Goal: Information Seeking & Learning: Learn about a topic

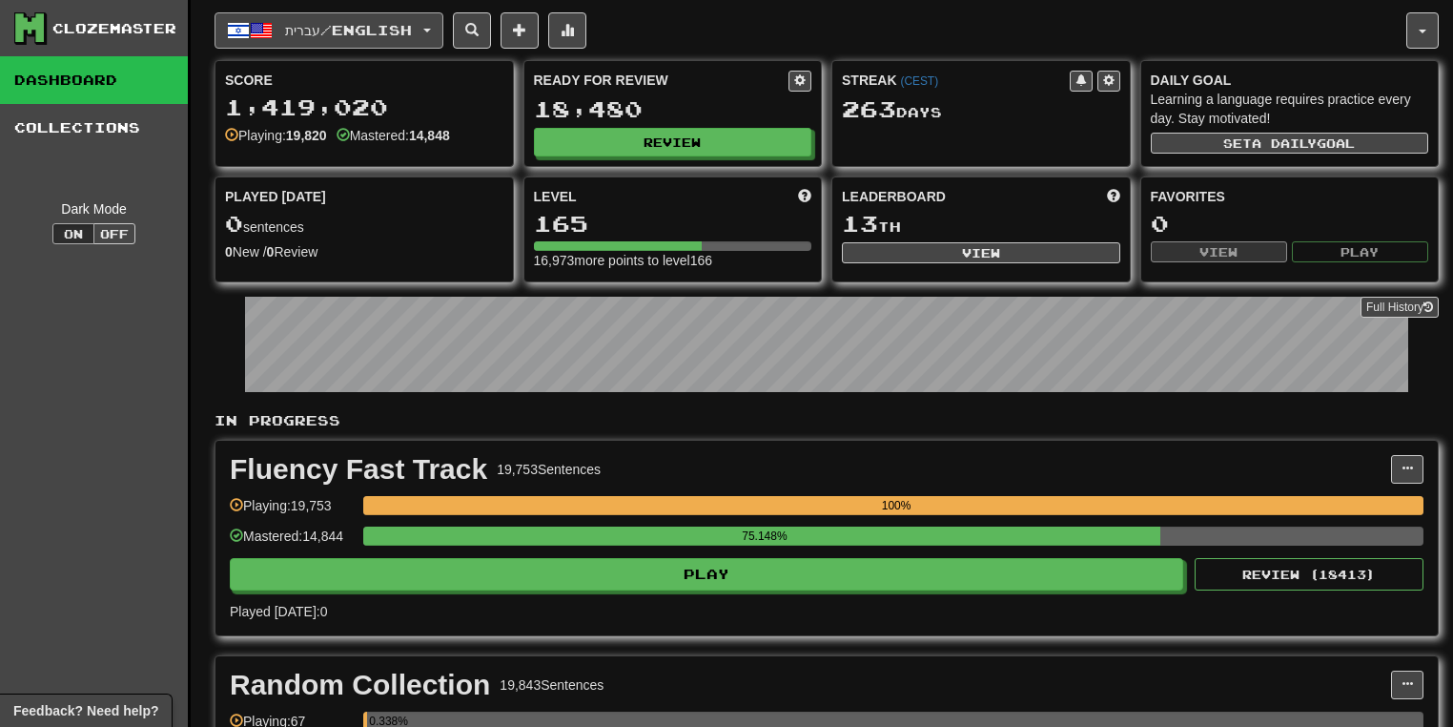
click at [439, 25] on button "עברית / English" at bounding box center [329, 30] width 229 height 36
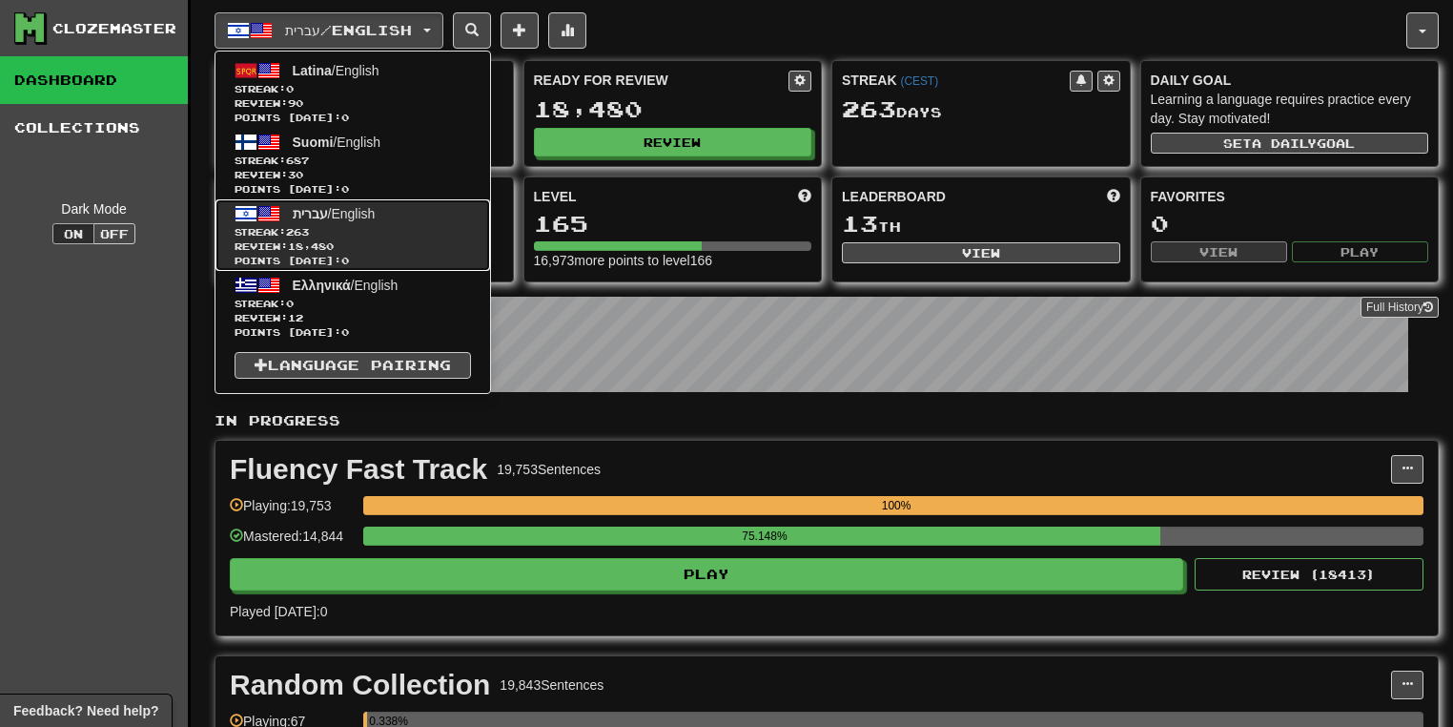
click at [381, 226] on span "Streak: 263" at bounding box center [353, 232] width 236 height 14
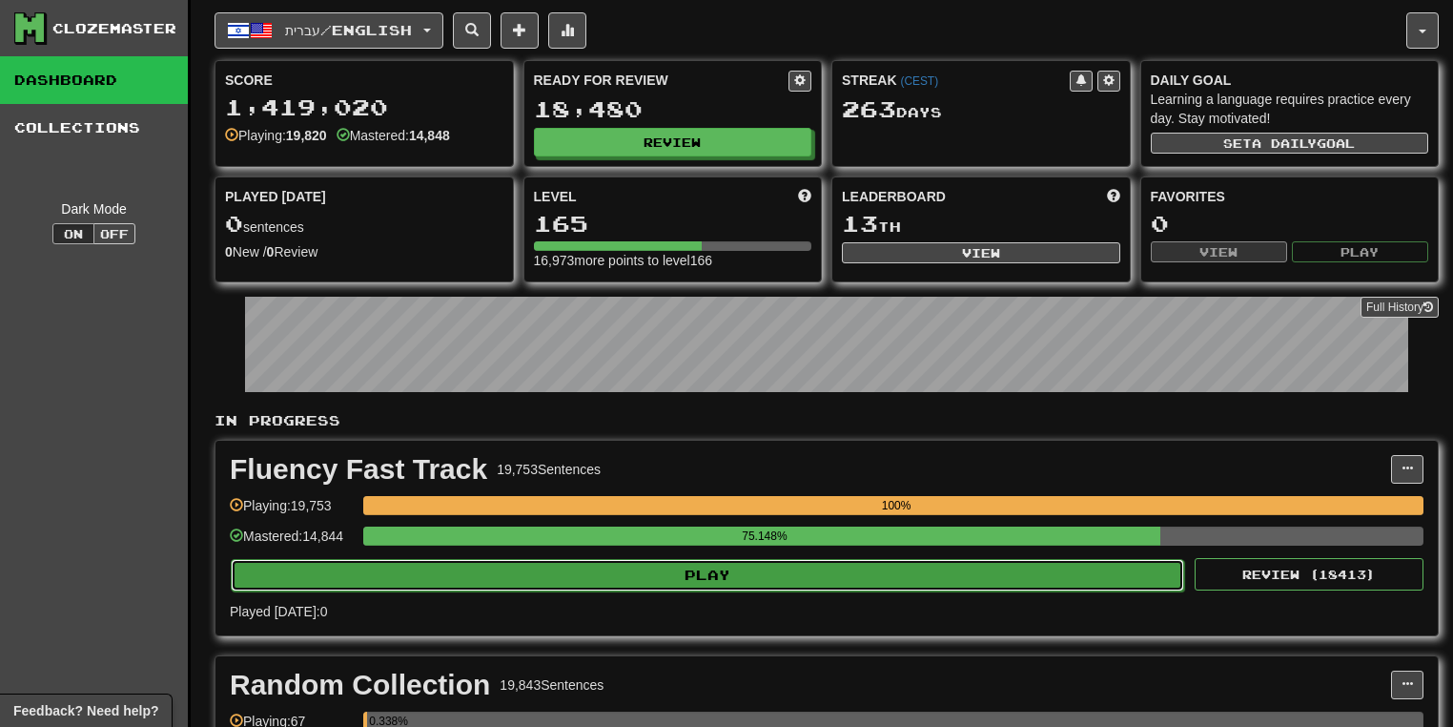
click at [827, 563] on button "Play" at bounding box center [707, 575] width 953 height 32
select select "**"
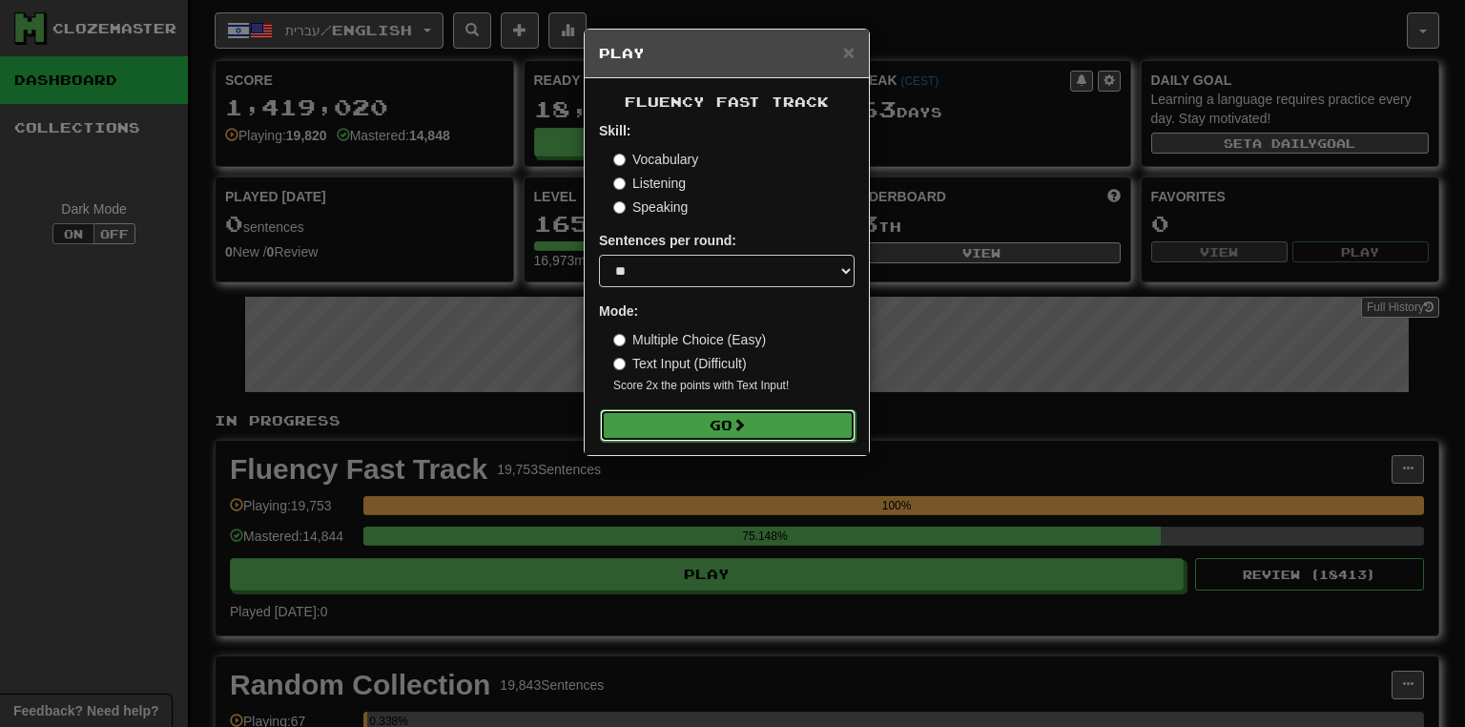
click at [755, 420] on button "Go" at bounding box center [728, 425] width 256 height 32
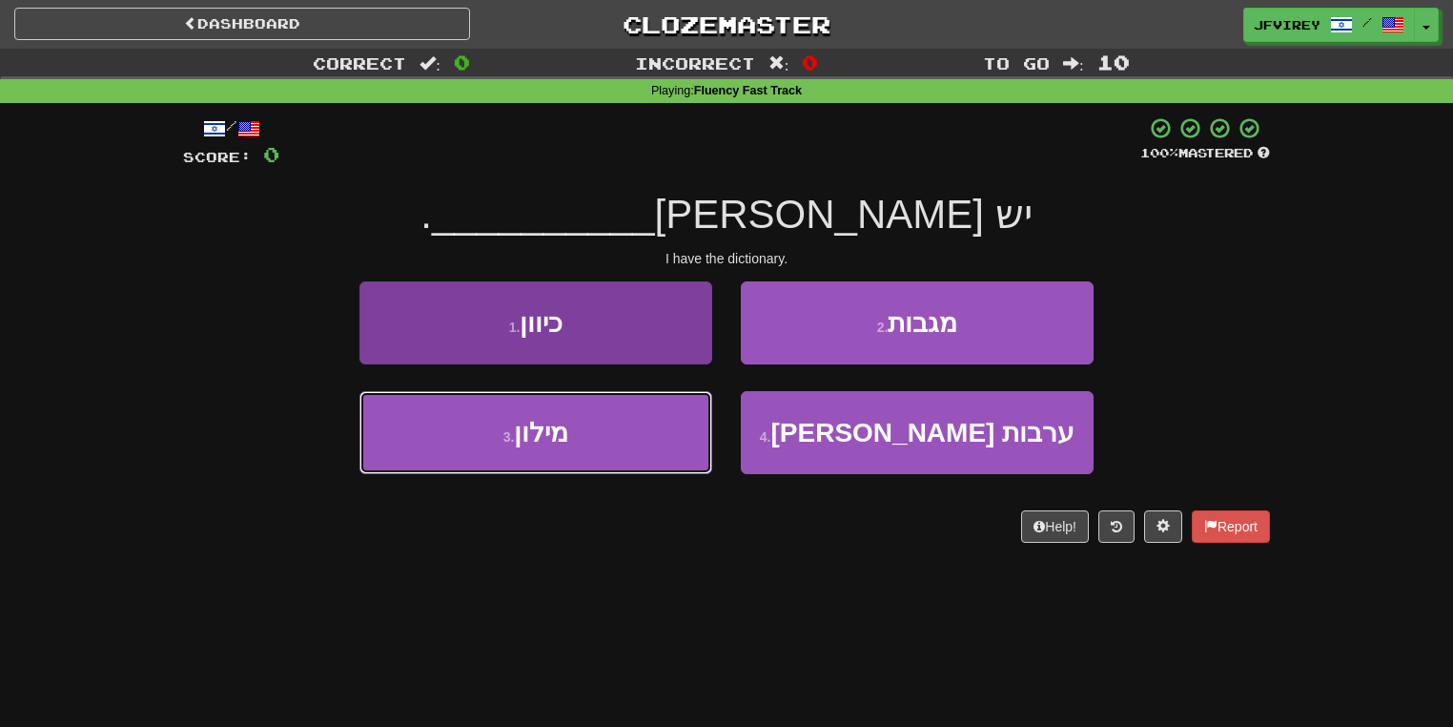
click at [605, 464] on button "3 . מילון" at bounding box center [535, 432] width 353 height 83
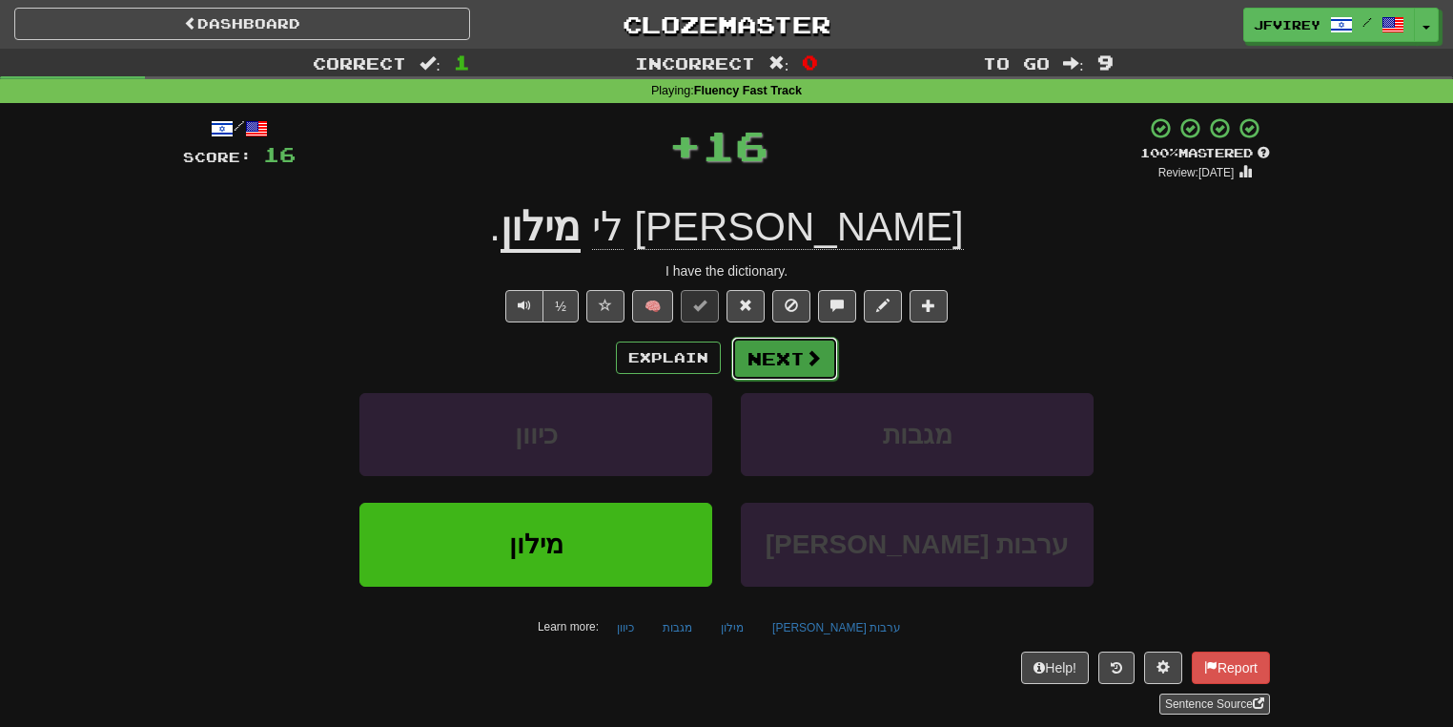
click at [765, 361] on button "Next" at bounding box center [784, 359] width 107 height 44
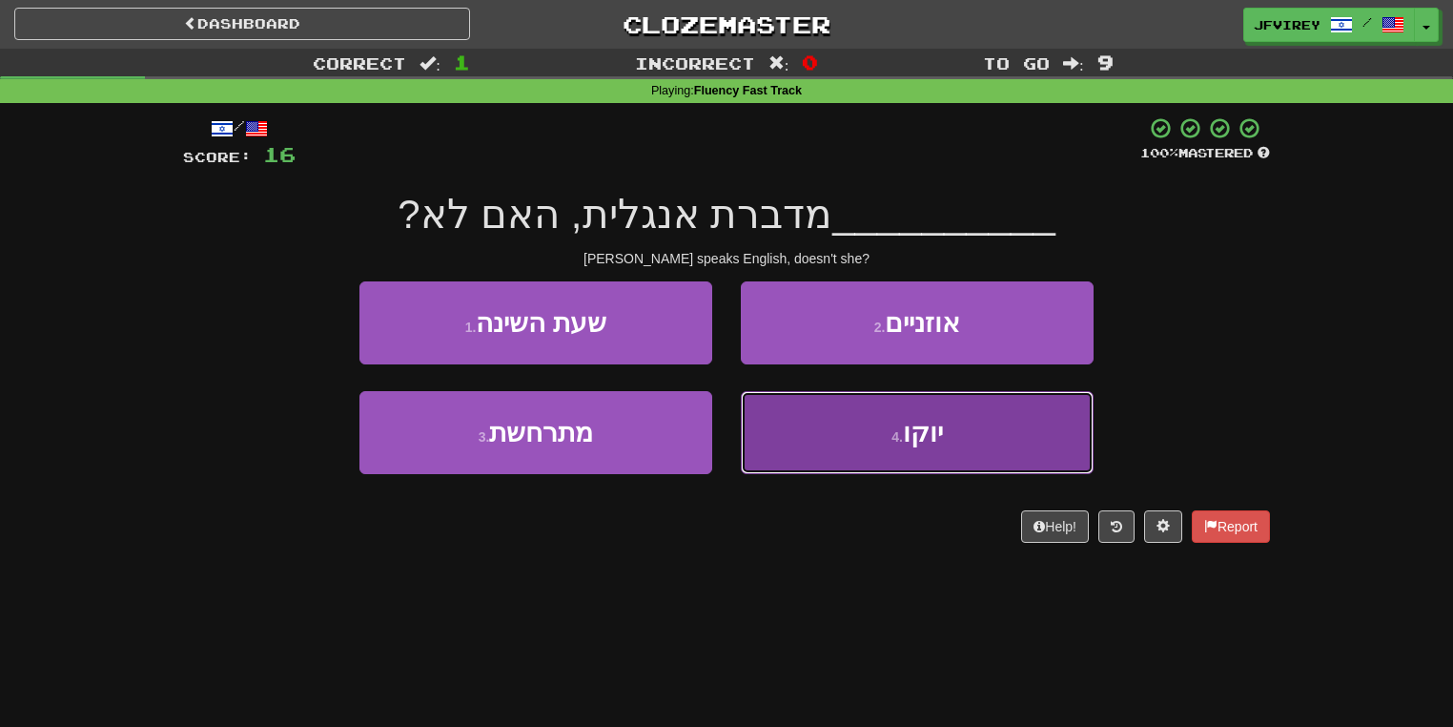
click at [820, 428] on button "4 . יוקו" at bounding box center [917, 432] width 353 height 83
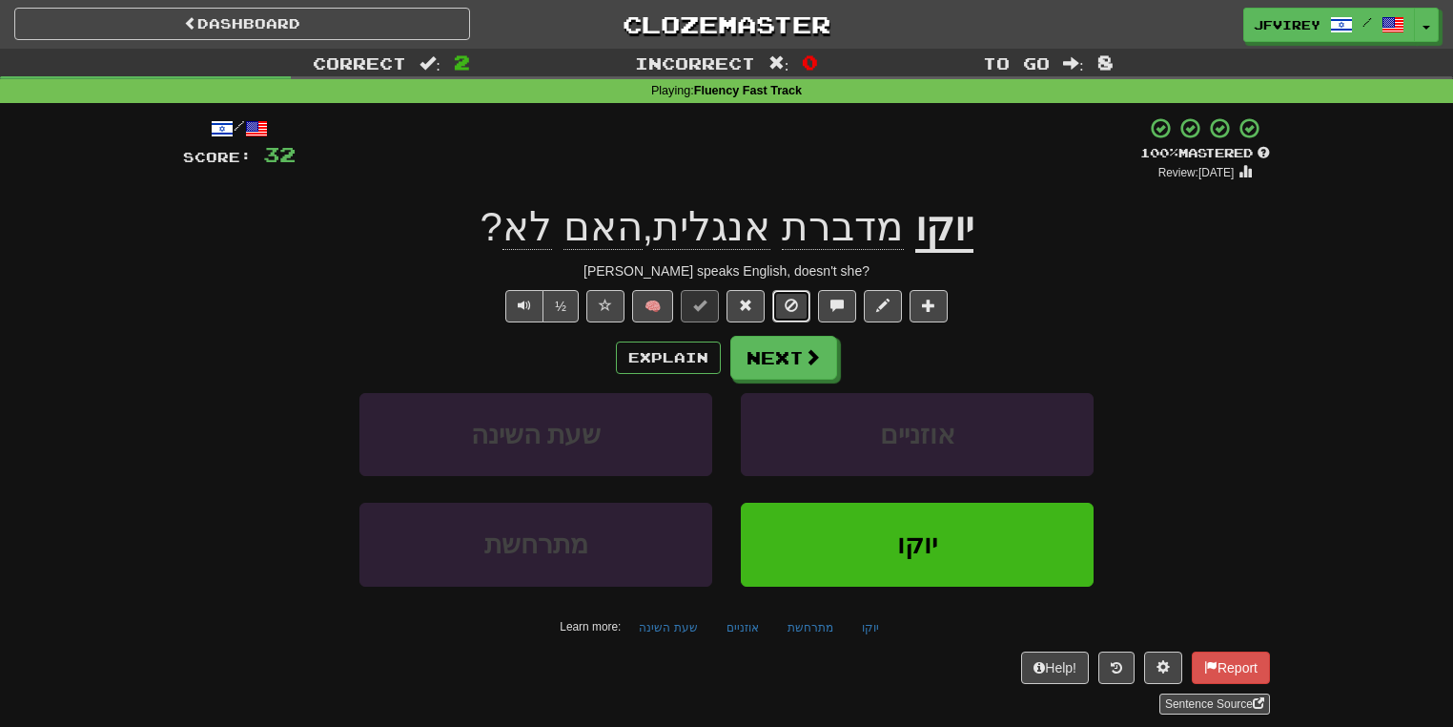
click at [793, 302] on span at bounding box center [791, 304] width 13 height 13
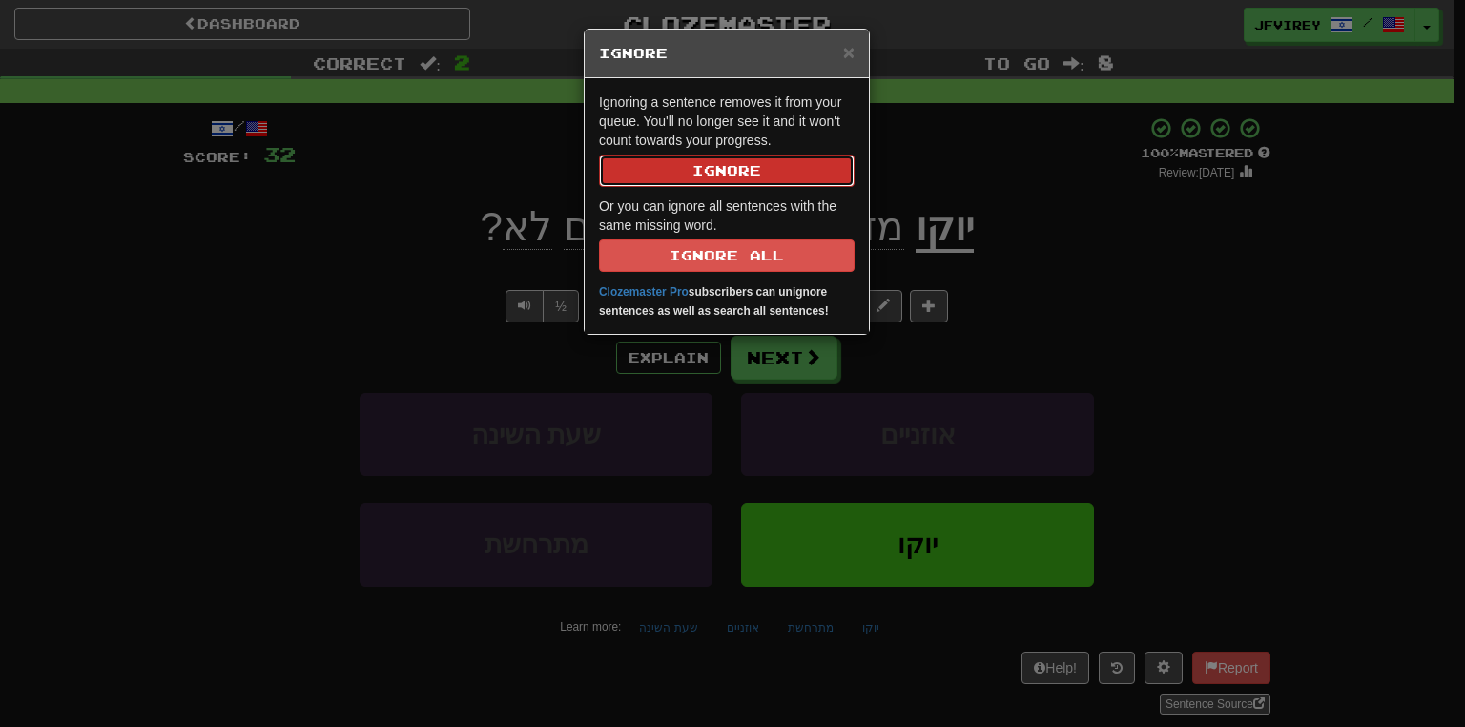
click at [773, 177] on button "Ignore" at bounding box center [727, 170] width 256 height 32
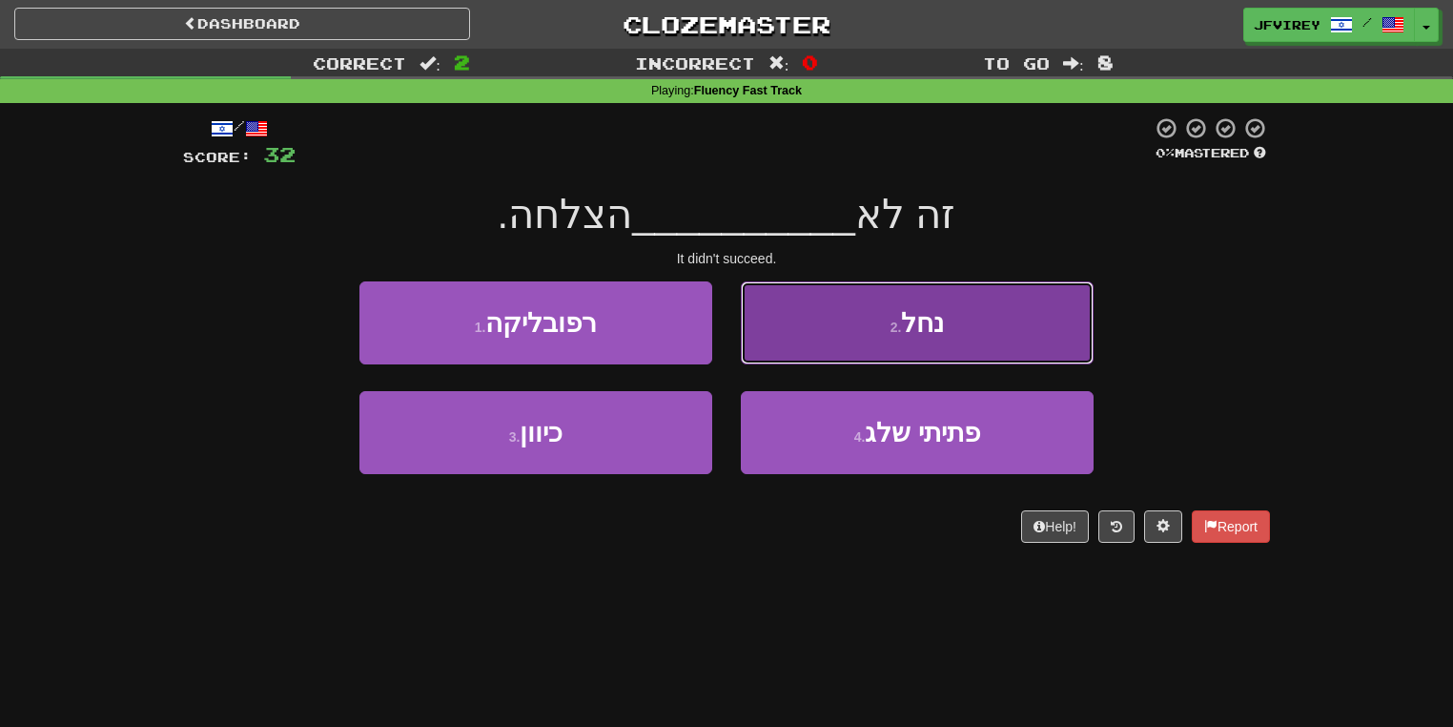
click at [824, 339] on button "2 . נחל" at bounding box center [917, 322] width 353 height 83
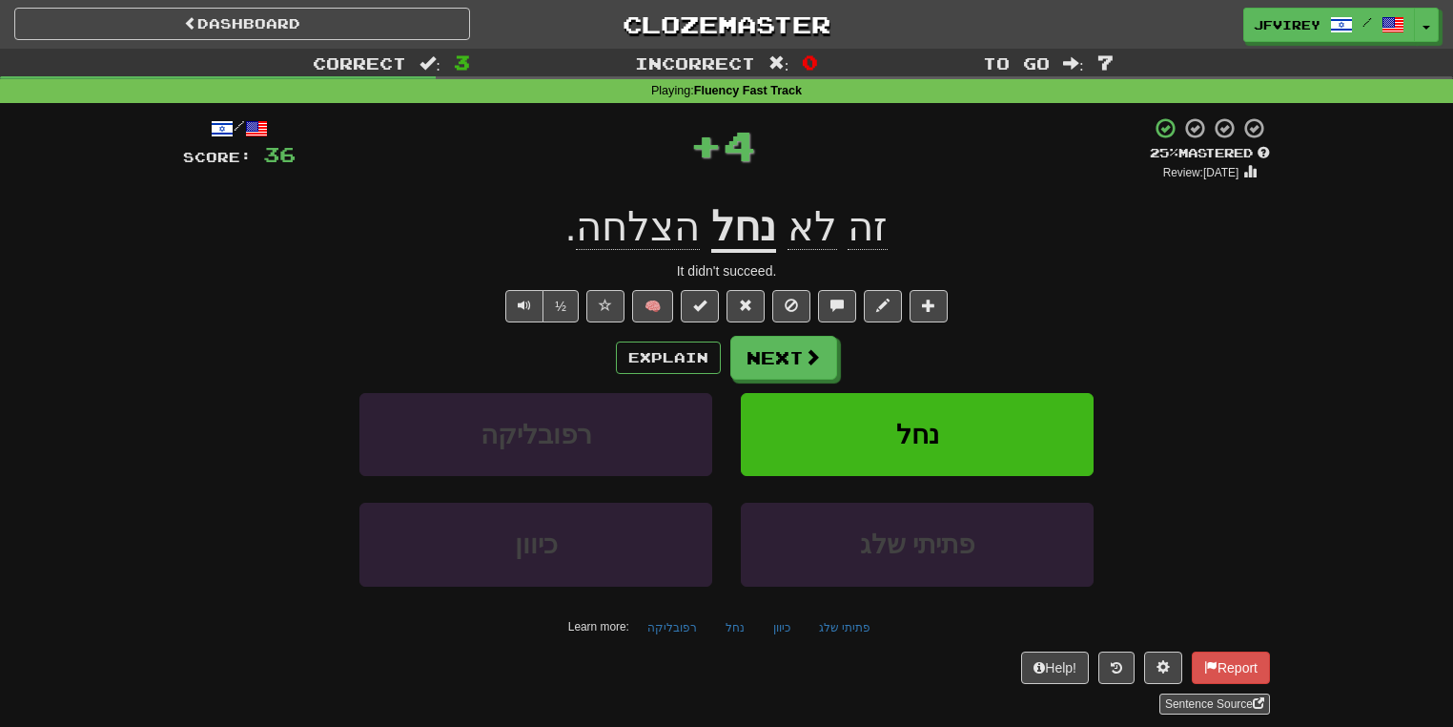
click at [725, 232] on u "נחל" at bounding box center [743, 228] width 65 height 49
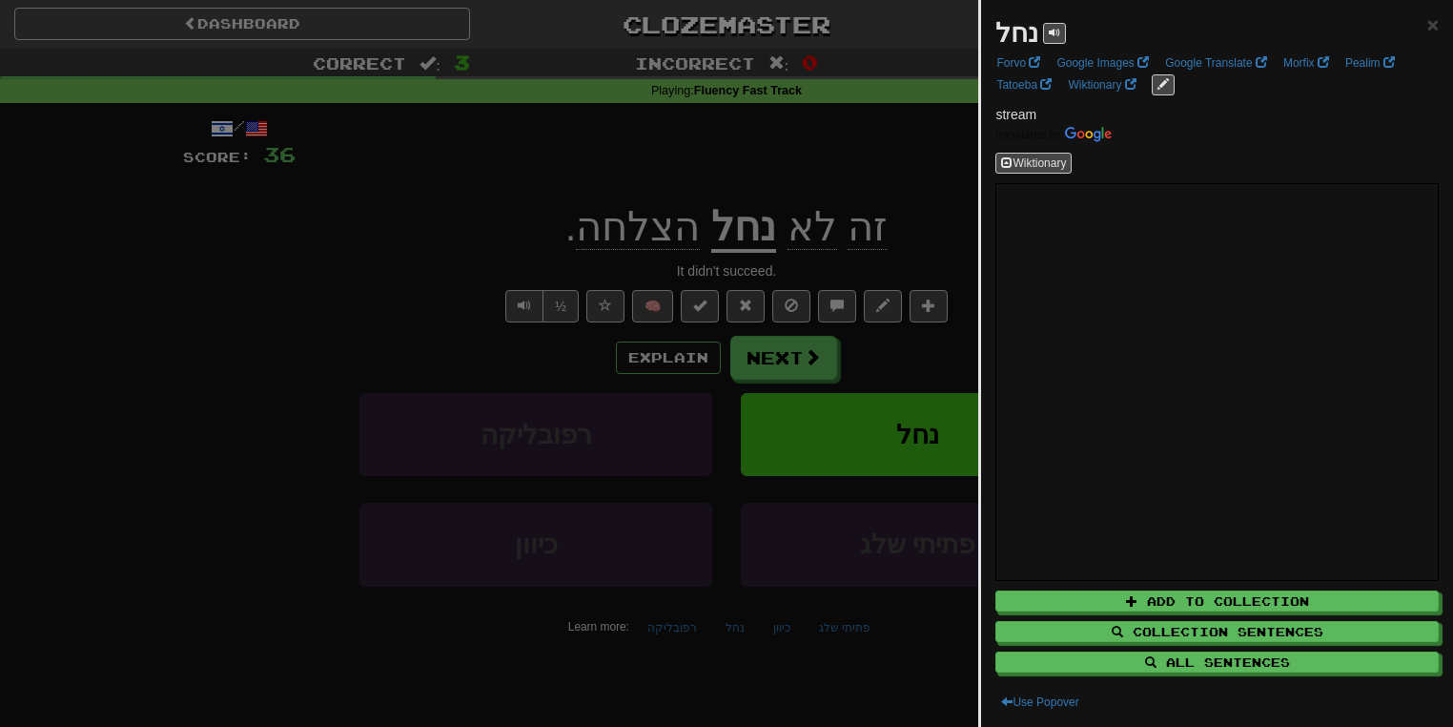
click at [431, 299] on div at bounding box center [726, 363] width 1453 height 727
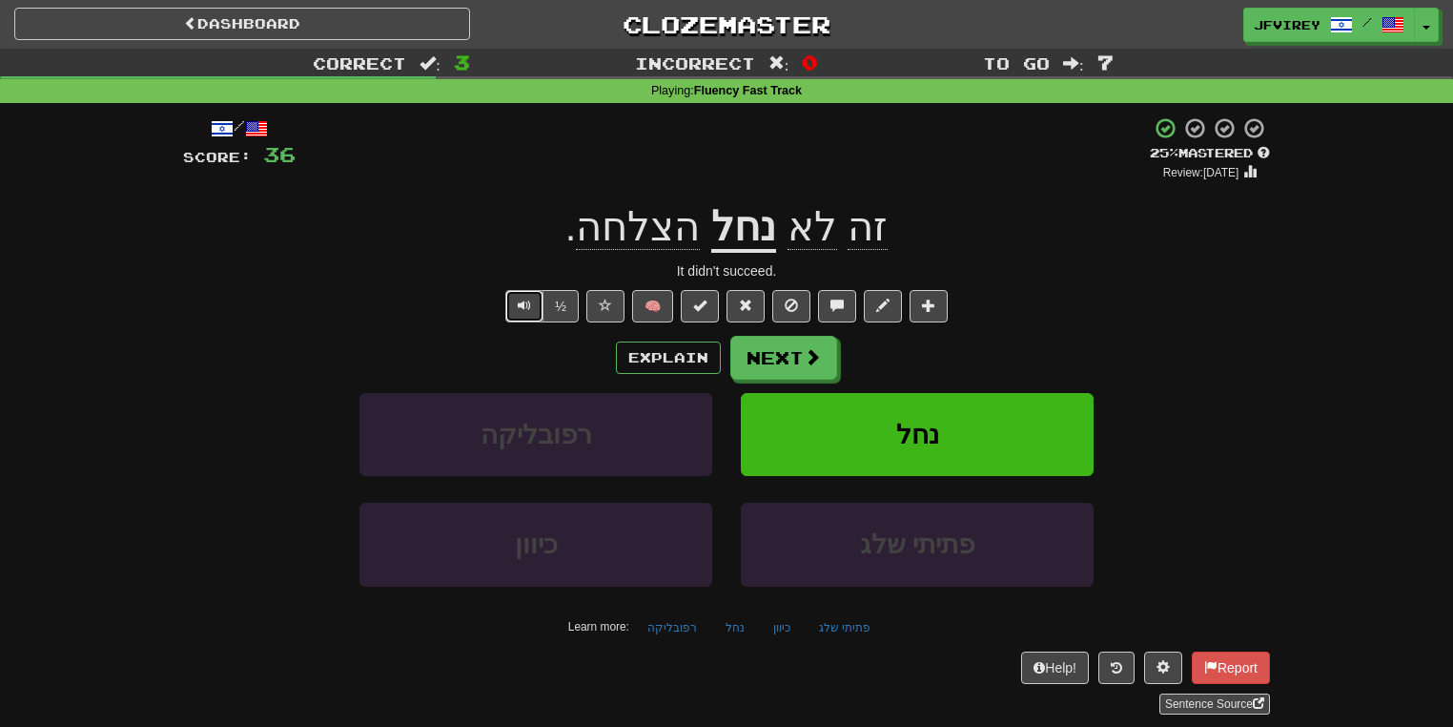
click at [513, 306] on button "Text-to-speech controls" at bounding box center [524, 306] width 38 height 32
click at [789, 356] on button "Next" at bounding box center [784, 359] width 107 height 44
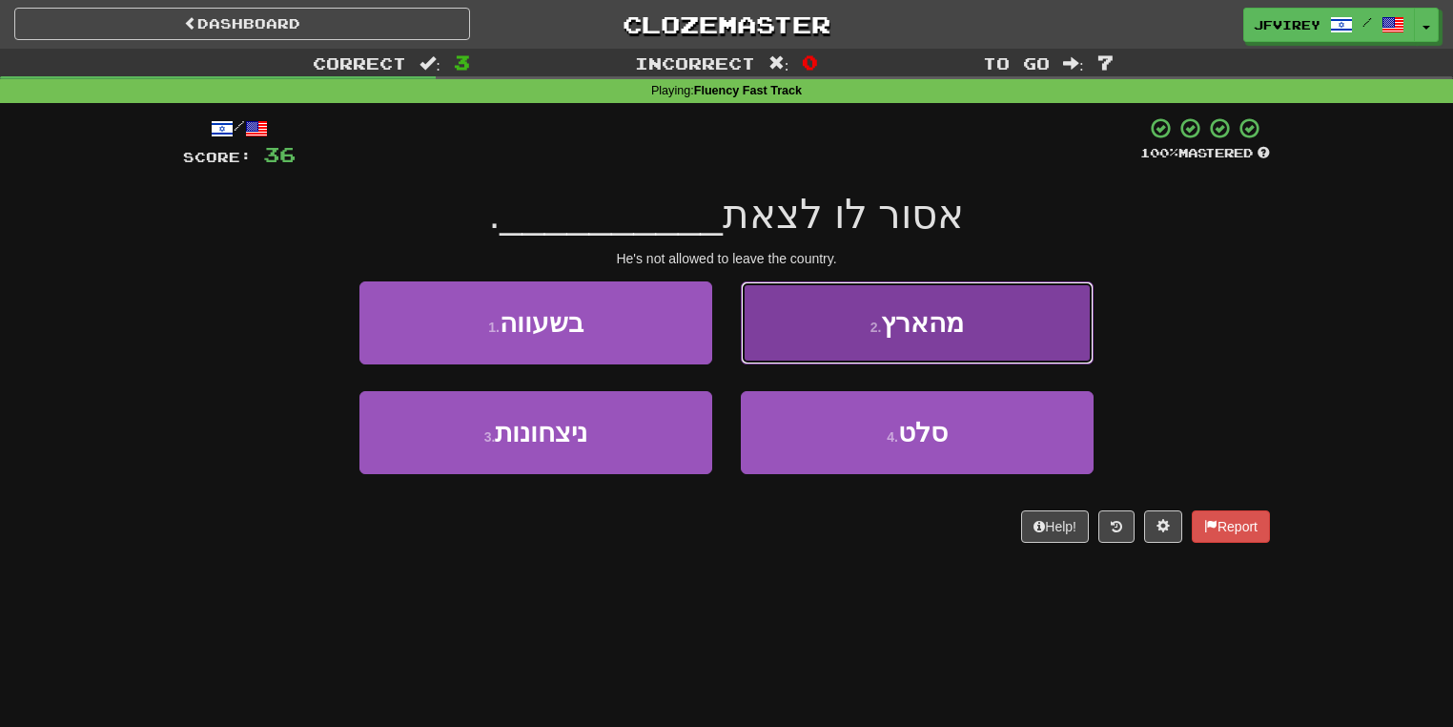
click at [855, 336] on button "2 . מהארץ" at bounding box center [917, 322] width 353 height 83
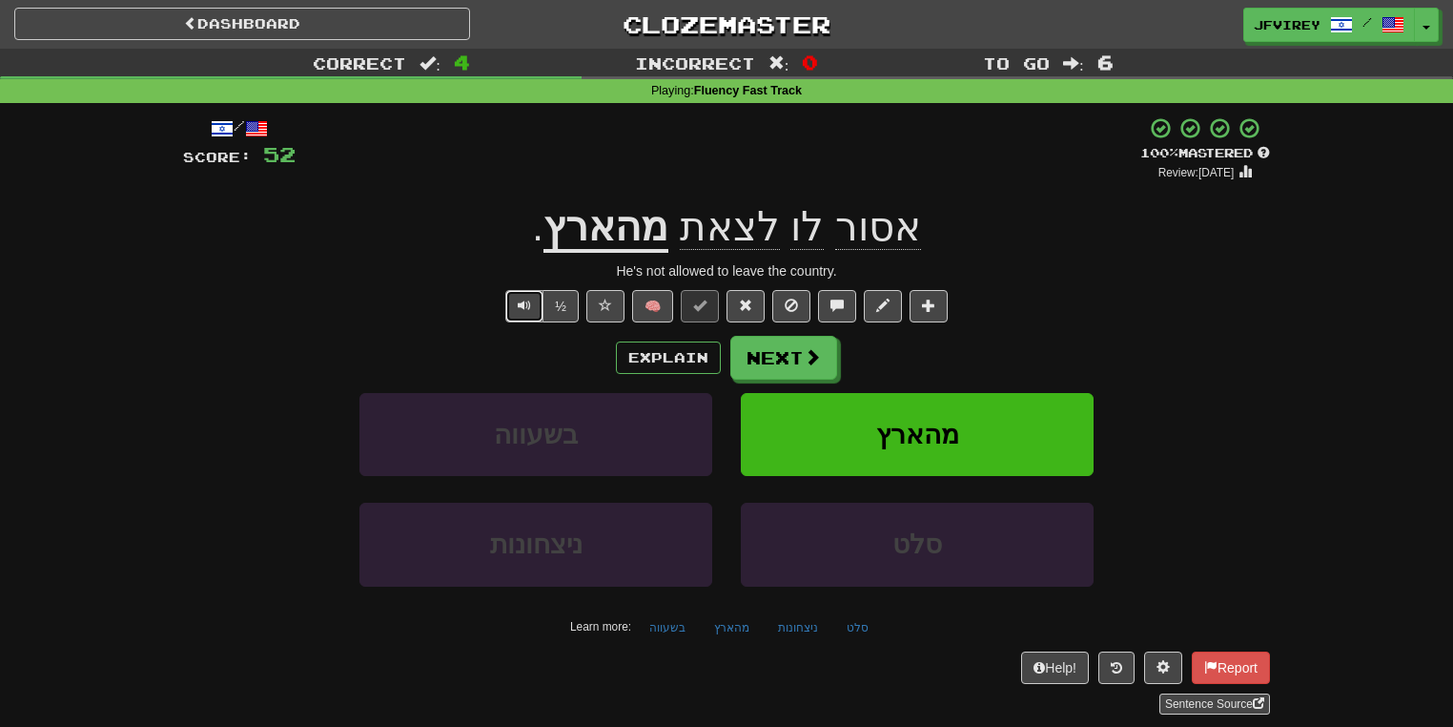
click at [520, 298] on span "Text-to-speech controls" at bounding box center [524, 304] width 13 height 13
click at [773, 351] on button "Next" at bounding box center [784, 359] width 107 height 44
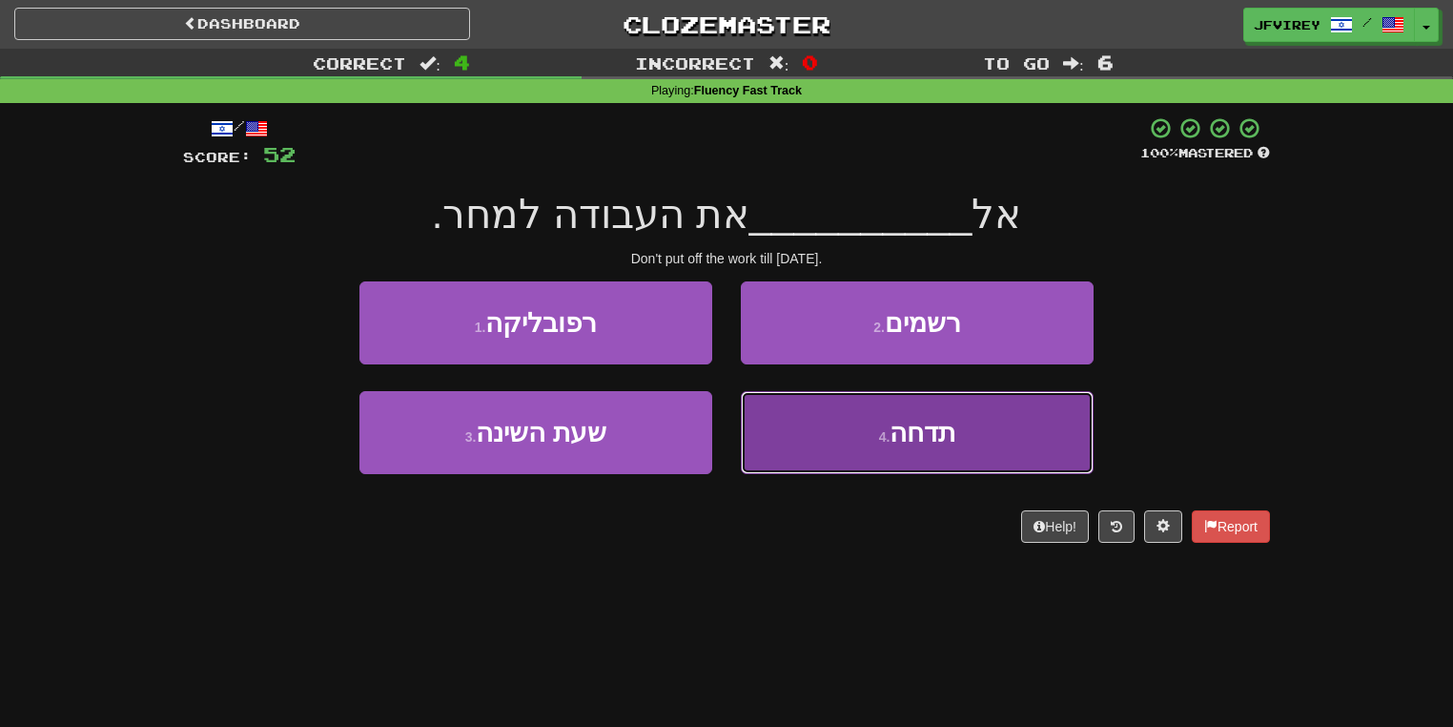
click at [924, 446] on span "תדחה" at bounding box center [923, 433] width 66 height 30
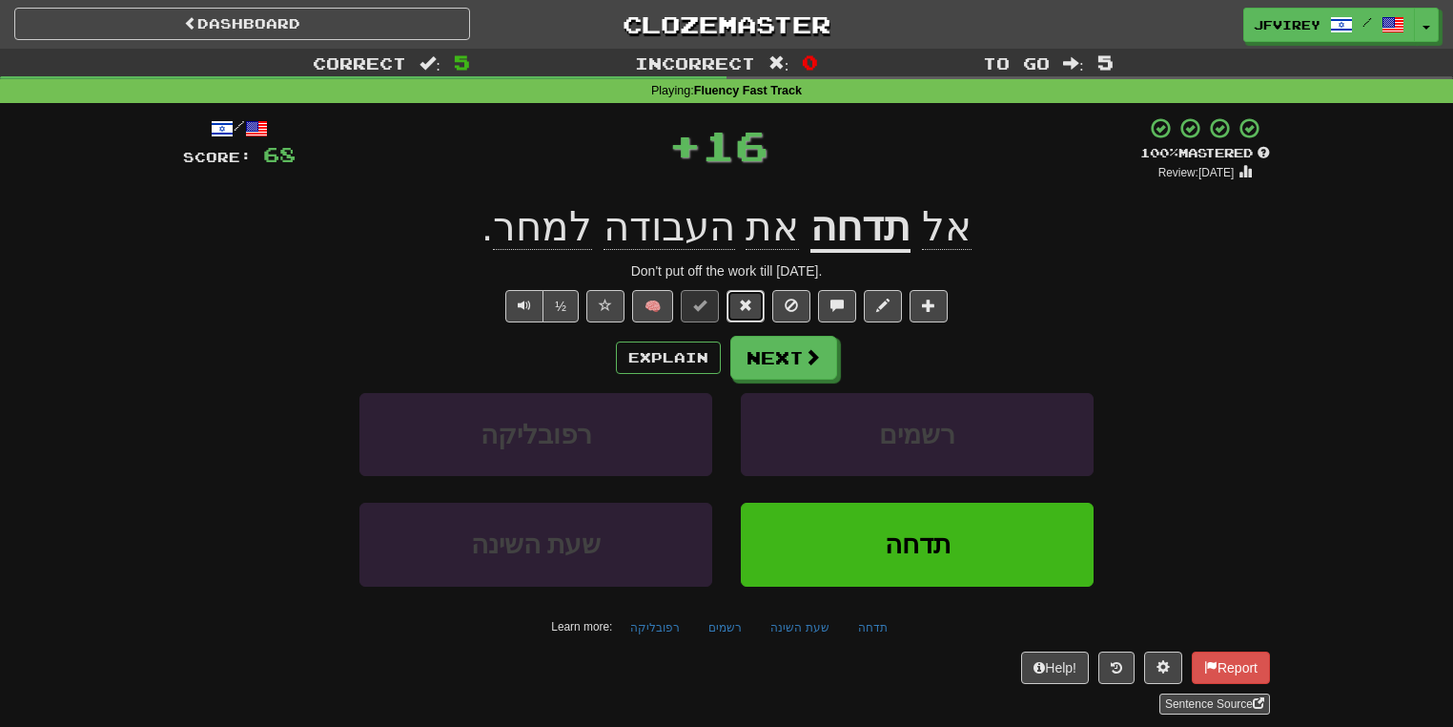
click at [743, 309] on span at bounding box center [745, 304] width 13 height 13
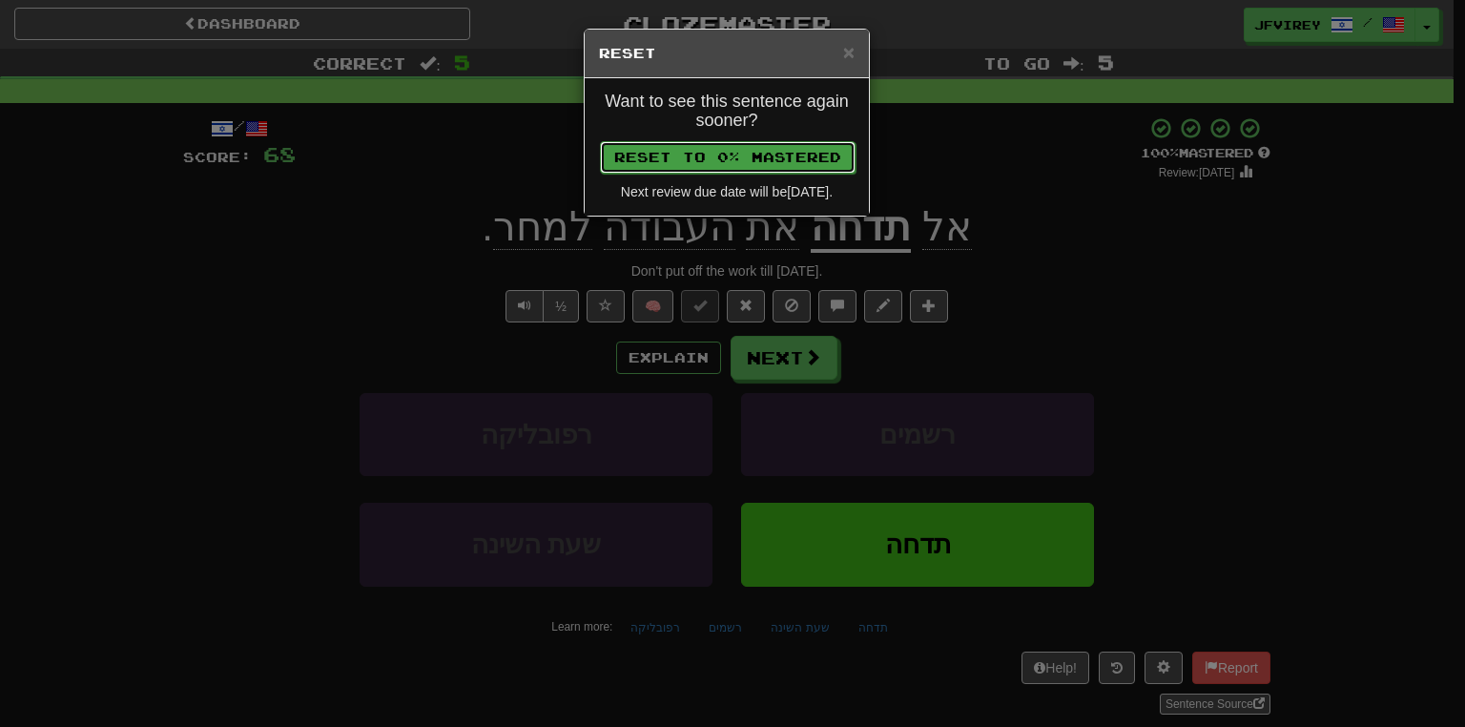
click at [726, 152] on button "Reset to 0% Mastered" at bounding box center [728, 157] width 256 height 32
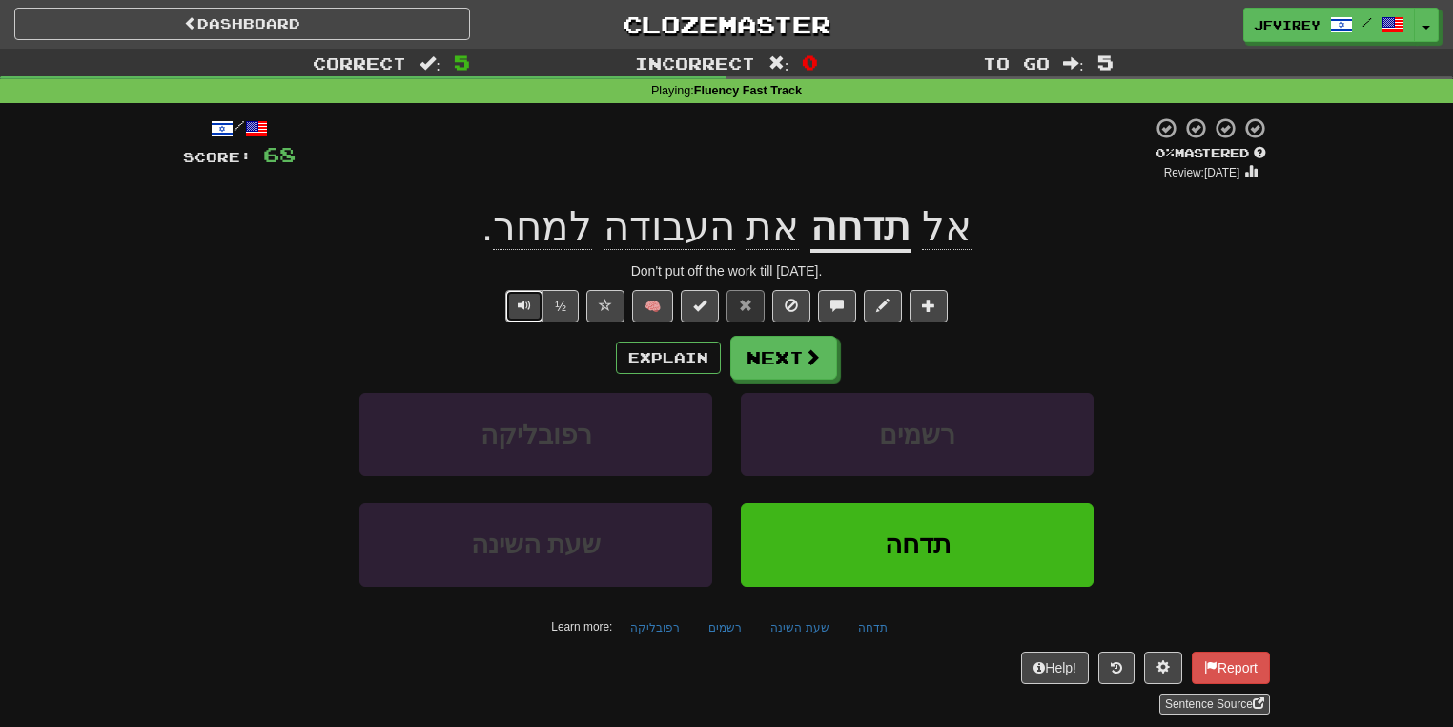
click at [526, 309] on span "Text-to-speech controls" at bounding box center [524, 304] width 13 height 13
click at [800, 366] on button "Next" at bounding box center [784, 359] width 107 height 44
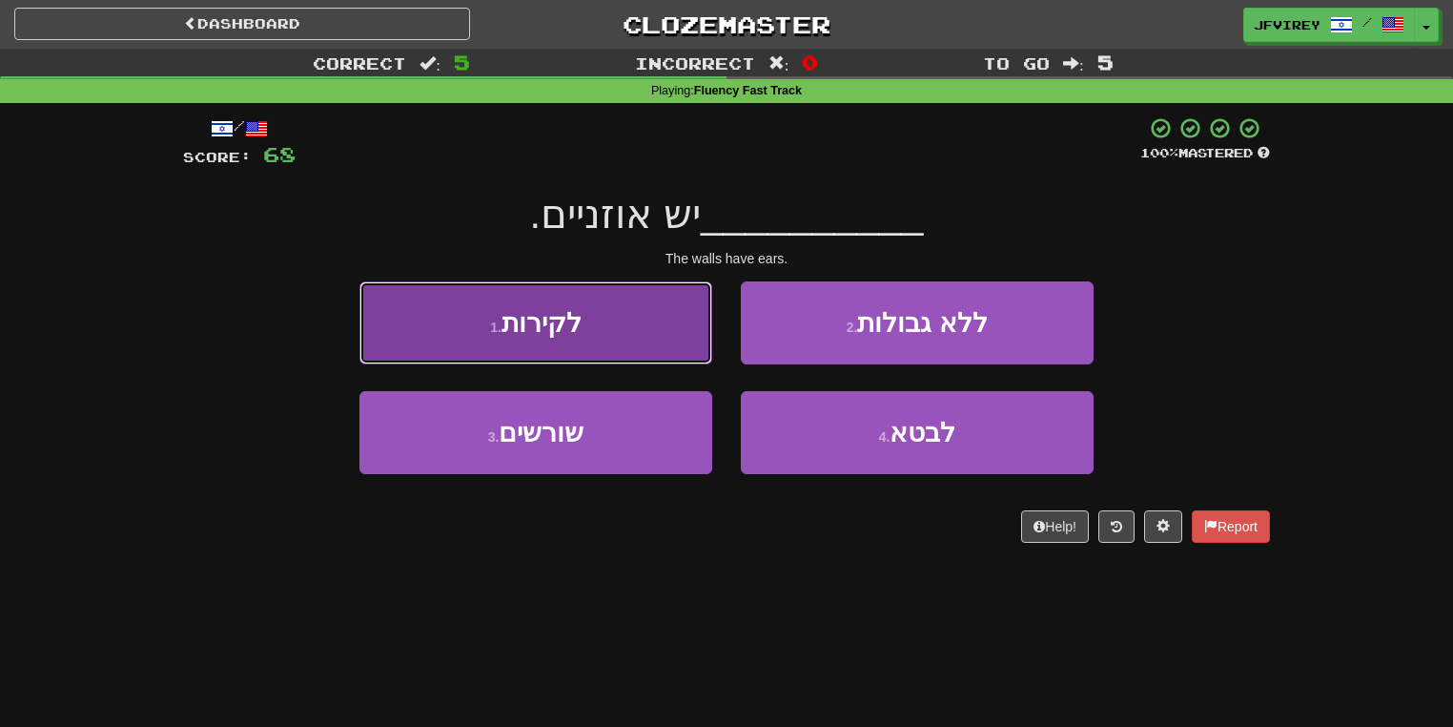
click at [611, 313] on button "1 . לקירות" at bounding box center [535, 322] width 353 height 83
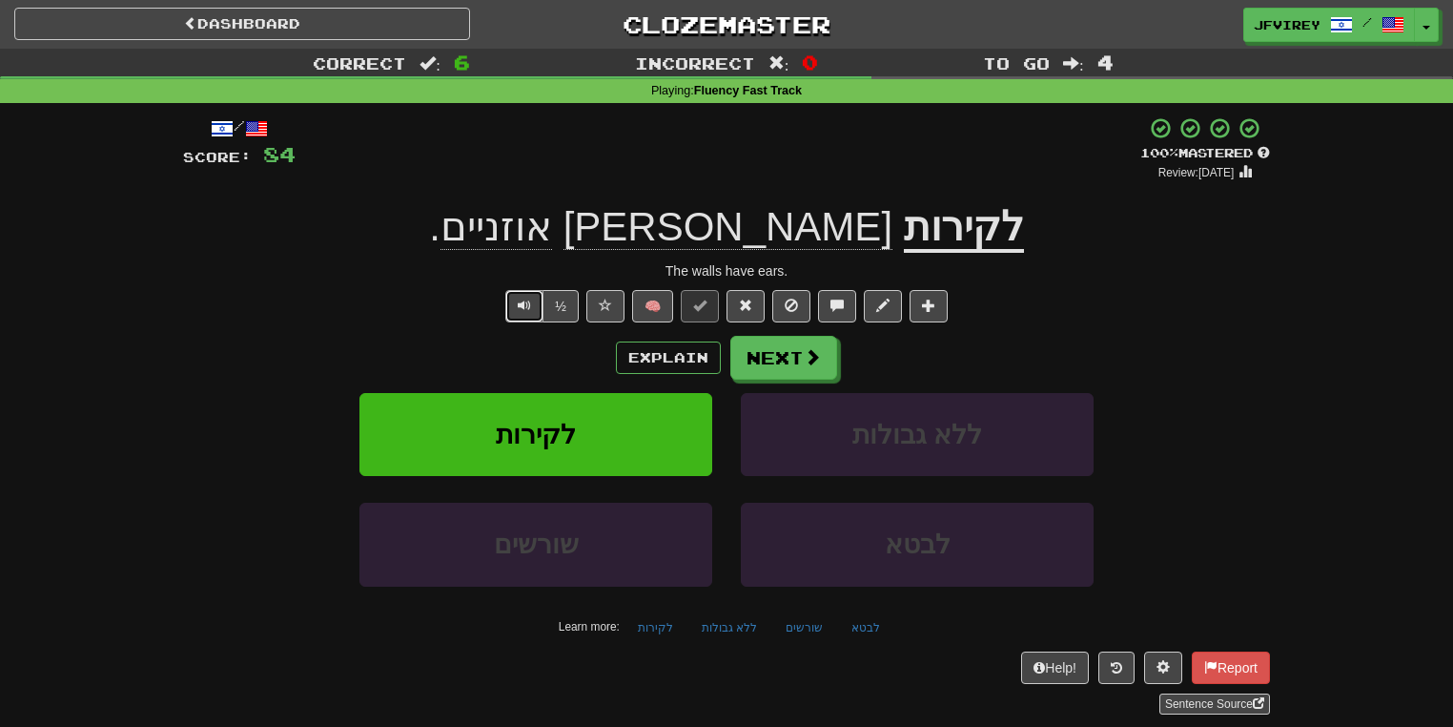
click at [541, 308] on button "Text-to-speech controls" at bounding box center [524, 306] width 38 height 32
click at [772, 355] on button "Next" at bounding box center [784, 359] width 107 height 44
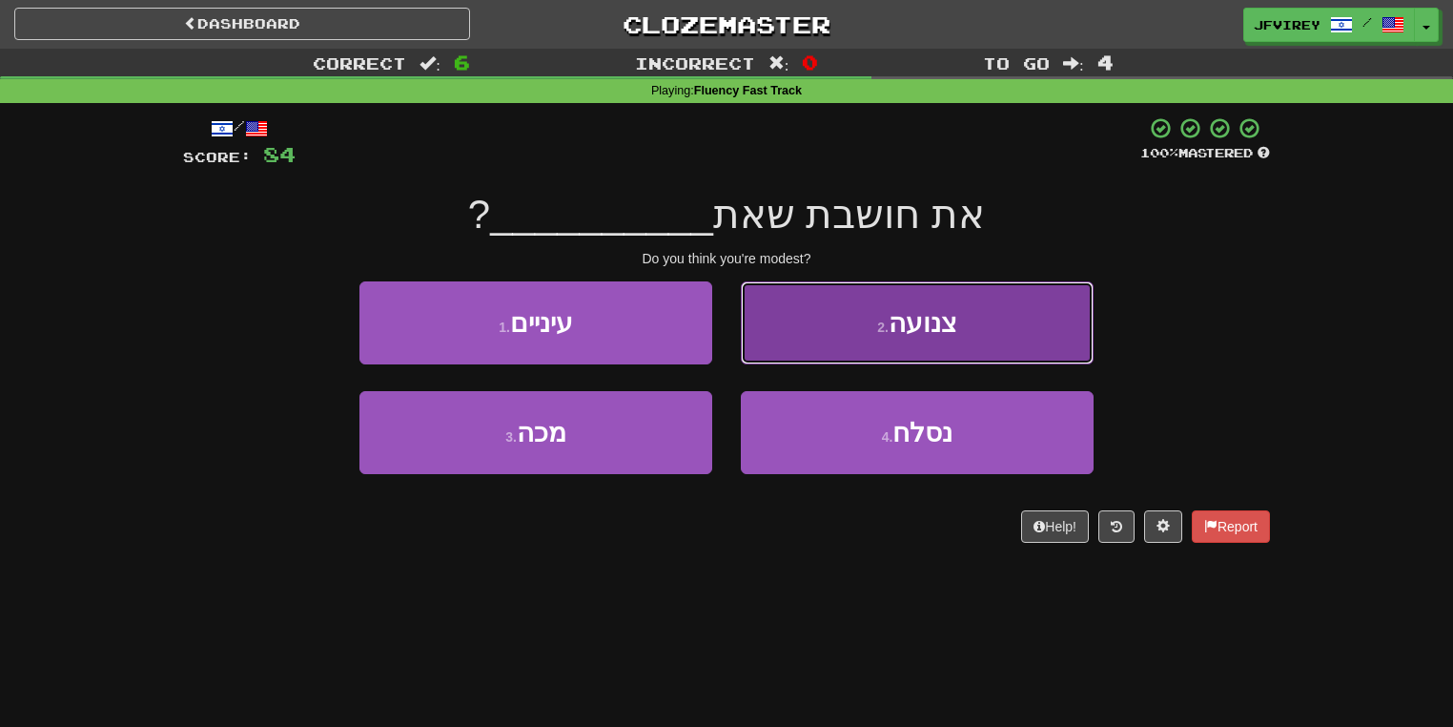
click at [864, 312] on button "2 . צנועה" at bounding box center [917, 322] width 353 height 83
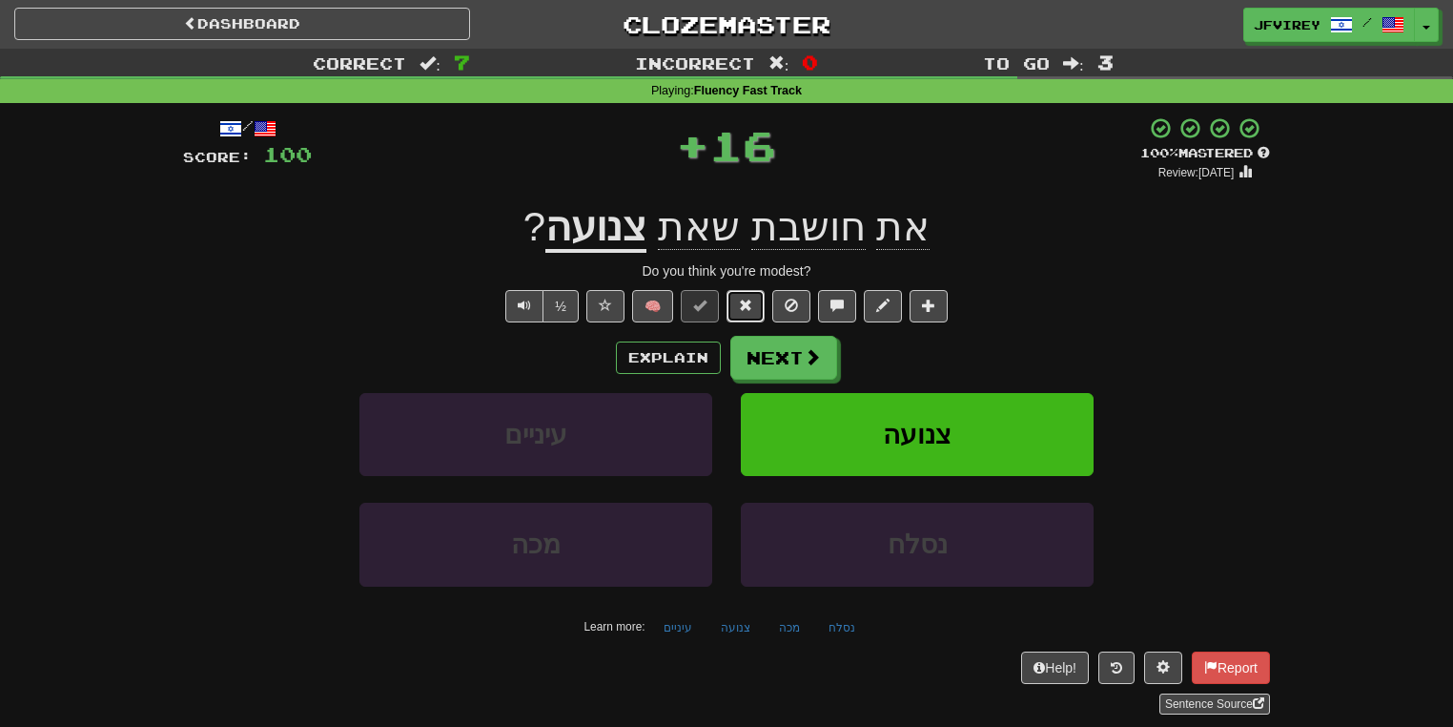
click at [748, 301] on span at bounding box center [745, 304] width 13 height 13
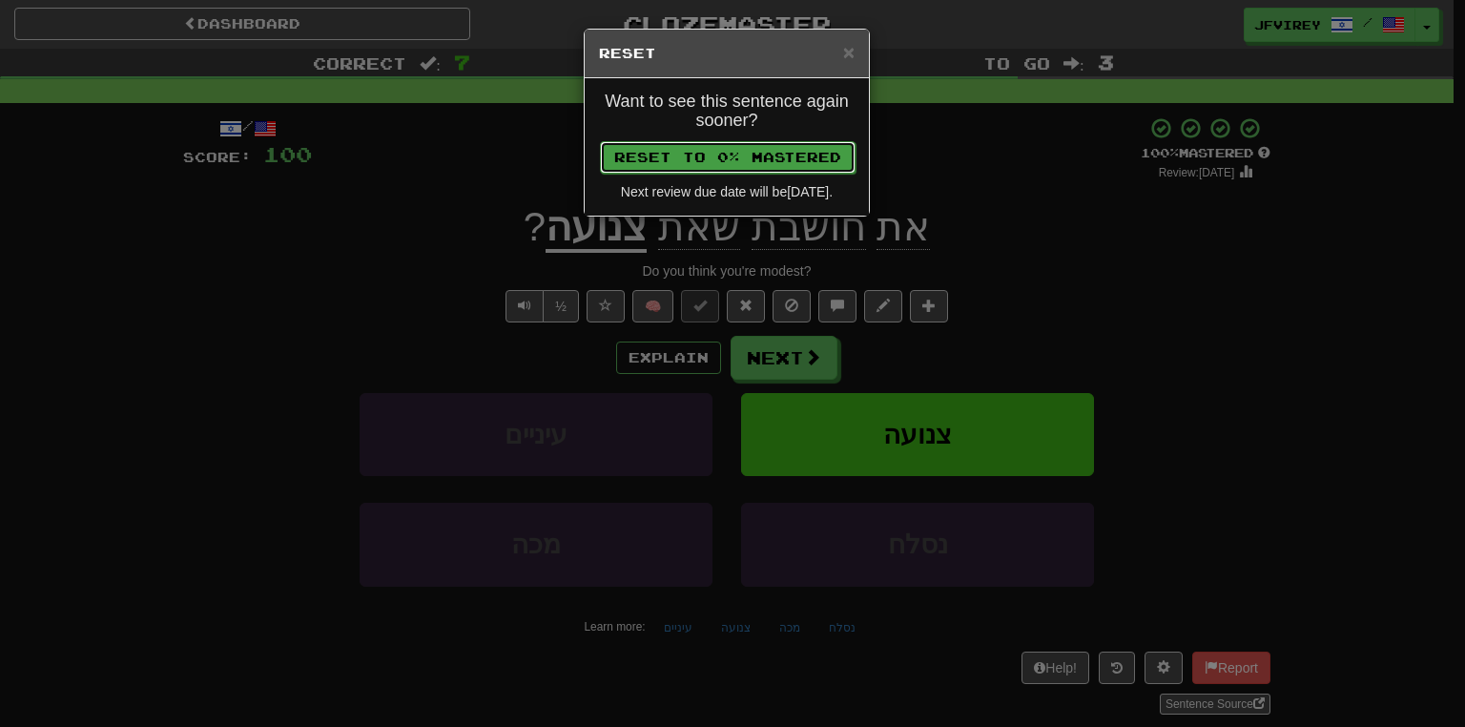
click at [755, 164] on button "Reset to 0% Mastered" at bounding box center [728, 157] width 256 height 32
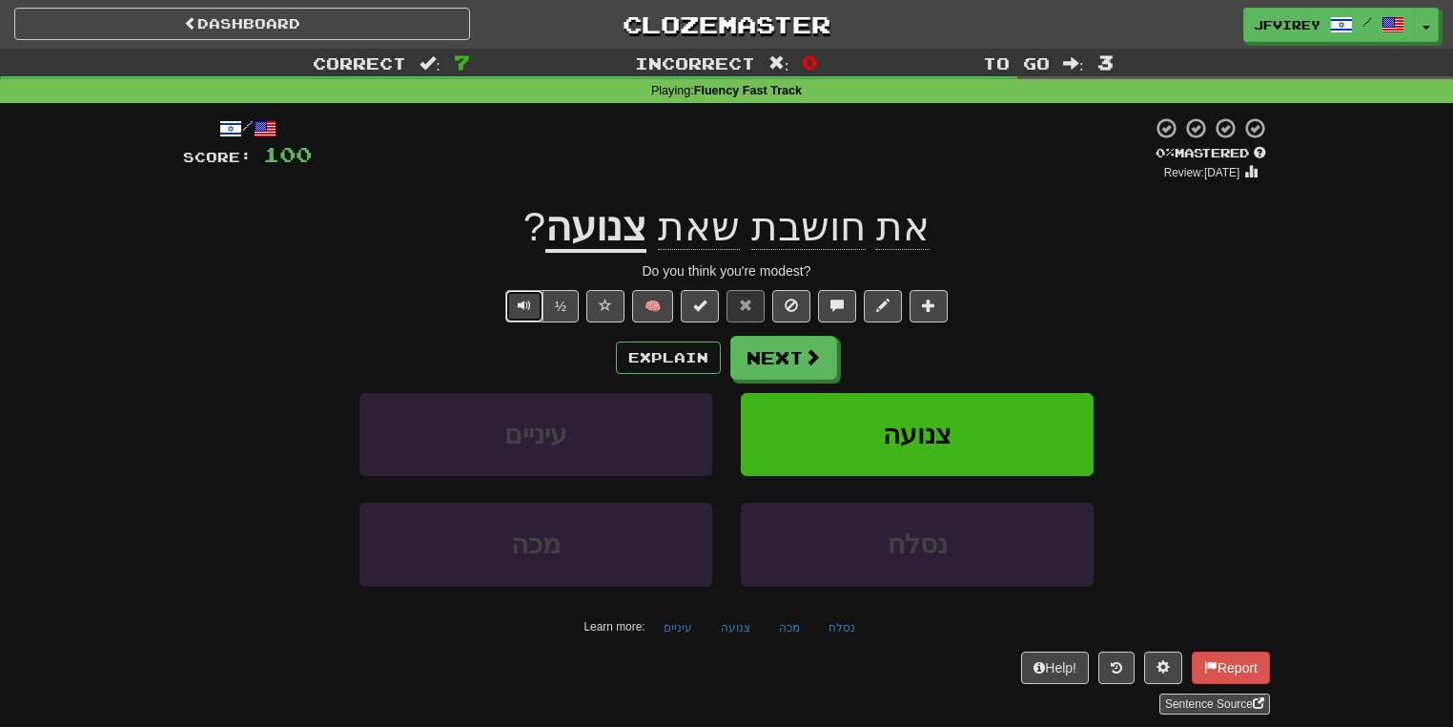
click at [532, 312] on button "Text-to-speech controls" at bounding box center [524, 306] width 38 height 32
click at [621, 234] on u "צנועה" at bounding box center [595, 228] width 101 height 49
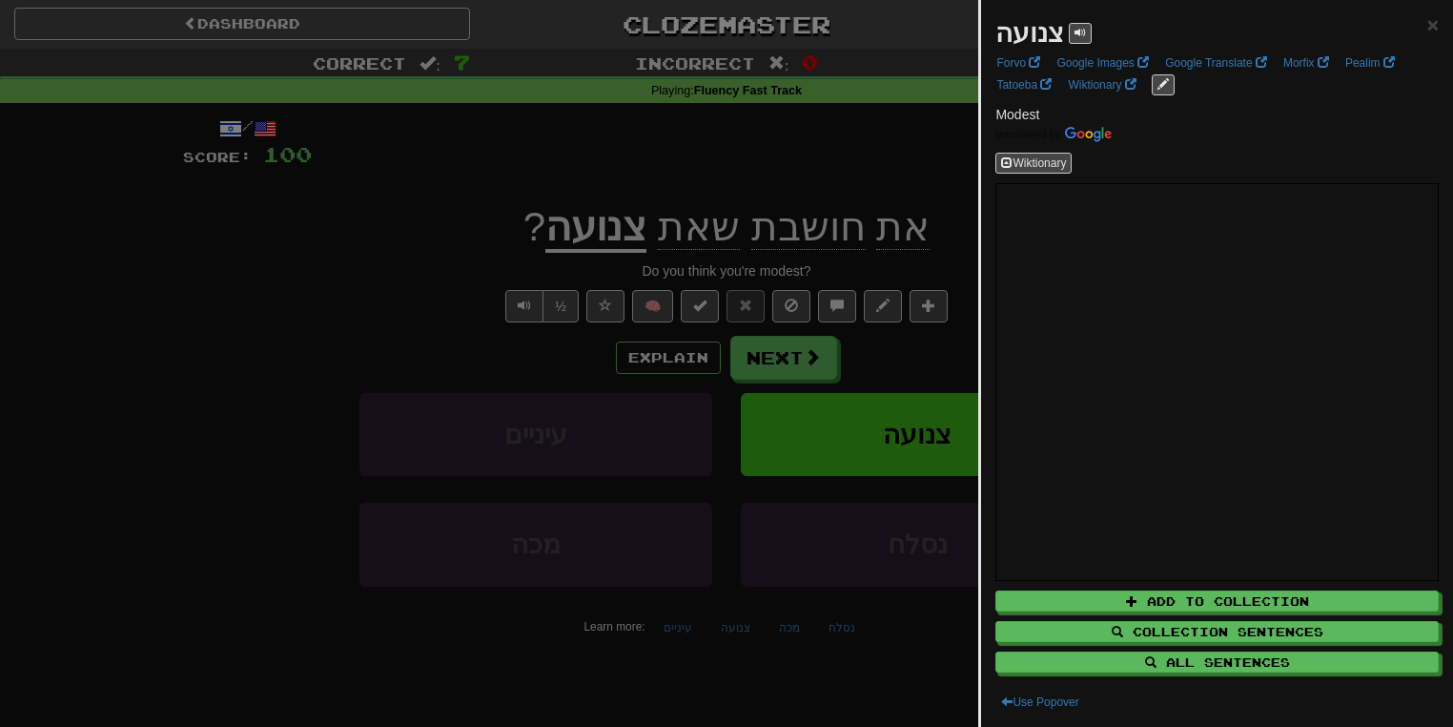
click at [290, 266] on div at bounding box center [726, 363] width 1453 height 727
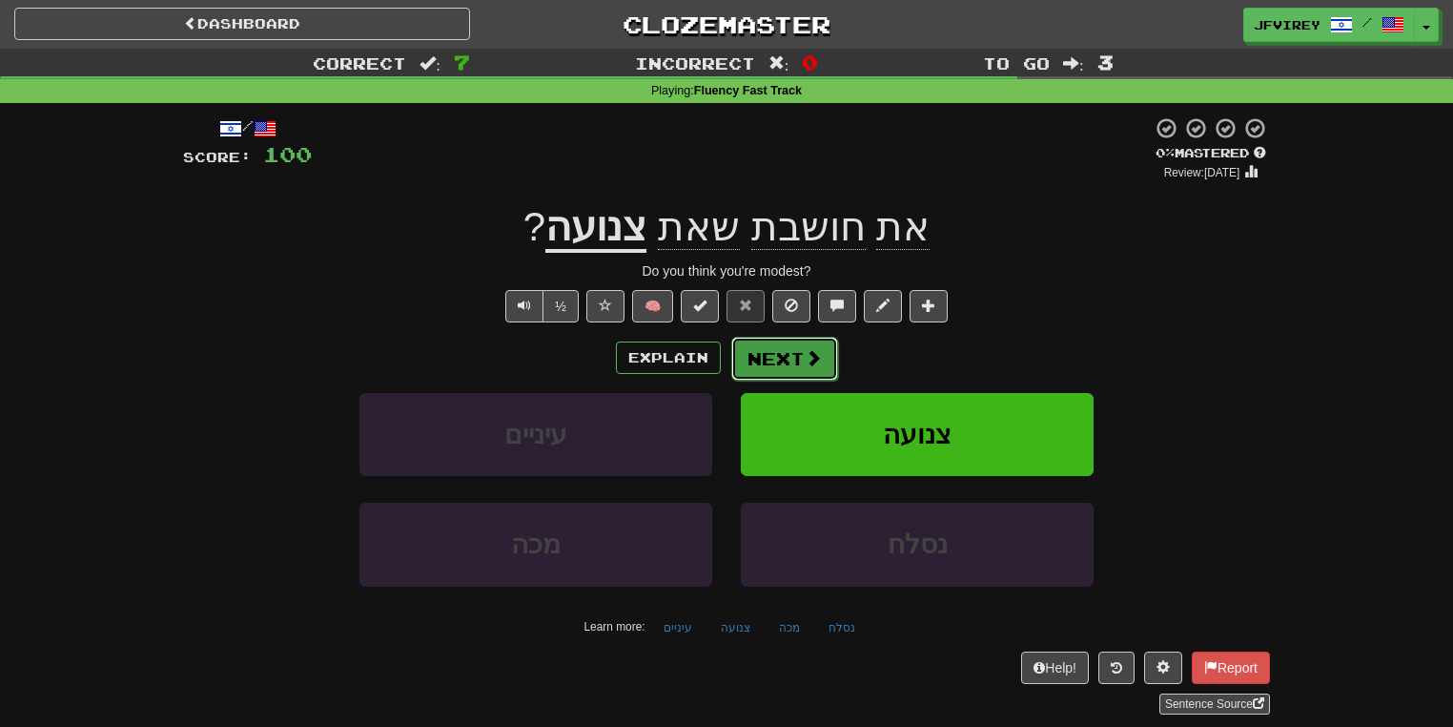
click at [750, 346] on button "Next" at bounding box center [784, 359] width 107 height 44
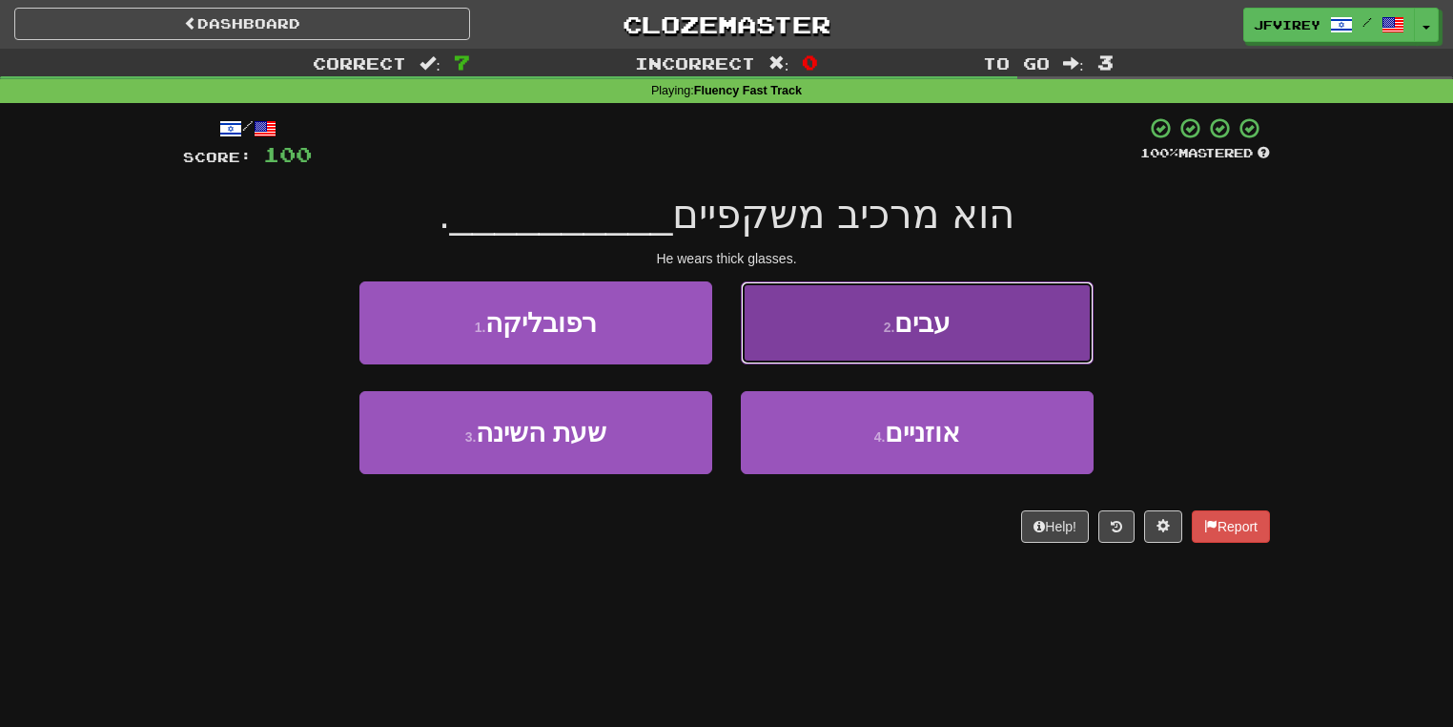
click at [803, 341] on button "2 . עבים" at bounding box center [917, 322] width 353 height 83
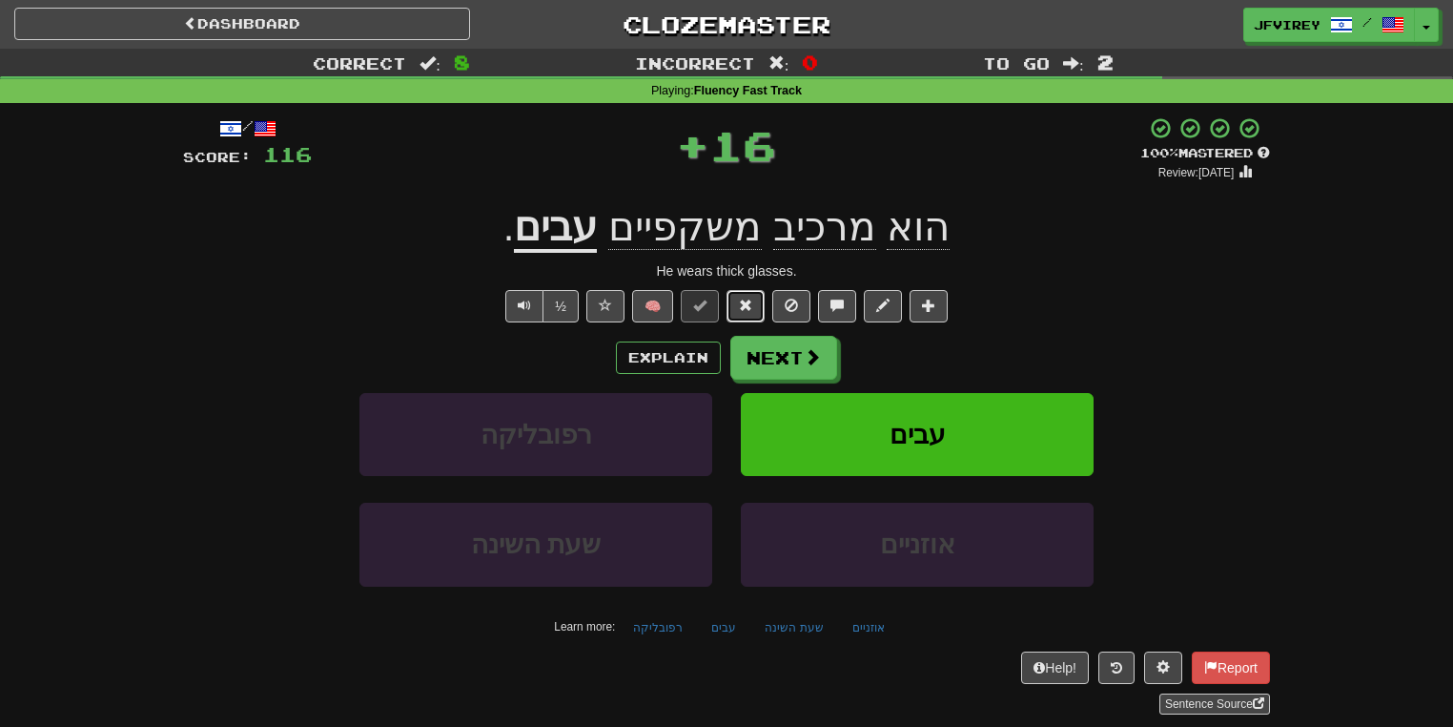
click at [740, 304] on span at bounding box center [745, 304] width 13 height 13
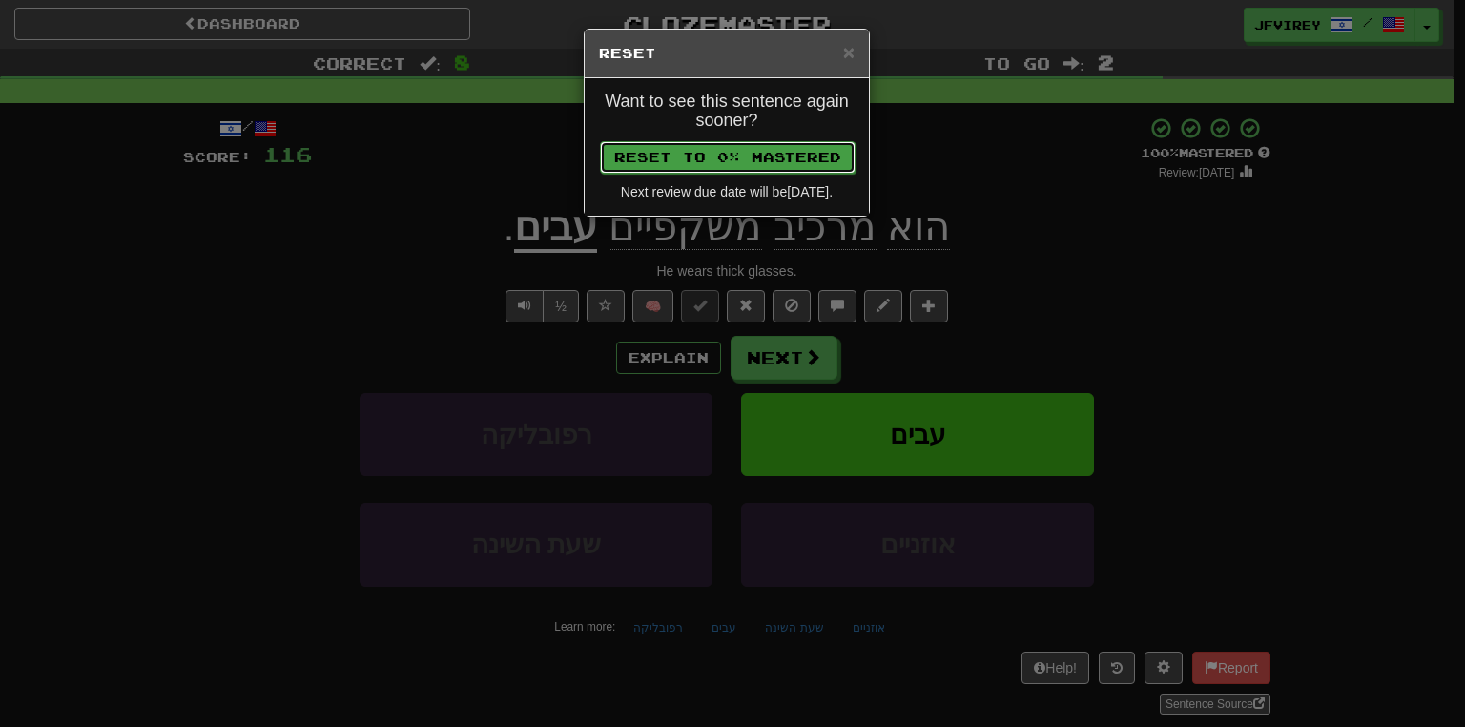
click at [730, 149] on button "Reset to 0% Mastered" at bounding box center [728, 157] width 256 height 32
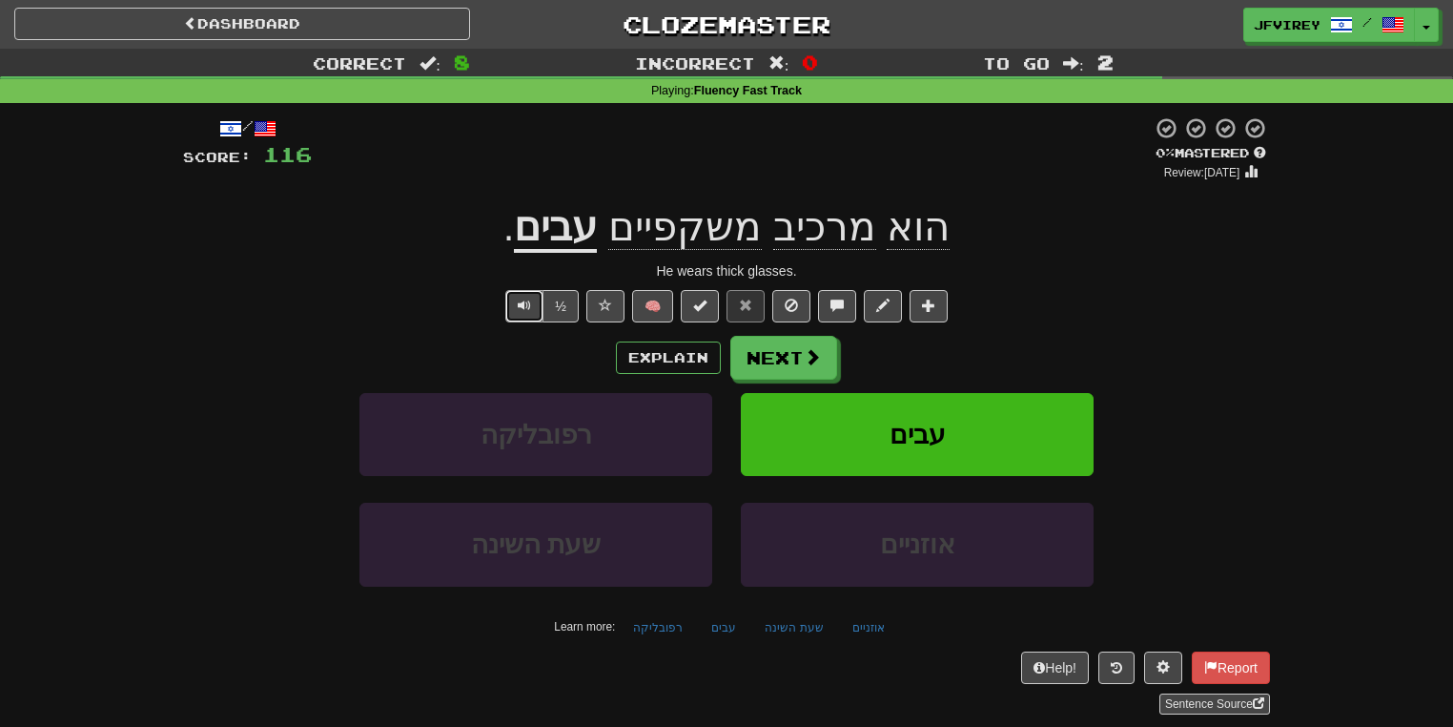
click at [530, 306] on span "Text-to-speech controls" at bounding box center [524, 304] width 13 height 13
click at [748, 355] on button "Next" at bounding box center [784, 359] width 107 height 44
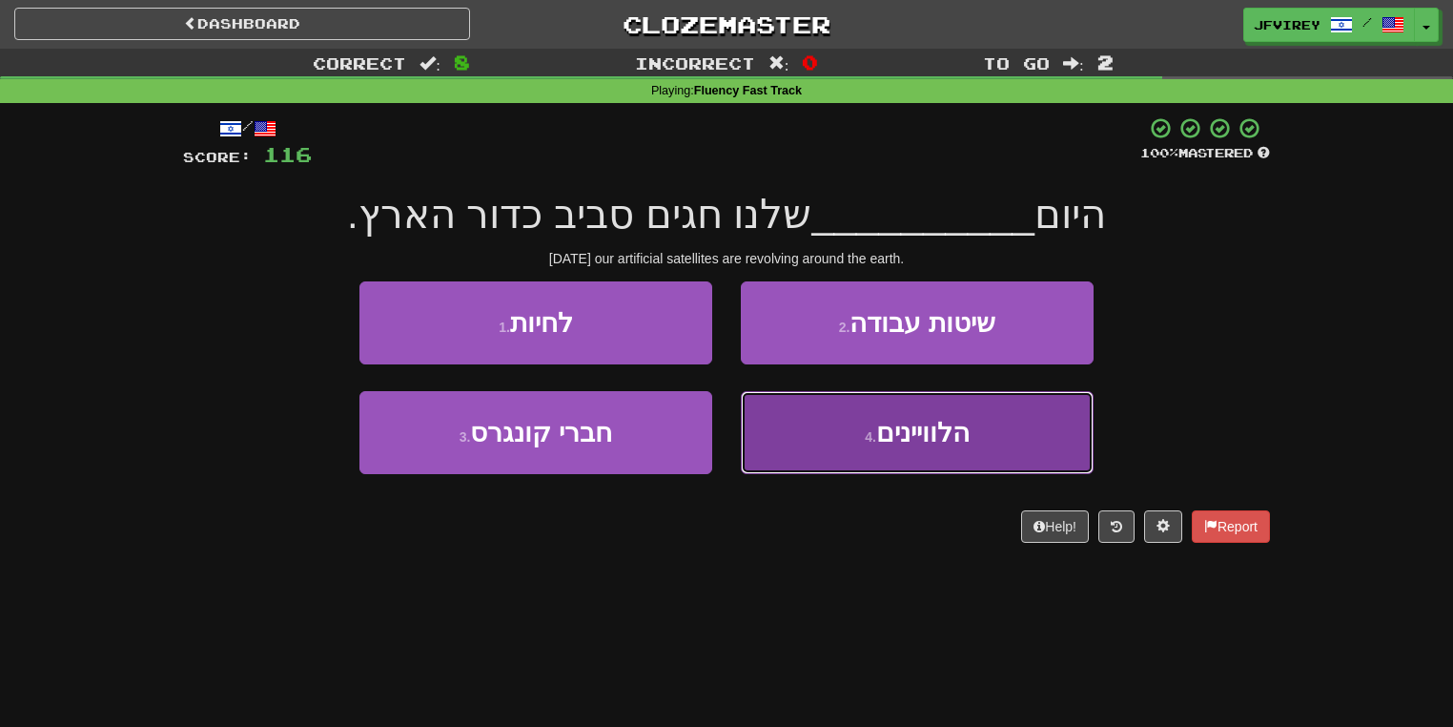
click at [850, 441] on button "4 . הלוויינים" at bounding box center [917, 432] width 353 height 83
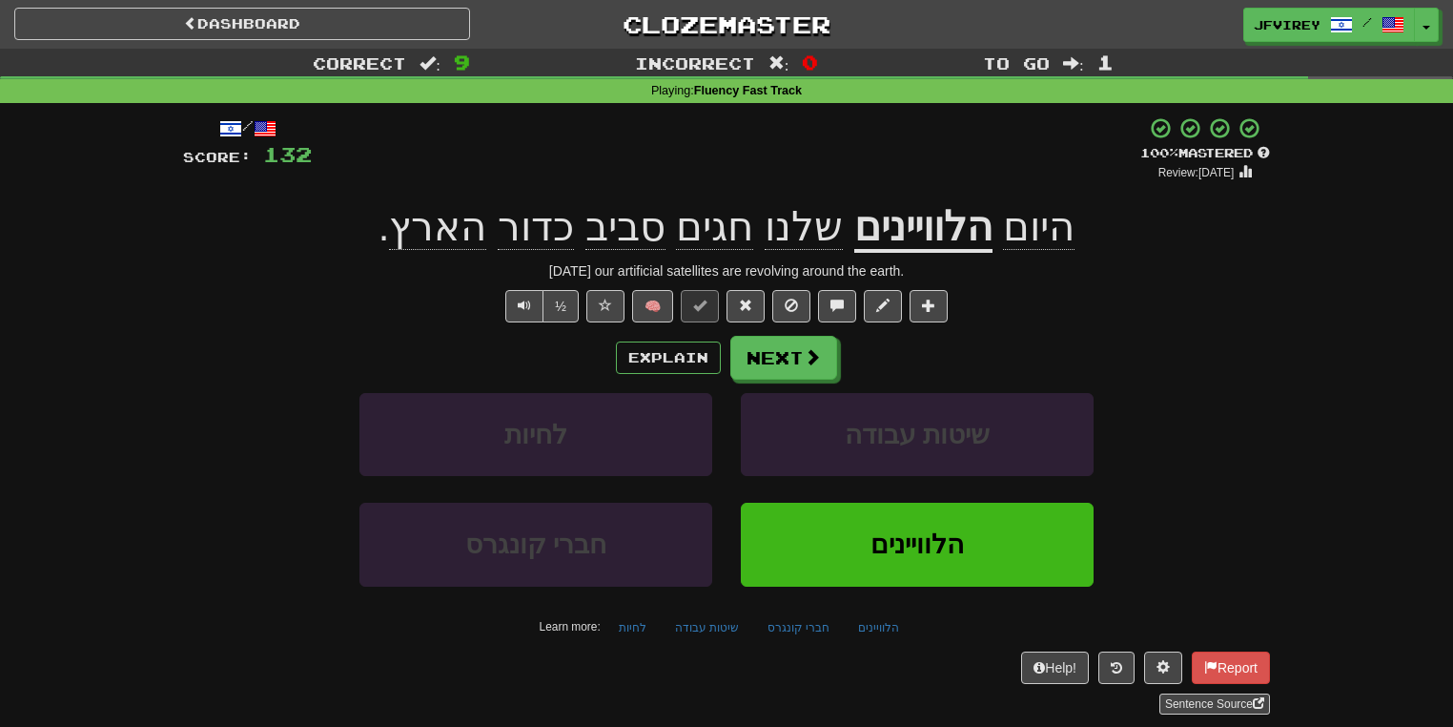
click at [728, 237] on span "חגים" at bounding box center [714, 227] width 77 height 46
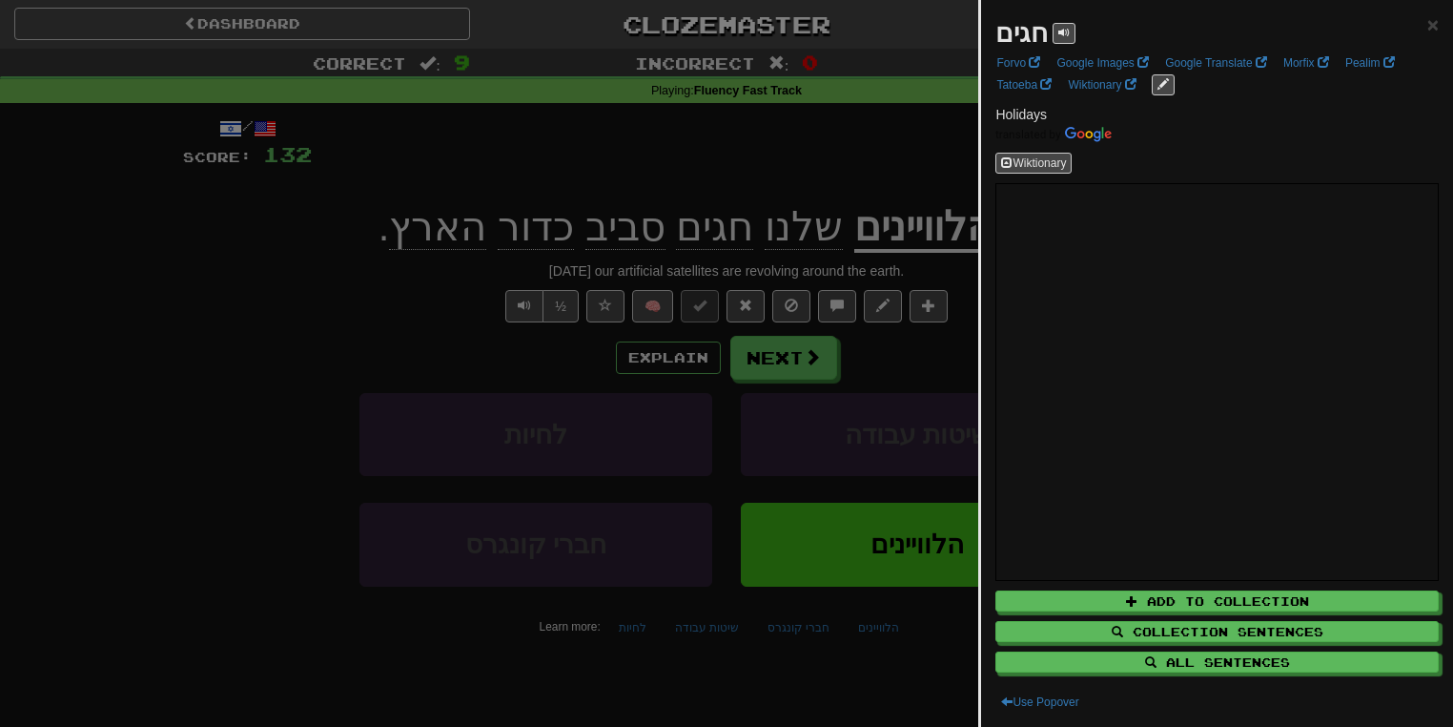
click at [758, 172] on div at bounding box center [726, 363] width 1453 height 727
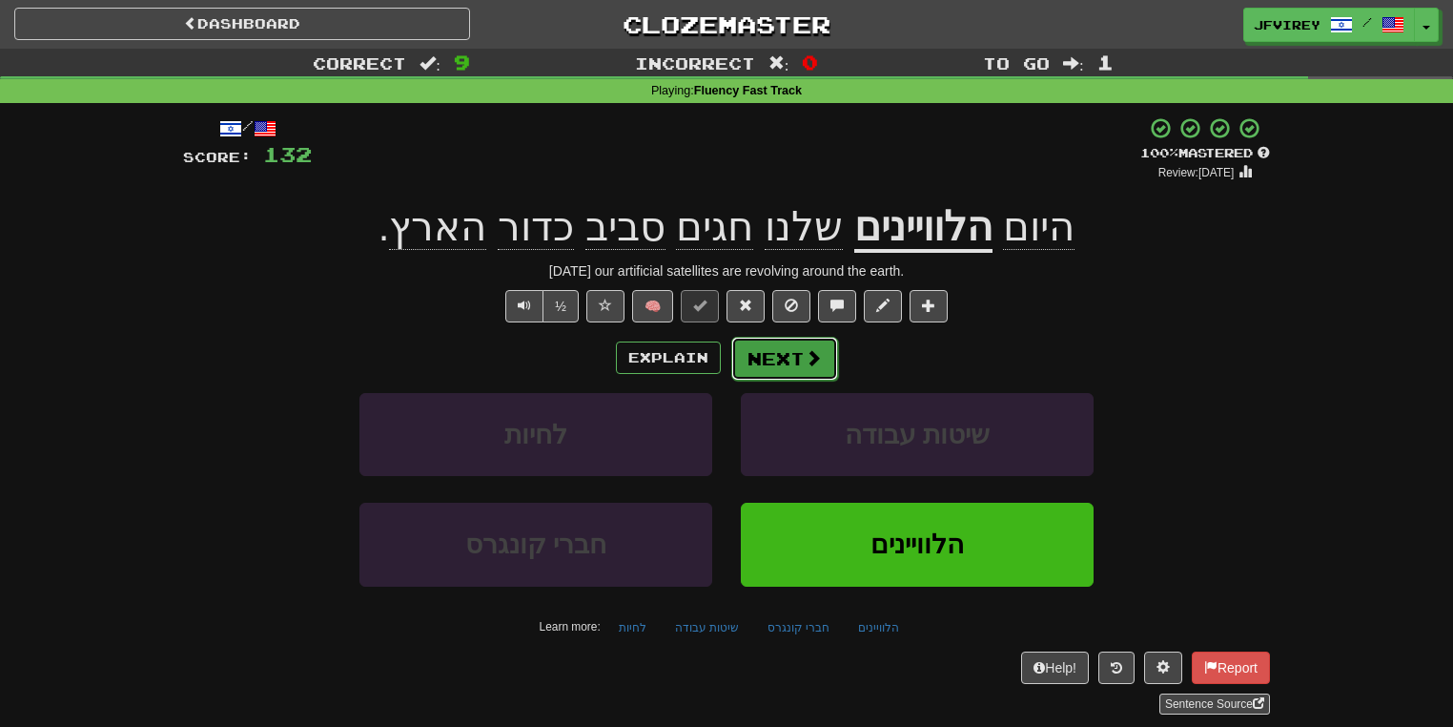
click at [770, 347] on button "Next" at bounding box center [784, 359] width 107 height 44
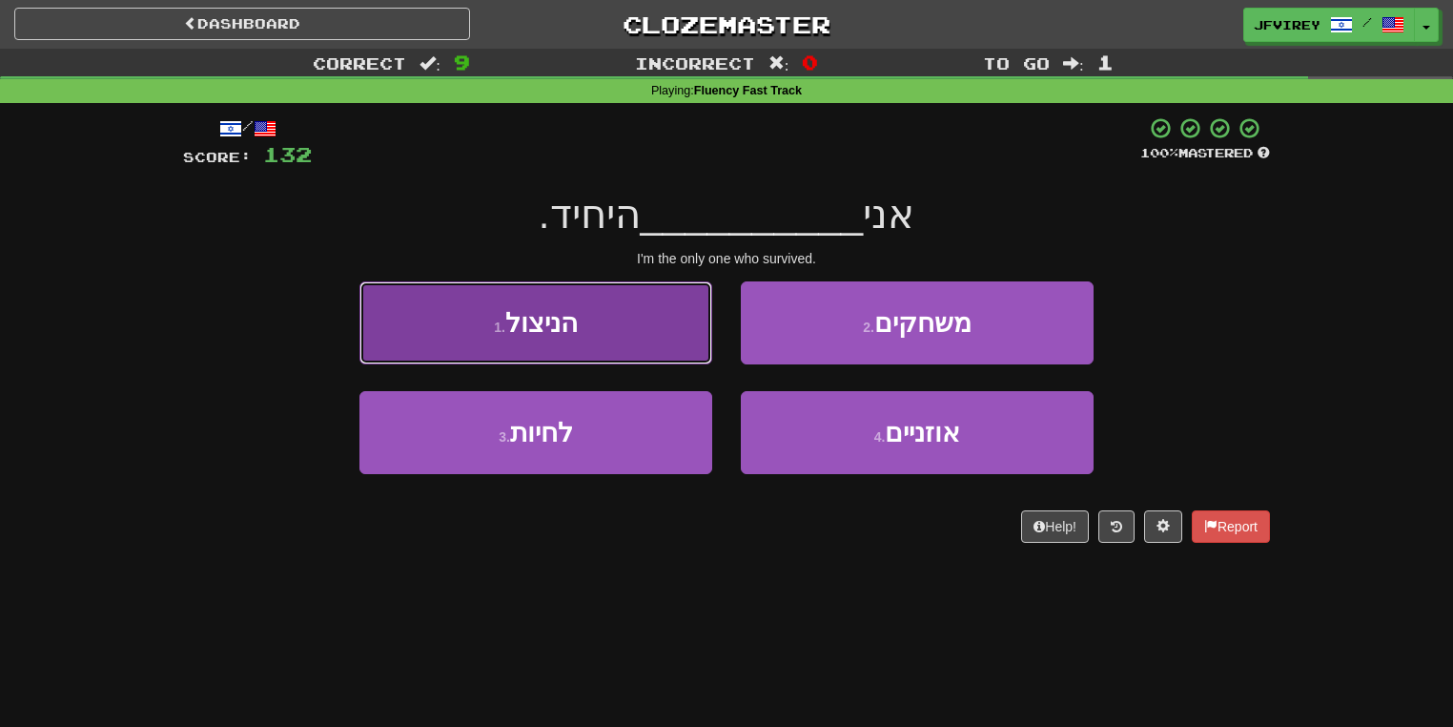
click at [589, 345] on button "1 . הניצול" at bounding box center [535, 322] width 353 height 83
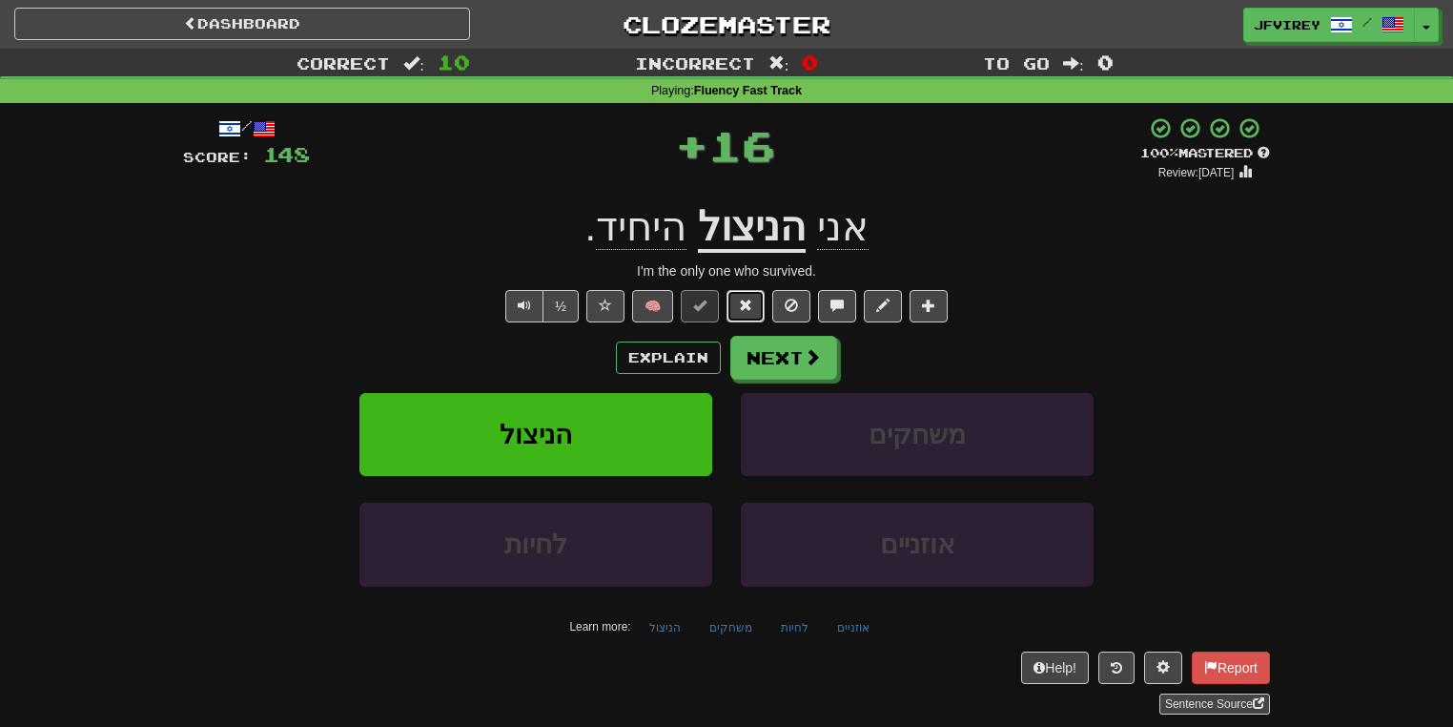
click at [752, 303] on span at bounding box center [745, 304] width 13 height 13
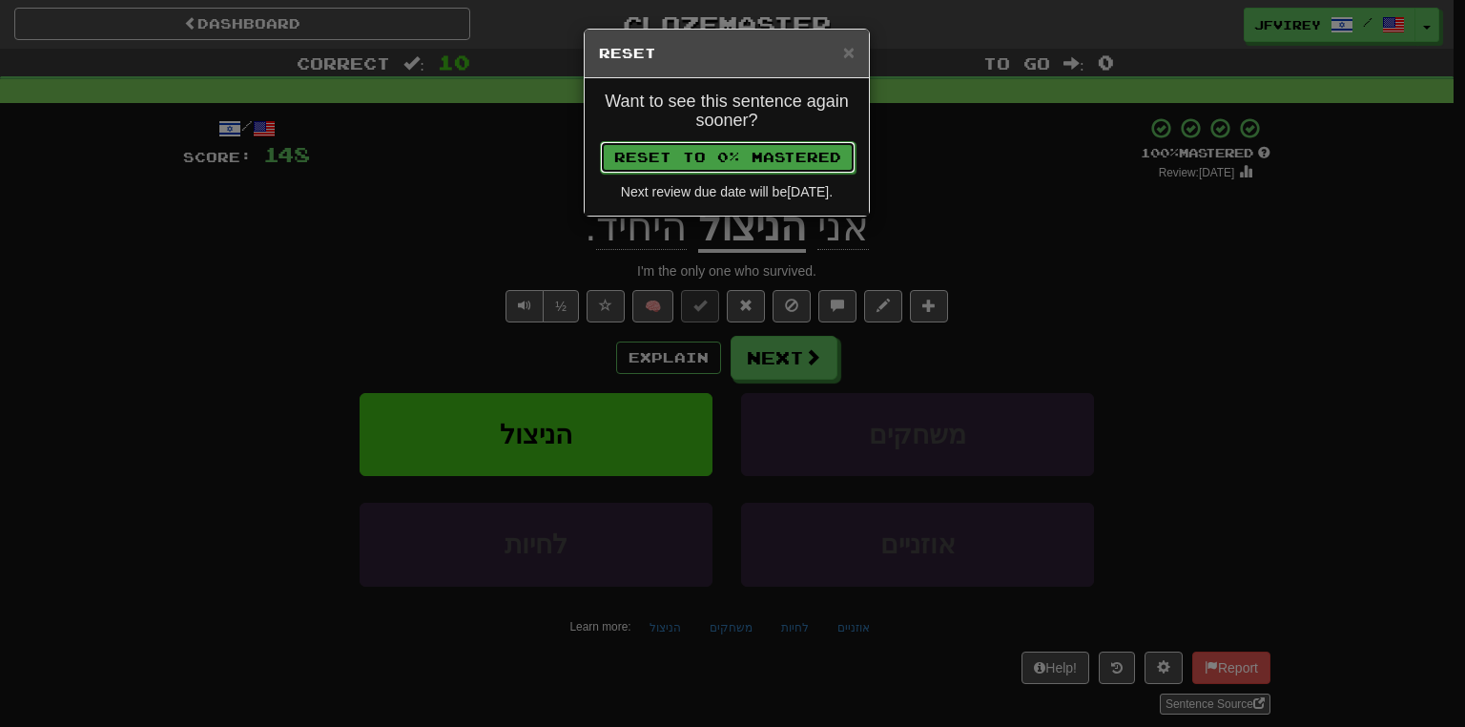
click at [772, 142] on button "Reset to 0% Mastered" at bounding box center [728, 157] width 256 height 32
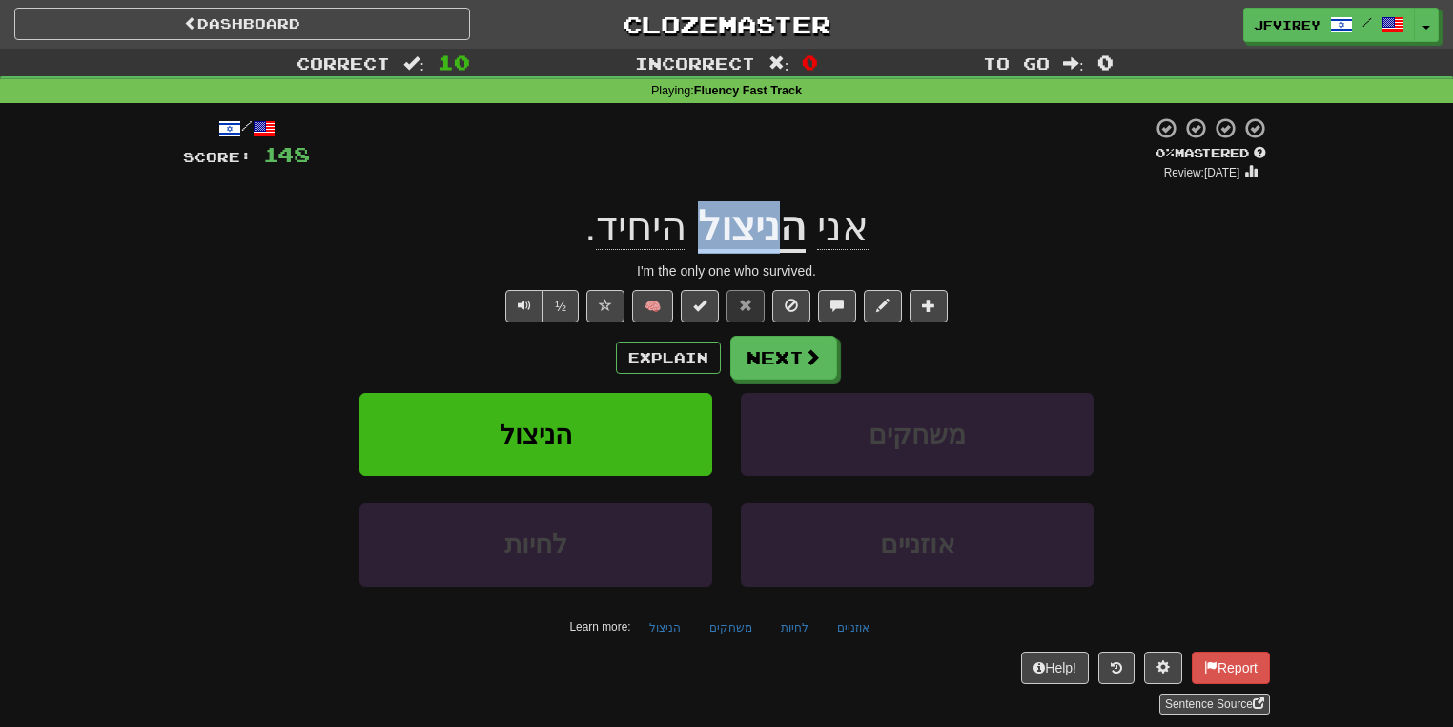
drag, startPoint x: 778, startPoint y: 248, endPoint x: 701, endPoint y: 246, distance: 77.3
click at [701, 246] on div "אני הניצול היחיד ." at bounding box center [726, 227] width 1087 height 52
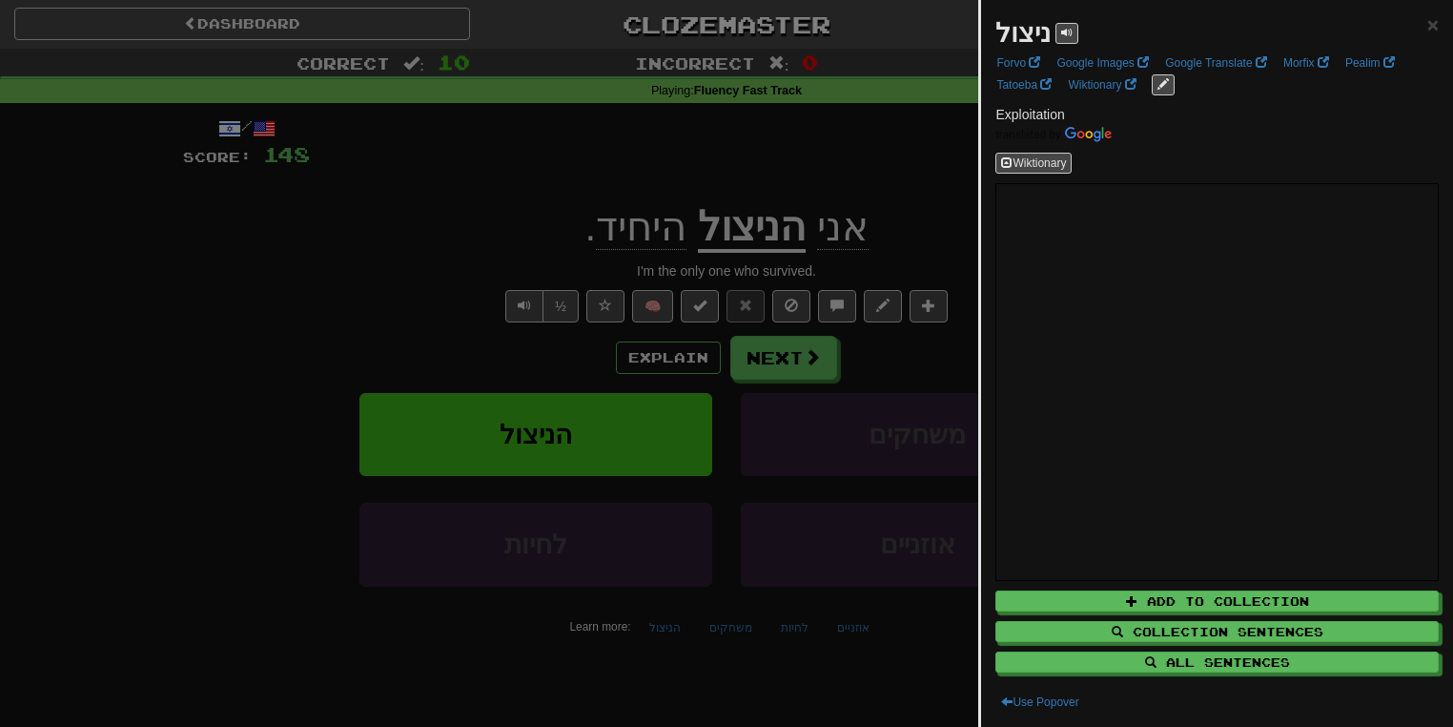
click at [453, 313] on div at bounding box center [726, 363] width 1453 height 727
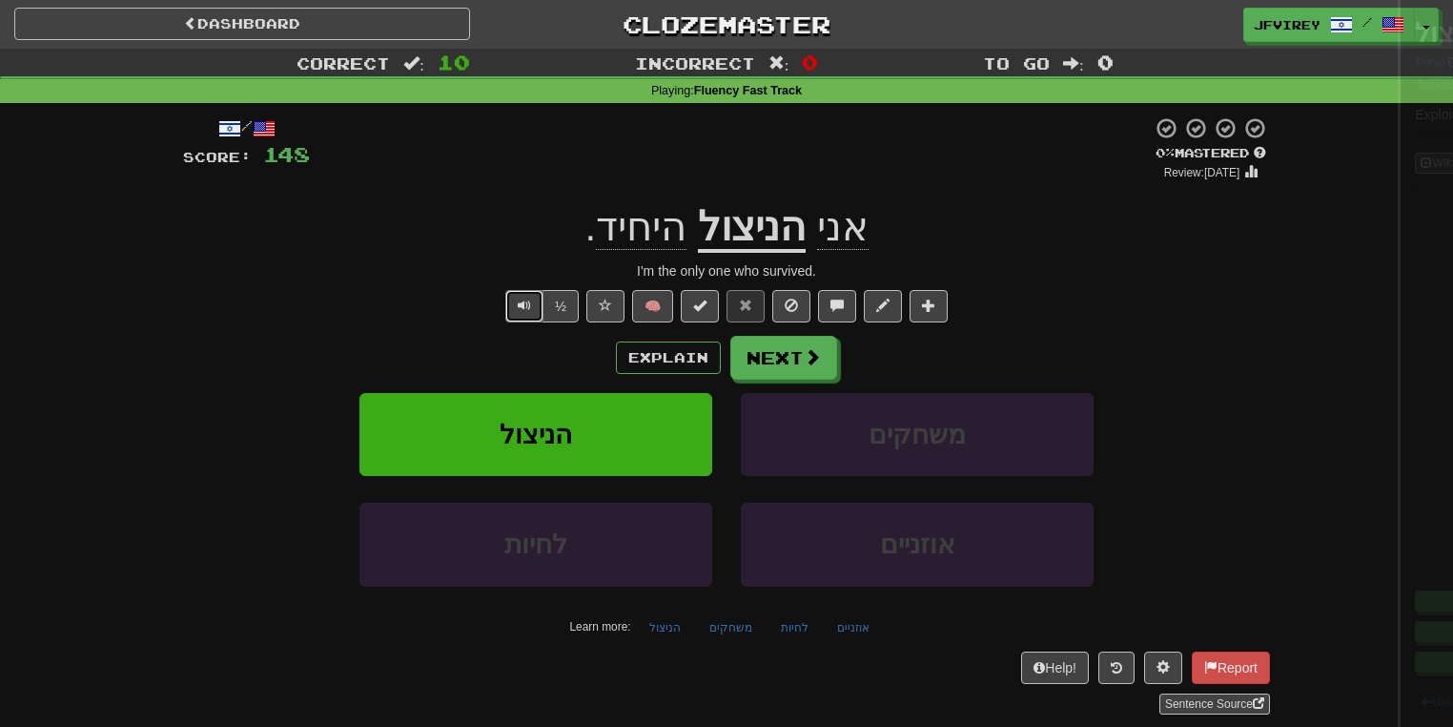
click at [522, 301] on span "Text-to-speech controls" at bounding box center [524, 304] width 13 height 13
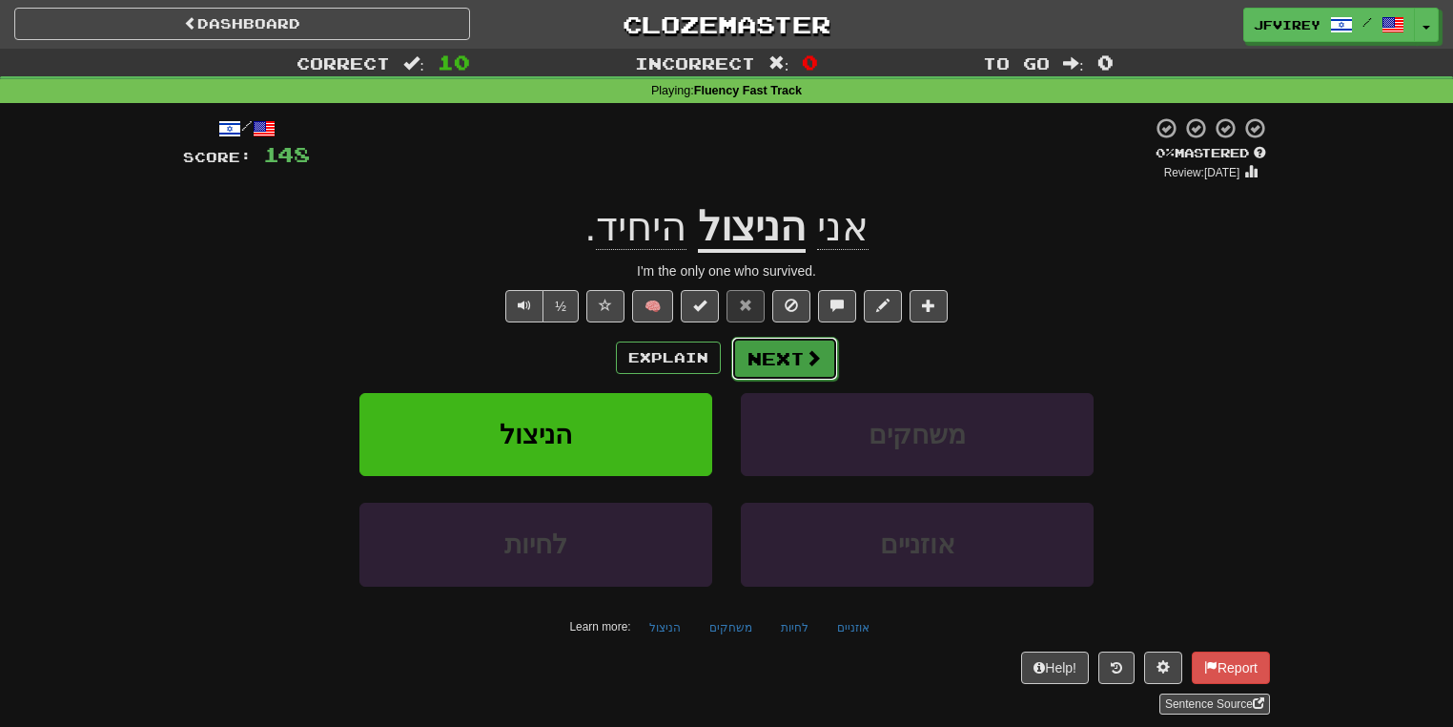
click at [765, 351] on button "Next" at bounding box center [784, 359] width 107 height 44
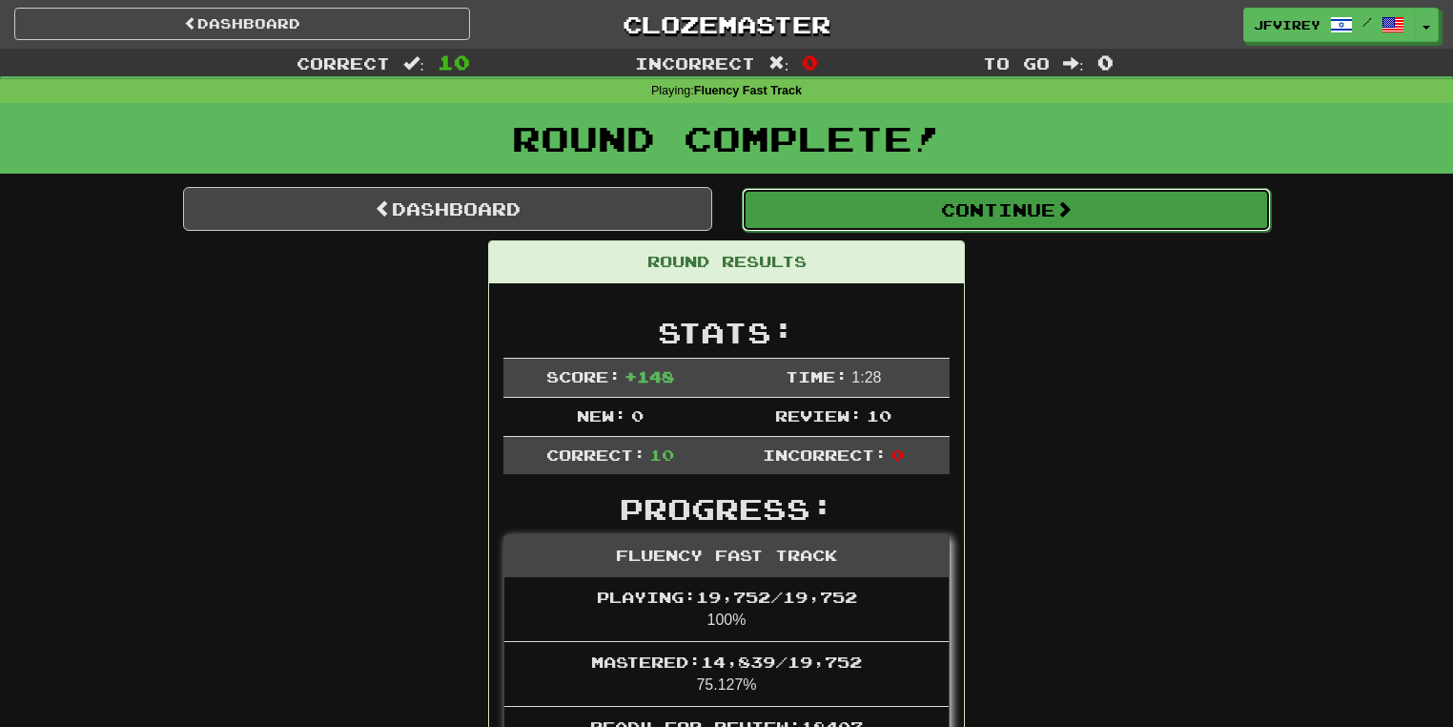
click at [899, 224] on button "Continue" at bounding box center [1006, 210] width 529 height 44
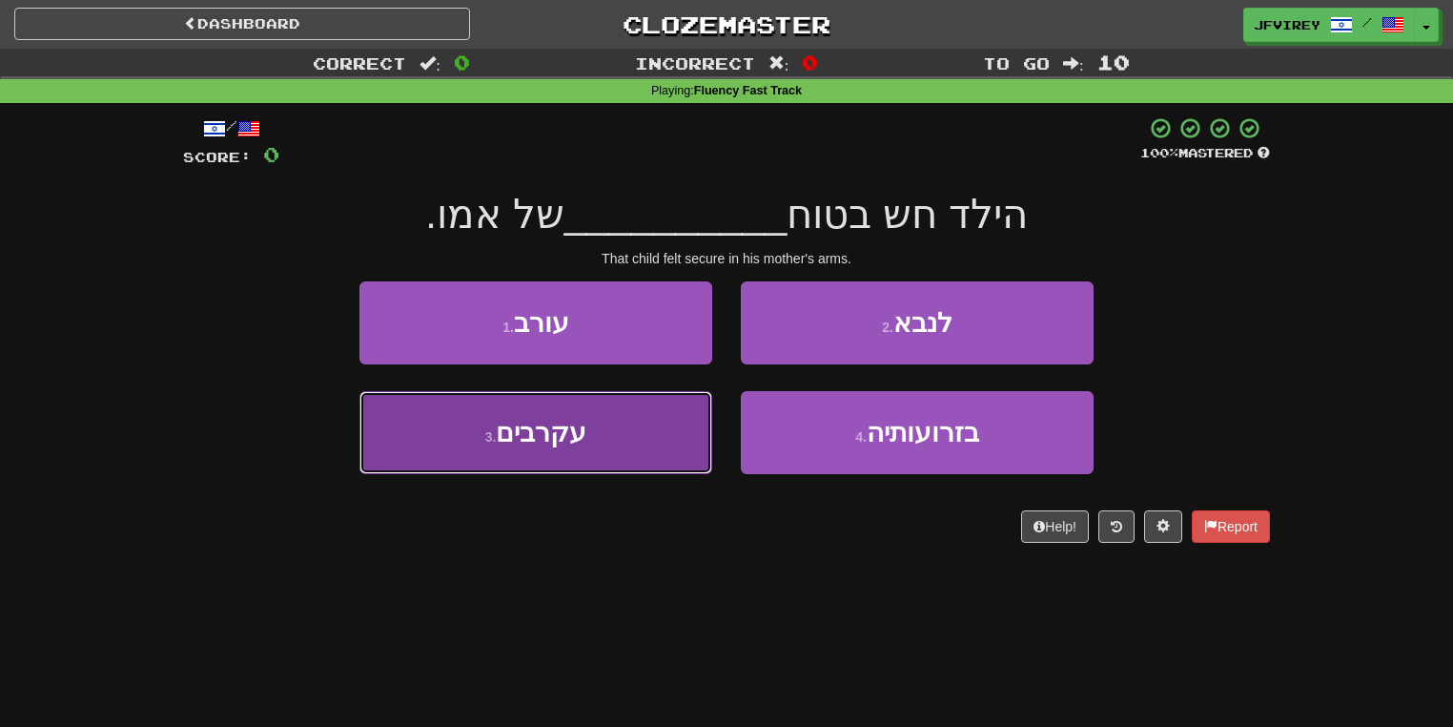
click at [573, 421] on span "עקרבים" at bounding box center [541, 433] width 91 height 30
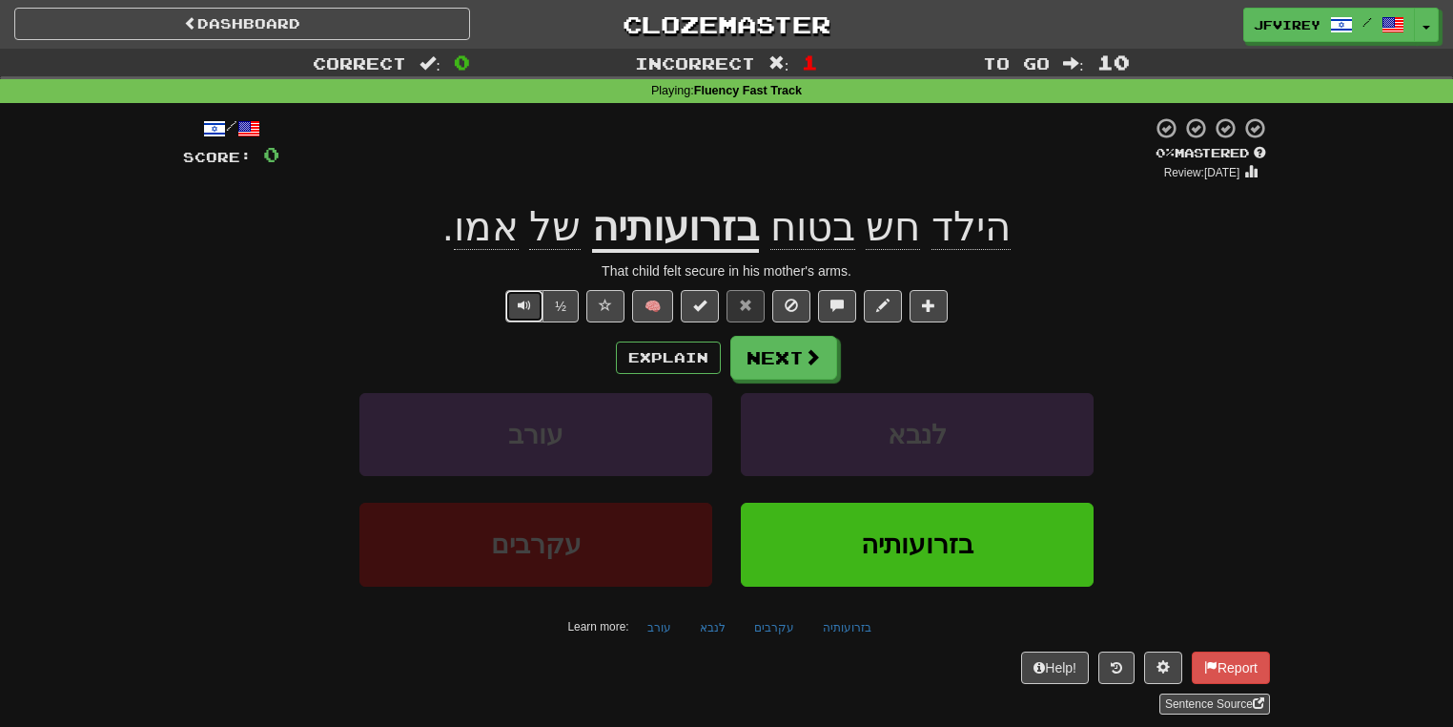
click at [526, 298] on span "Text-to-speech controls" at bounding box center [524, 304] width 13 height 13
click at [778, 358] on button "Next" at bounding box center [784, 359] width 107 height 44
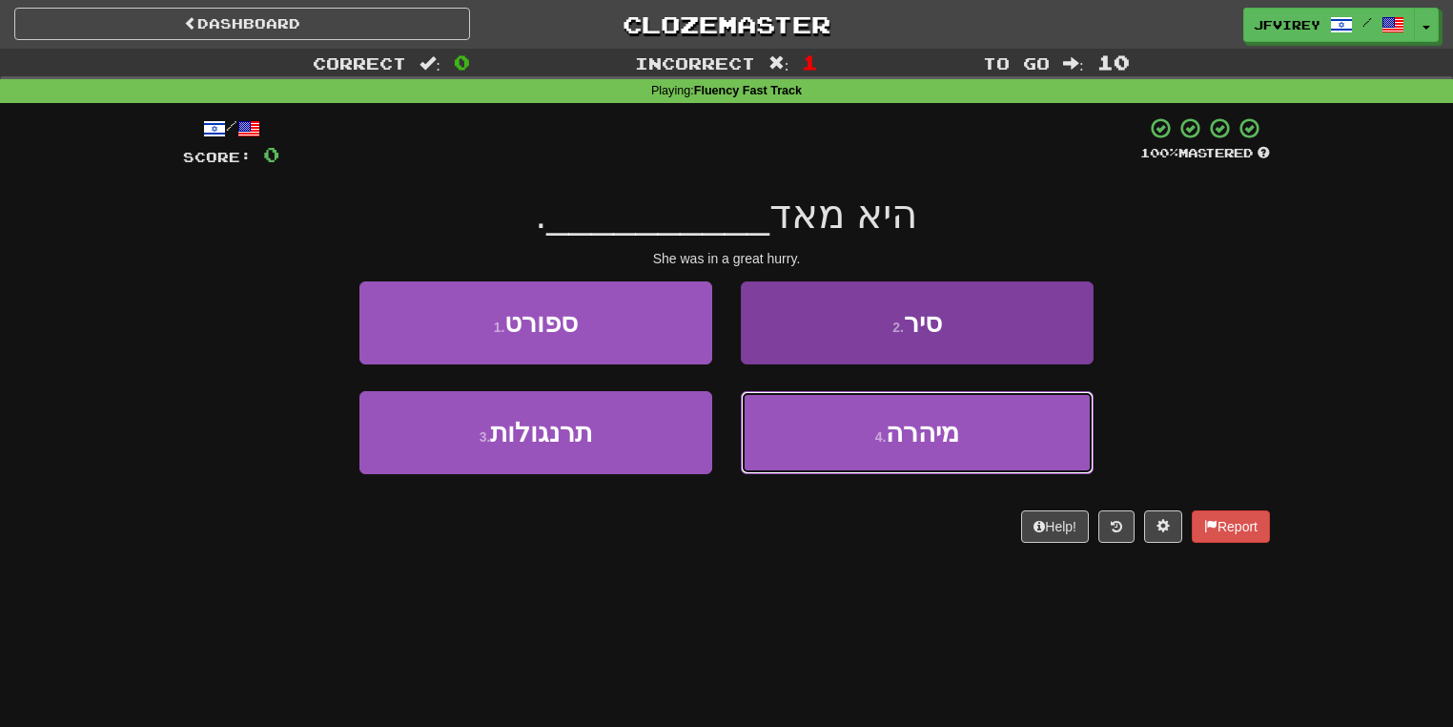
click at [1032, 404] on button "4 . מיהרה" at bounding box center [917, 432] width 353 height 83
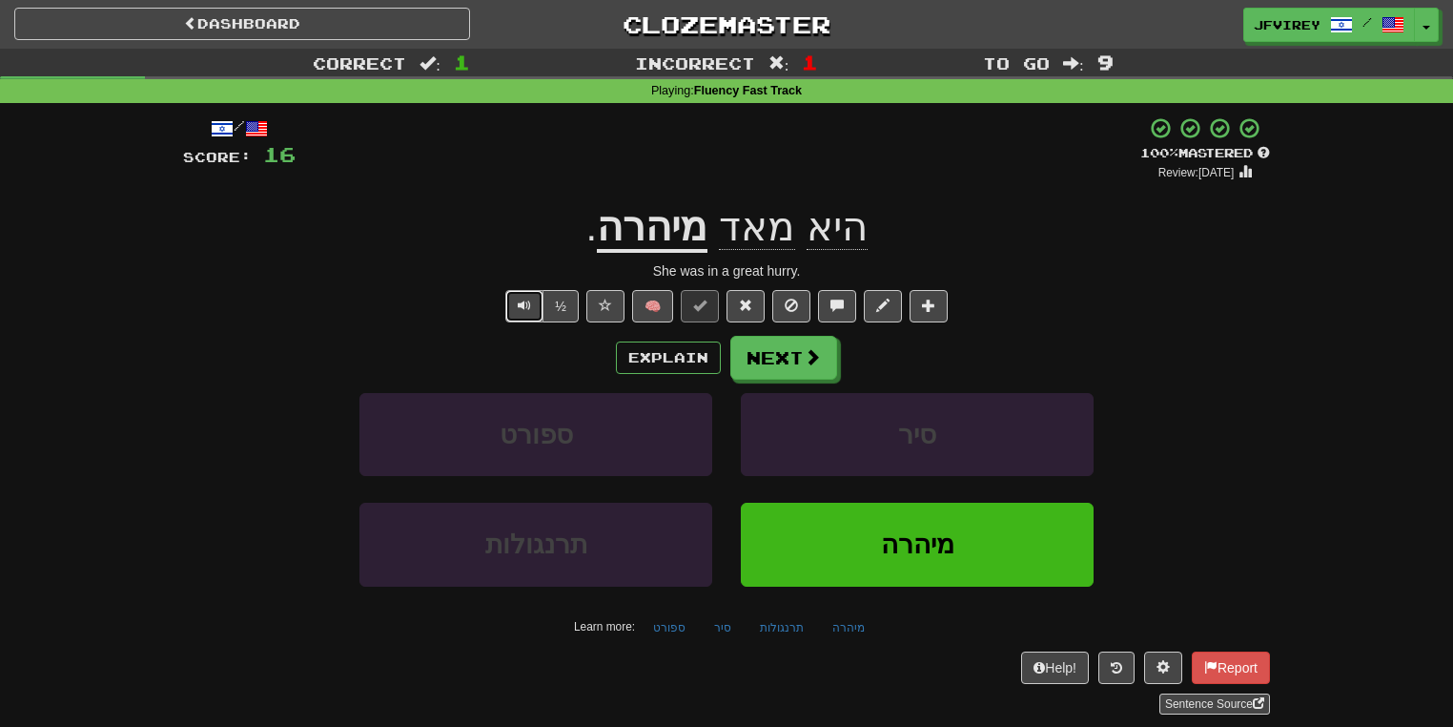
click at [525, 308] on span "Text-to-speech controls" at bounding box center [524, 304] width 13 height 13
click at [806, 358] on span at bounding box center [813, 357] width 17 height 17
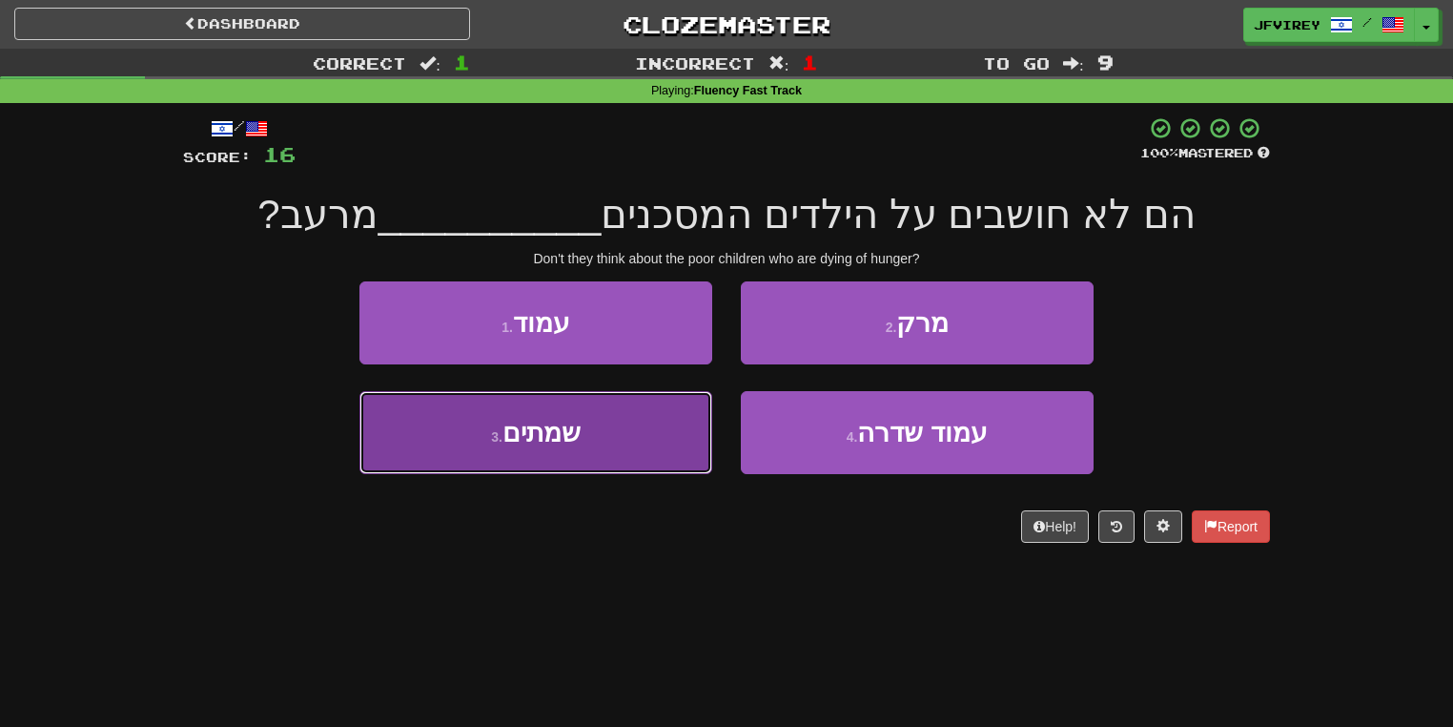
click at [500, 467] on button "3 . שמתים" at bounding box center [535, 432] width 353 height 83
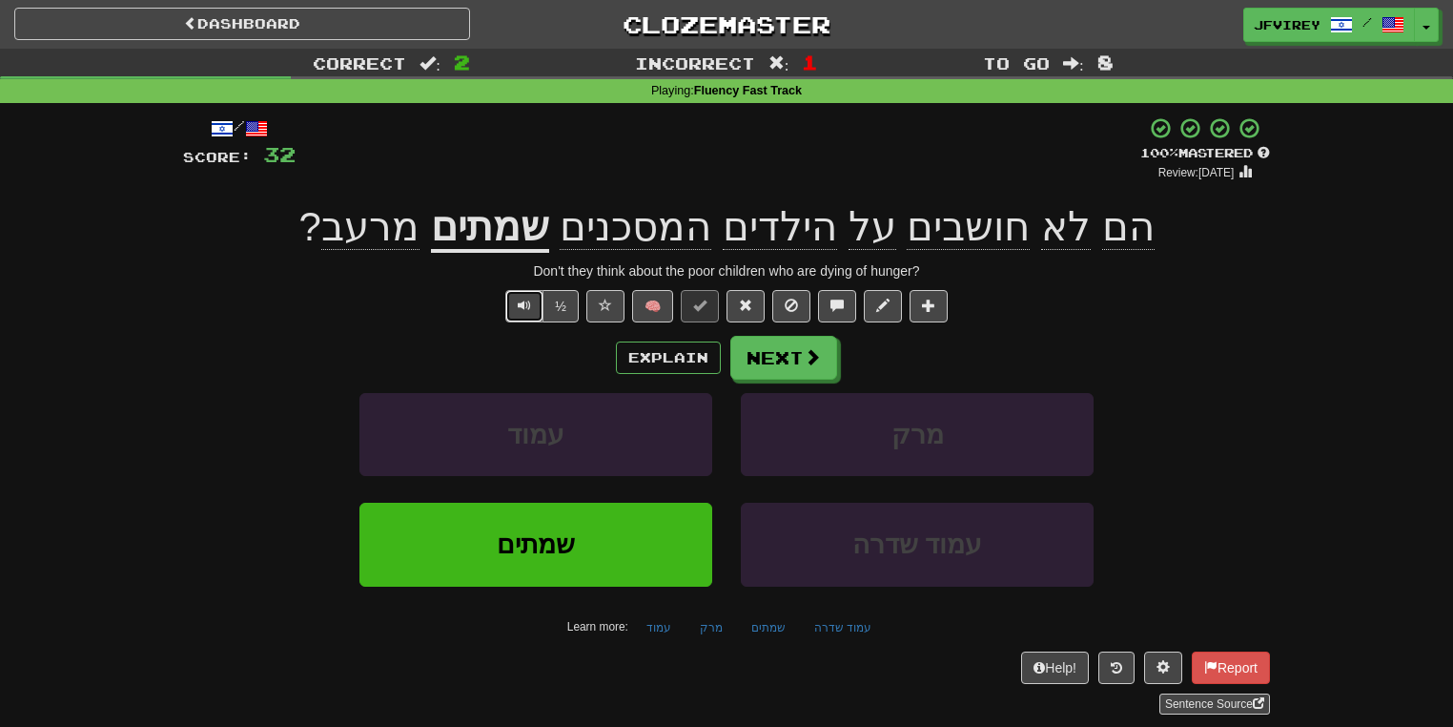
click at [517, 310] on button "Text-to-speech controls" at bounding box center [524, 306] width 38 height 32
click at [746, 356] on button "Next" at bounding box center [784, 359] width 107 height 44
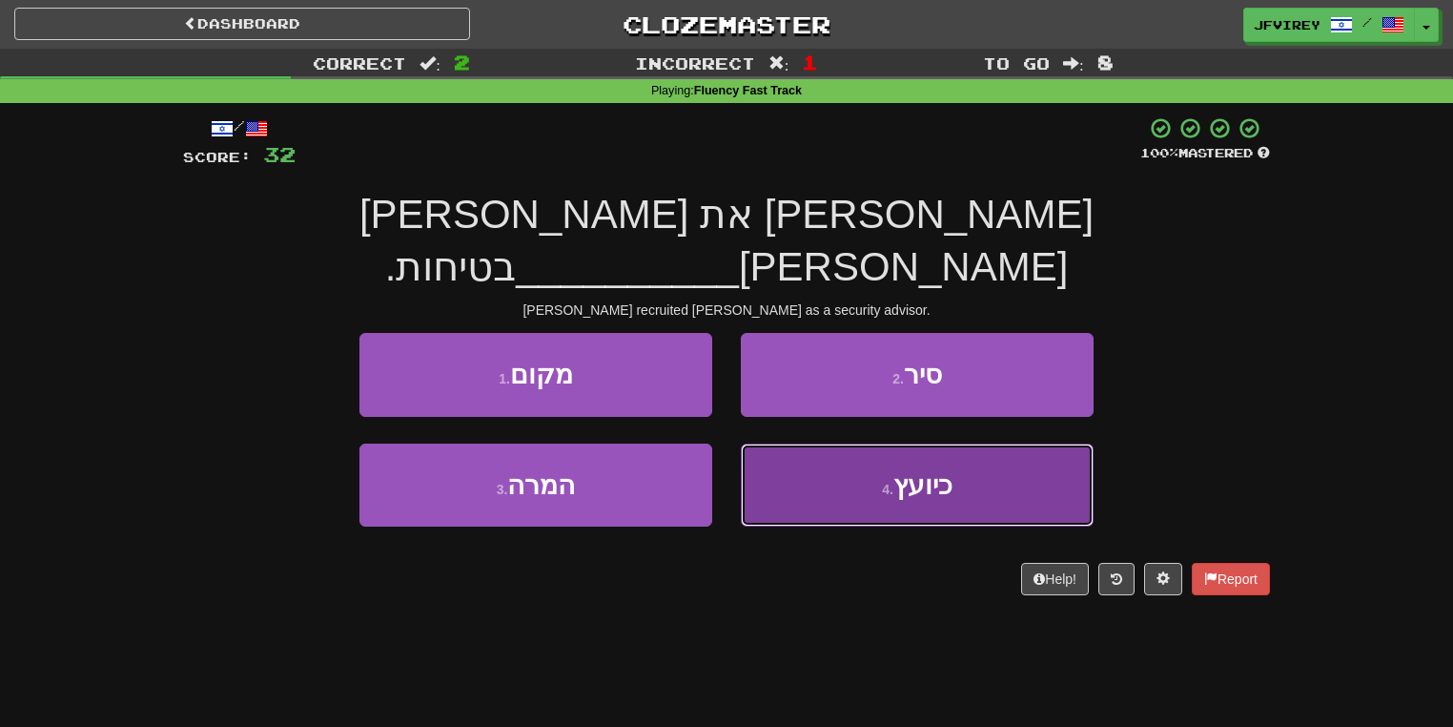
click at [884, 443] on button "4 . כיועץ" at bounding box center [917, 484] width 353 height 83
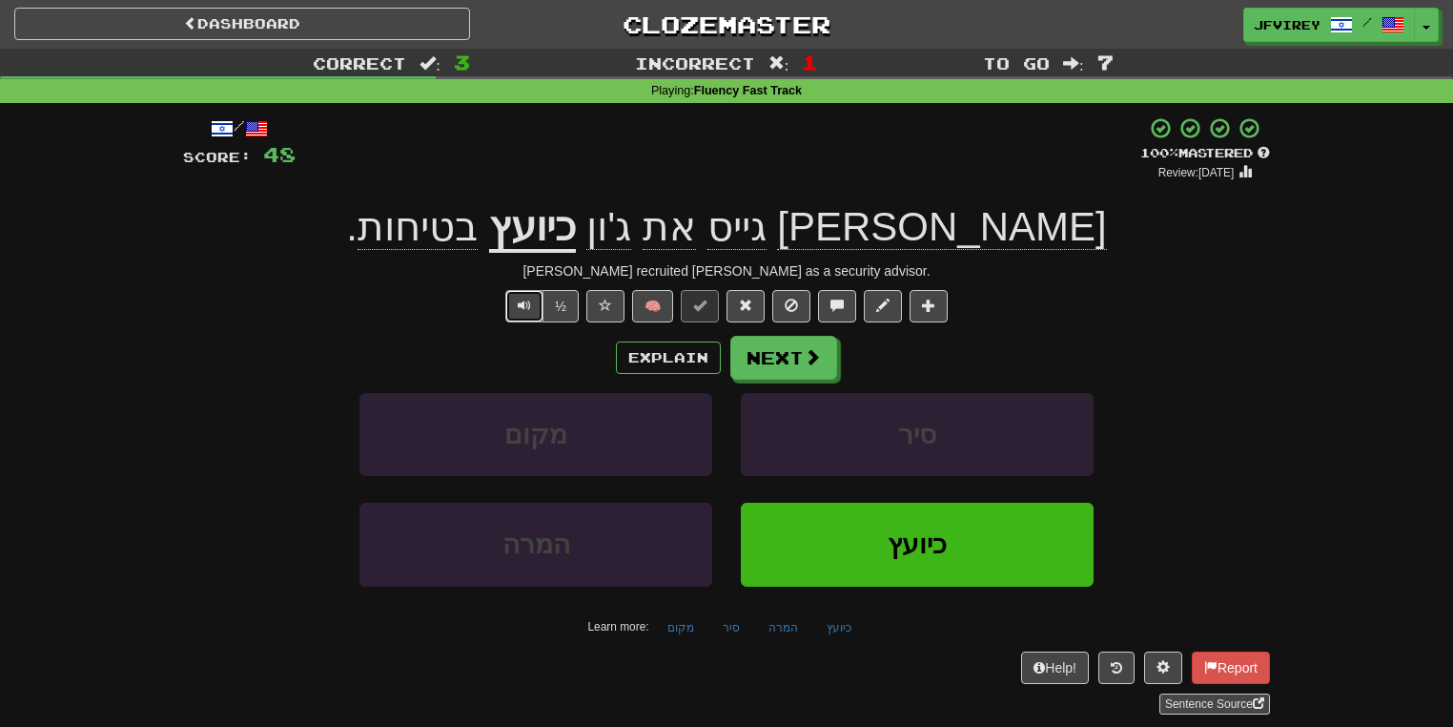
click at [522, 310] on span "Text-to-speech controls" at bounding box center [524, 304] width 13 height 13
click at [754, 305] on button at bounding box center [746, 306] width 38 height 32
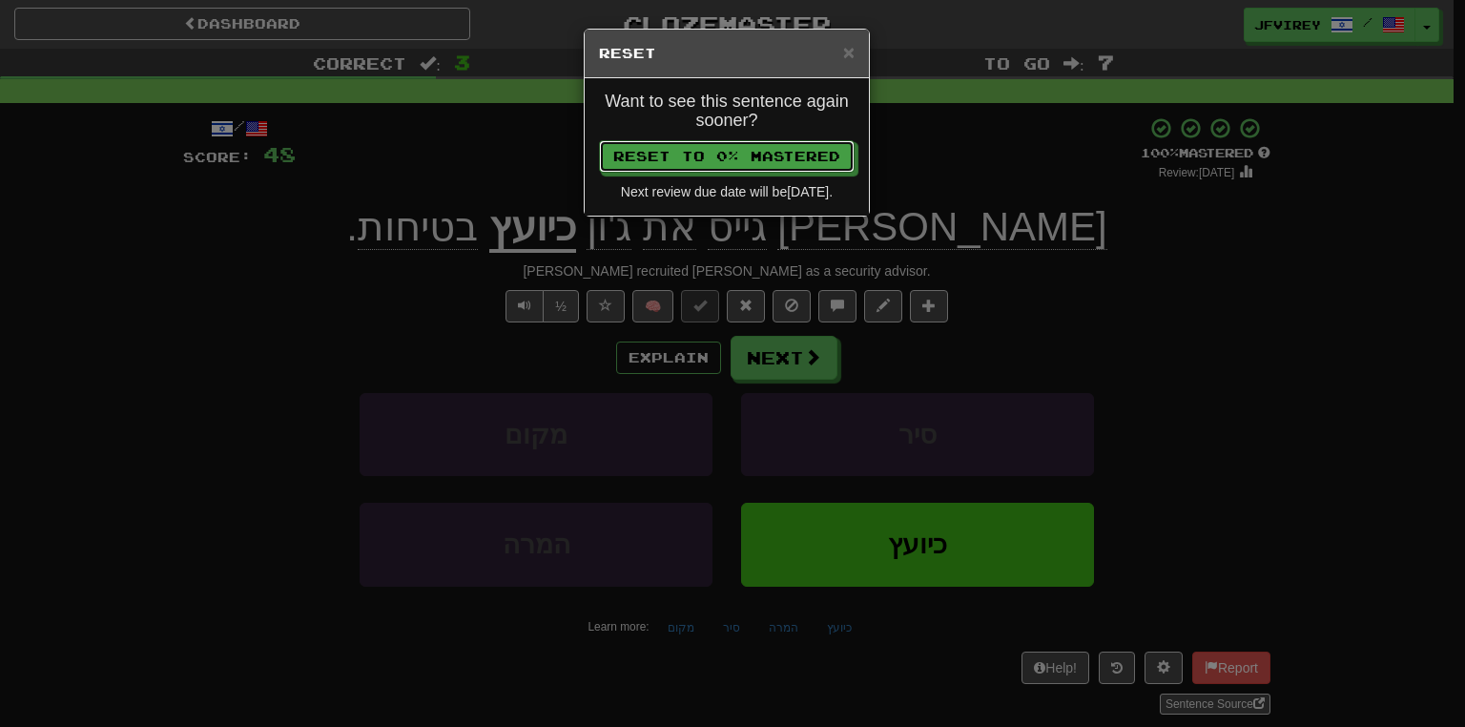
click at [773, 164] on button "Reset to 0% Mastered" at bounding box center [727, 156] width 256 height 32
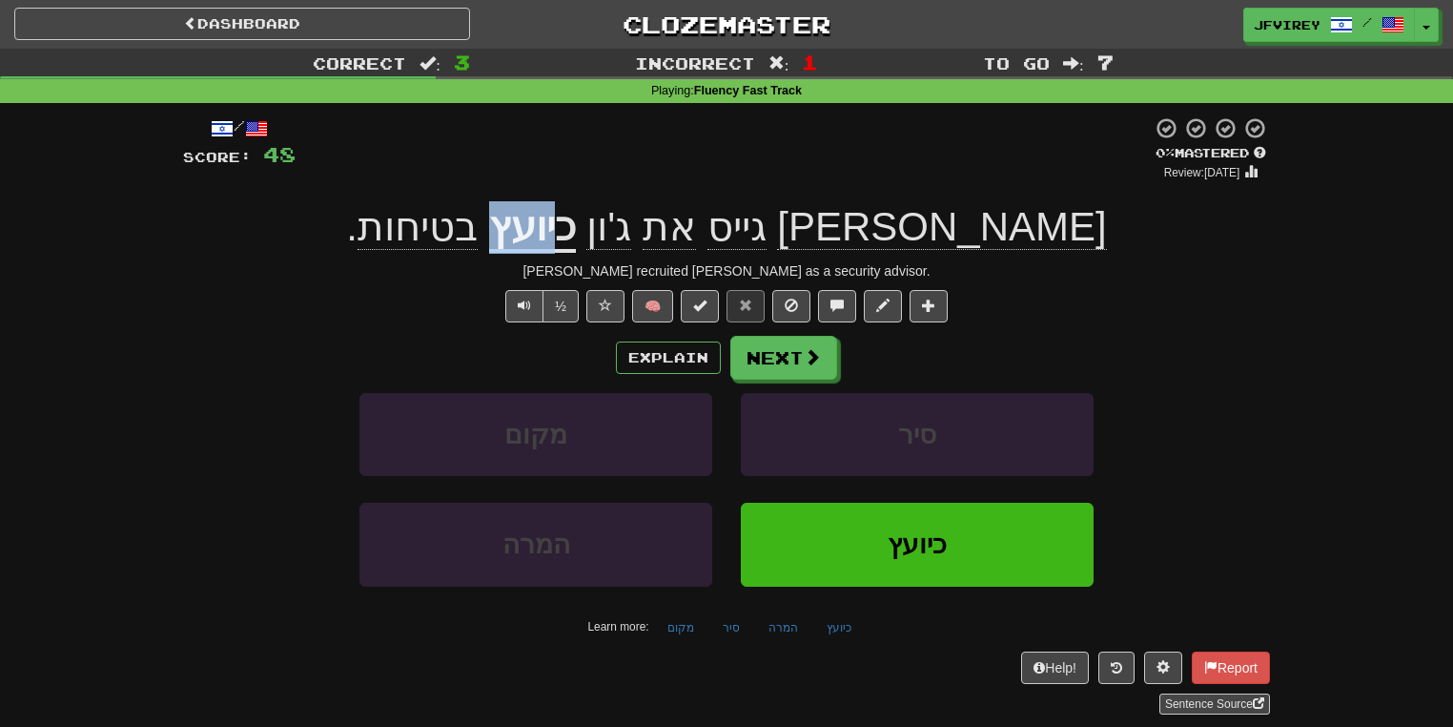
drag, startPoint x: 693, startPoint y: 236, endPoint x: 622, endPoint y: 244, distance: 71.9
click at [622, 244] on div "תום גייס את ג'ון כיועץ בטיחות ." at bounding box center [726, 227] width 1087 height 52
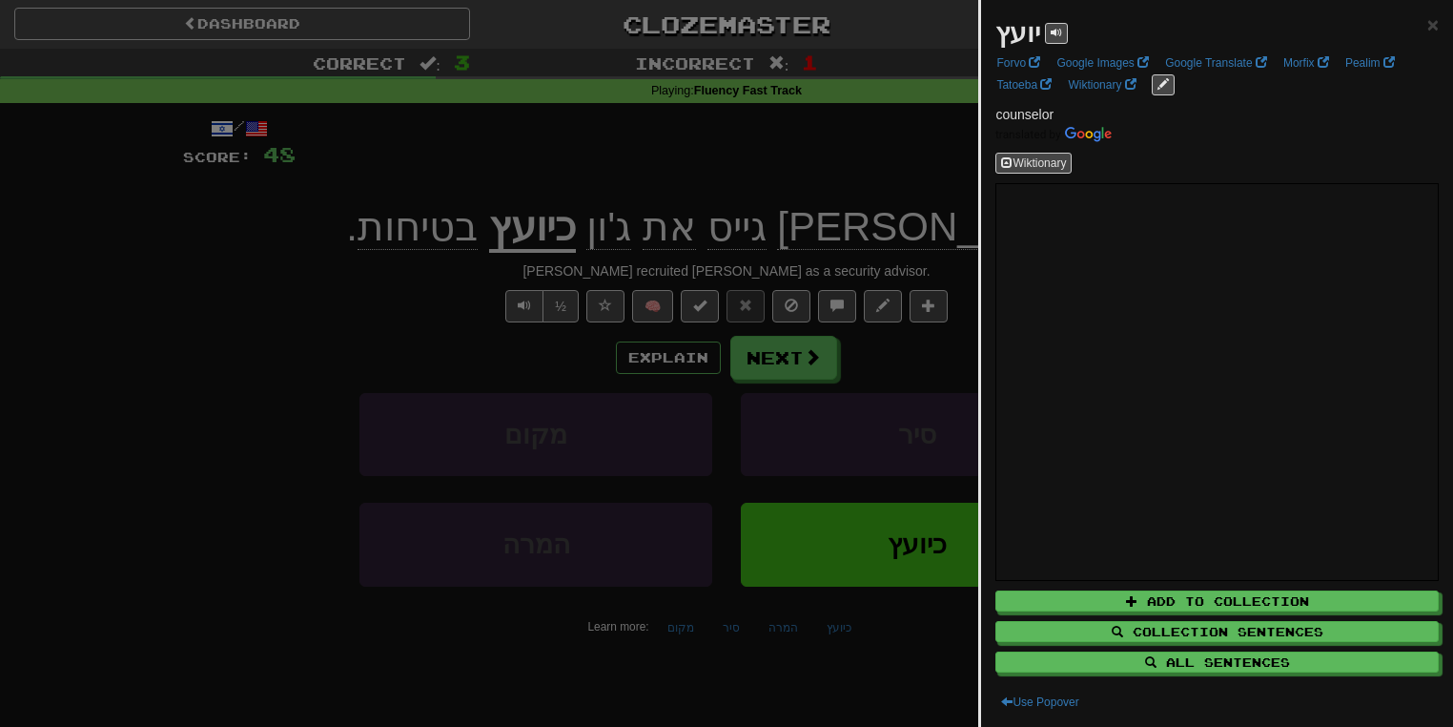
click at [871, 172] on div at bounding box center [726, 363] width 1453 height 727
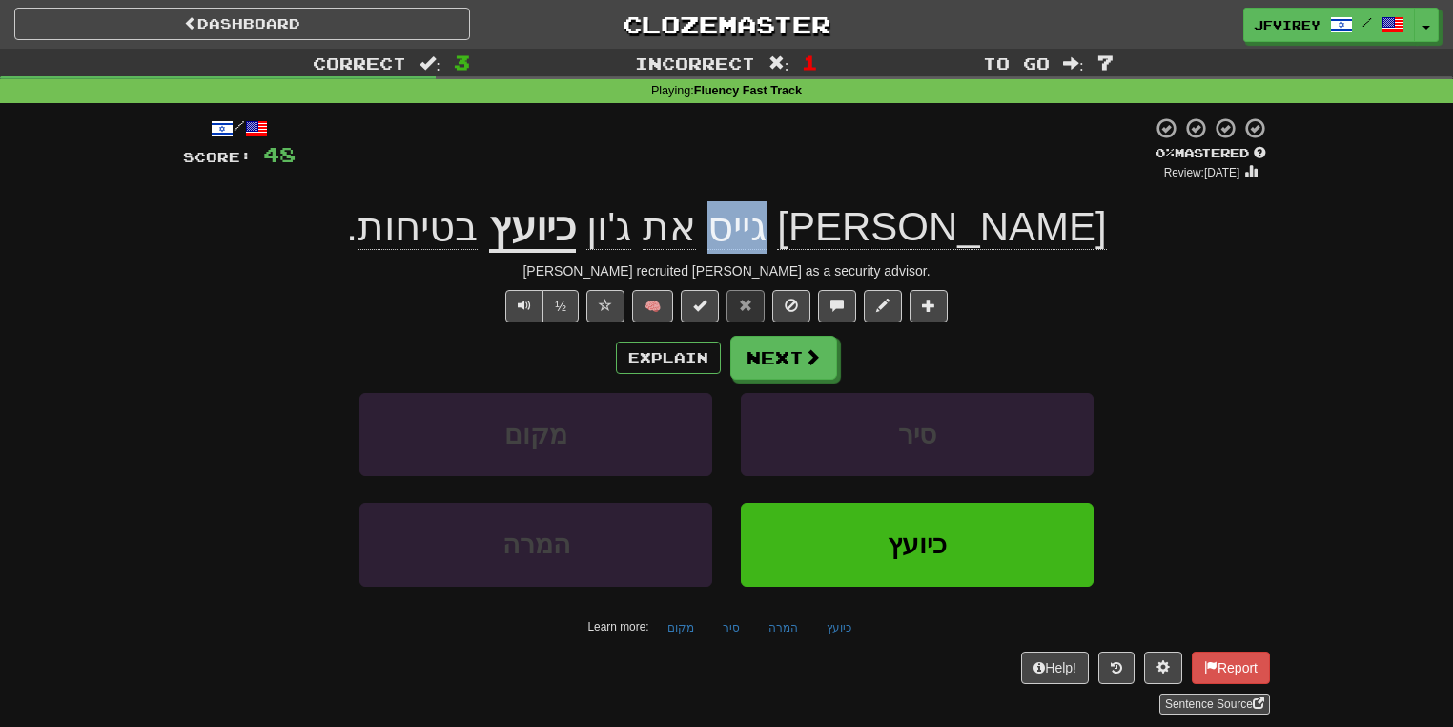
drag, startPoint x: 834, startPoint y: 236, endPoint x: 889, endPoint y: 235, distance: 54.4
click at [767, 235] on span "גייס" at bounding box center [736, 227] width 59 height 46
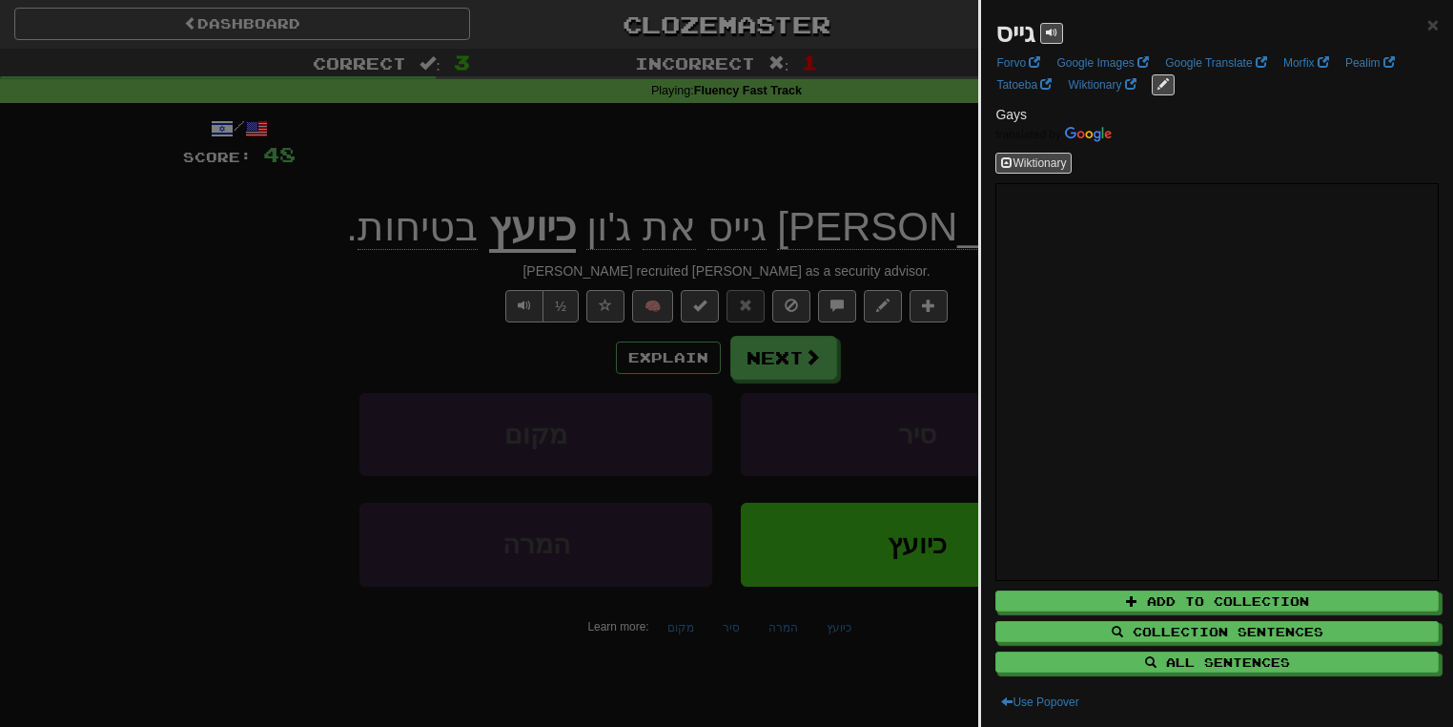
drag, startPoint x: 297, startPoint y: 256, endPoint x: 310, endPoint y: 256, distance: 12.4
click at [301, 256] on div at bounding box center [726, 363] width 1453 height 727
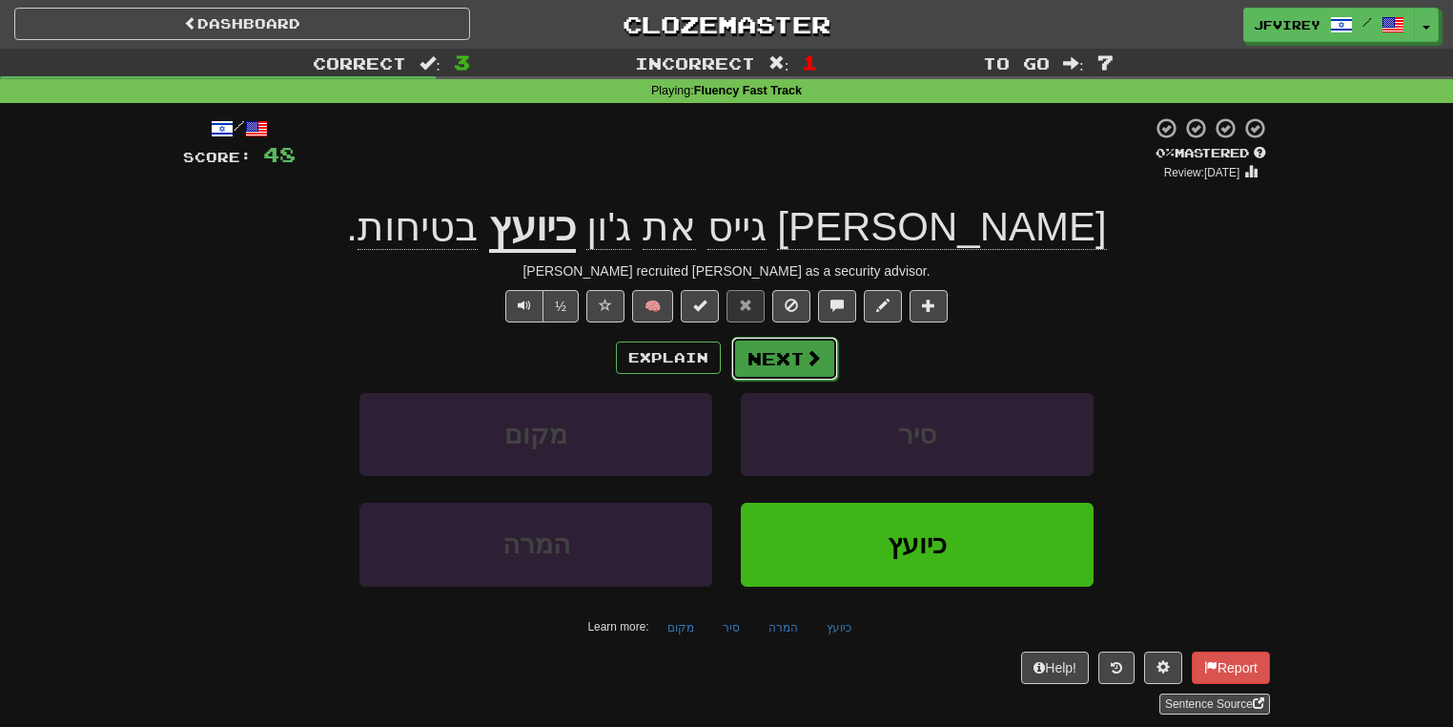
click at [769, 358] on button "Next" at bounding box center [784, 359] width 107 height 44
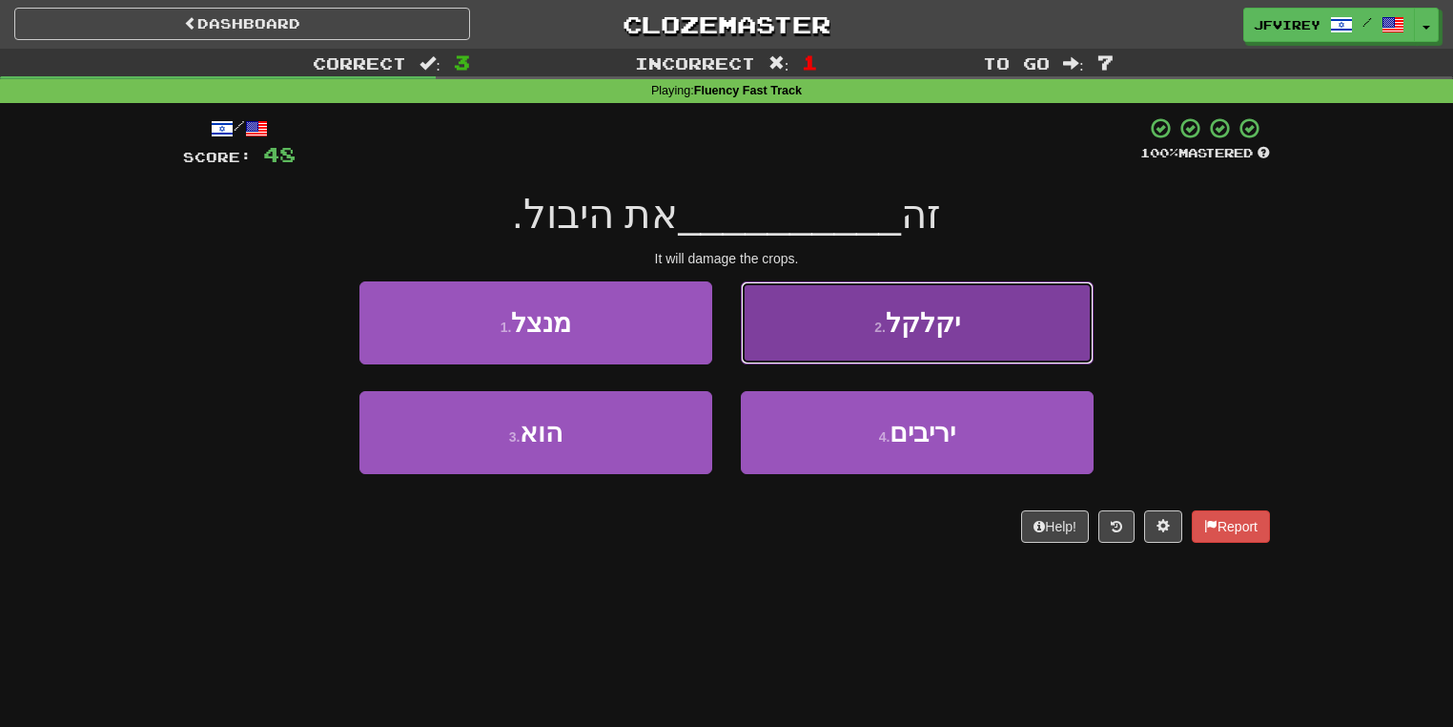
click at [854, 338] on button "2 . יקלקל" at bounding box center [917, 322] width 353 height 83
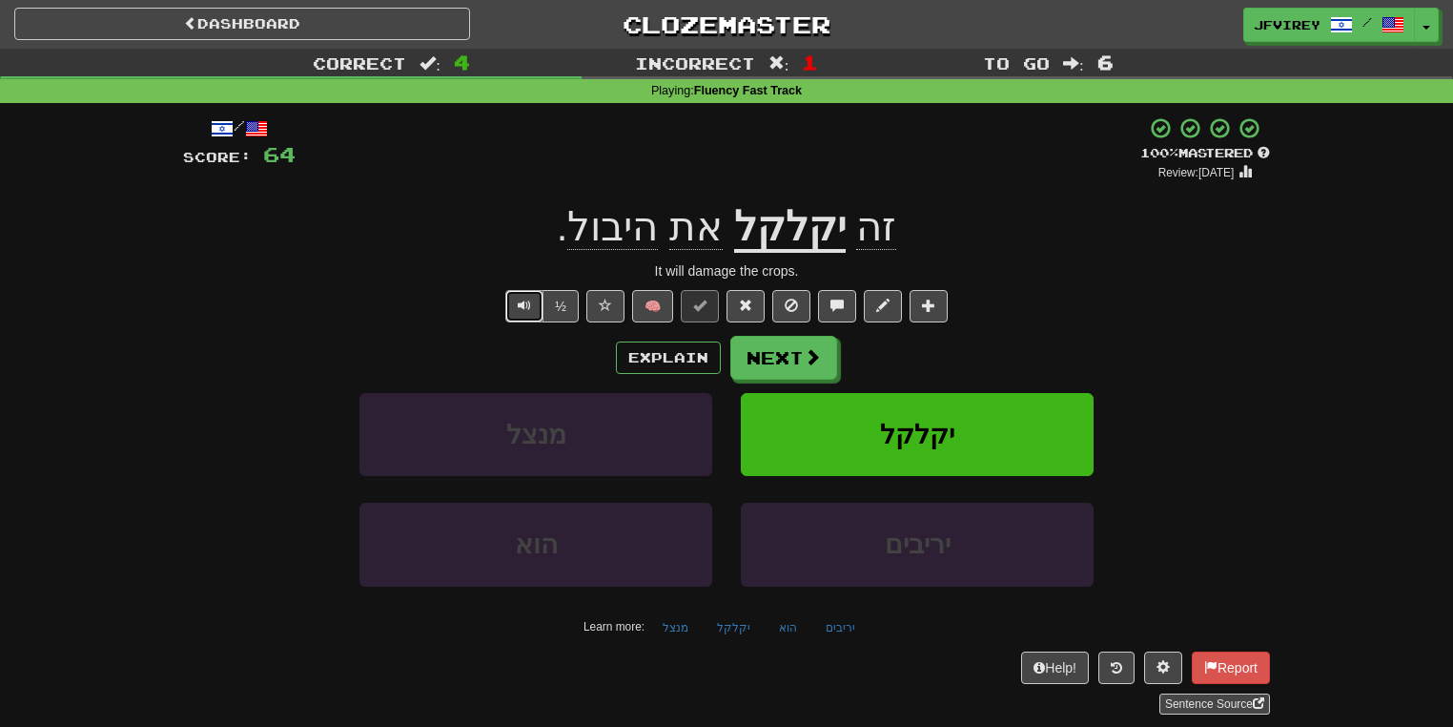
click at [522, 305] on span "Text-to-speech controls" at bounding box center [524, 304] width 13 height 13
click at [794, 351] on button "Next" at bounding box center [784, 359] width 107 height 44
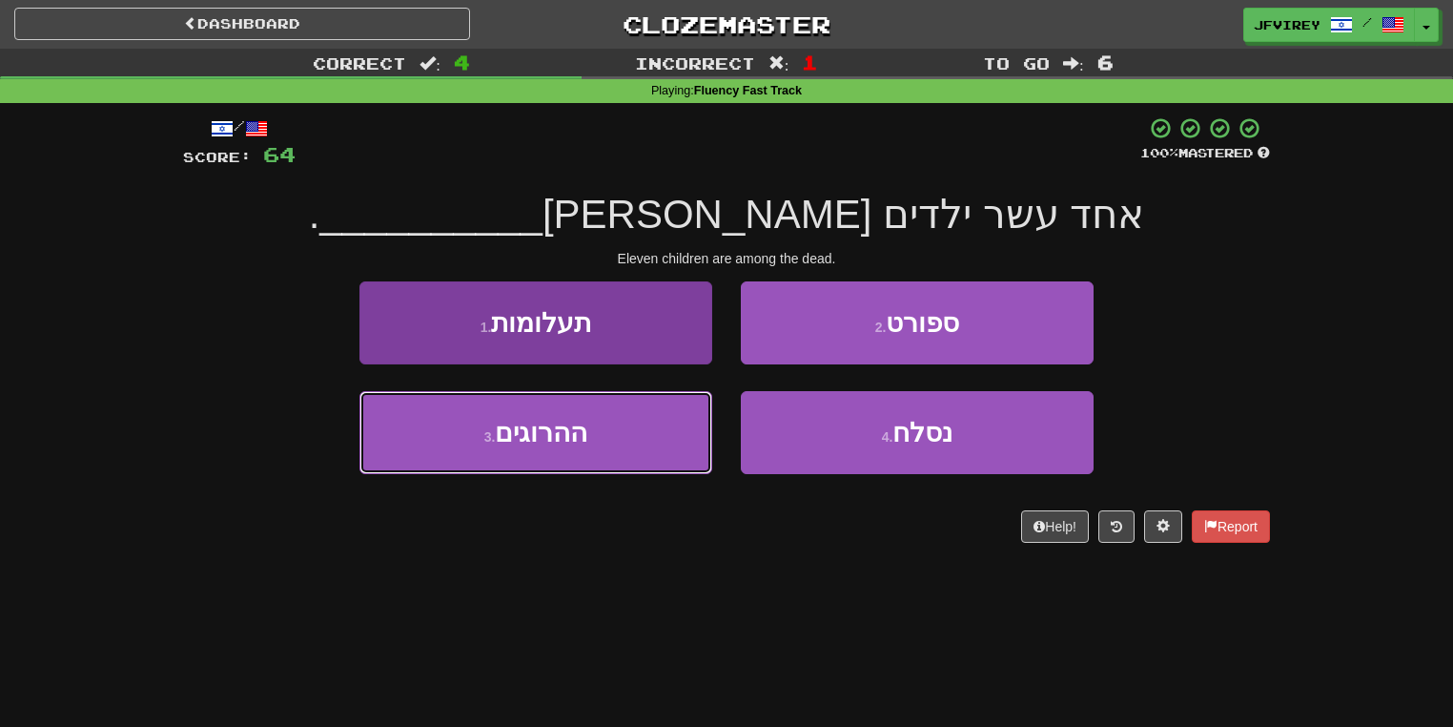
click at [601, 447] on button "3 . ההרוגים" at bounding box center [535, 432] width 353 height 83
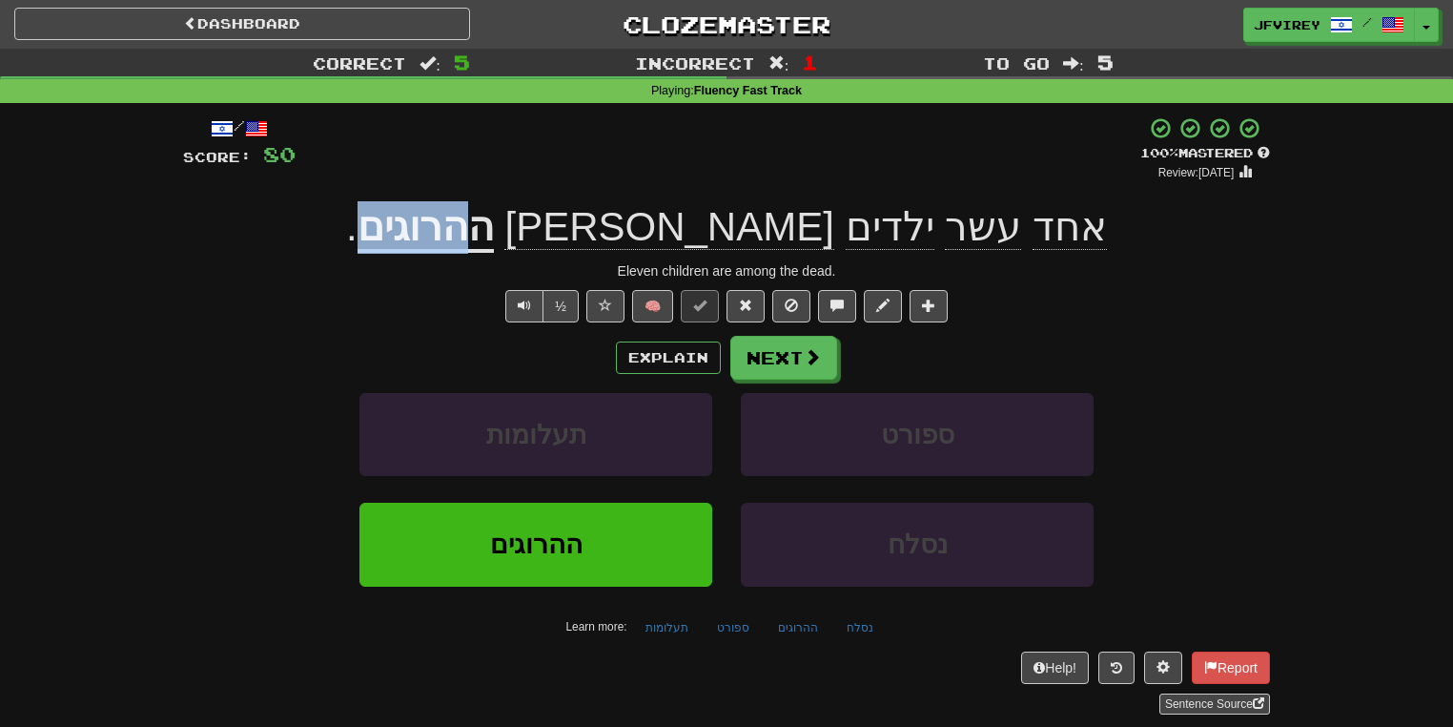
drag, startPoint x: 619, startPoint y: 236, endPoint x: 513, endPoint y: 238, distance: 105.9
click at [494, 238] on u "ההרוגים" at bounding box center [426, 228] width 136 height 49
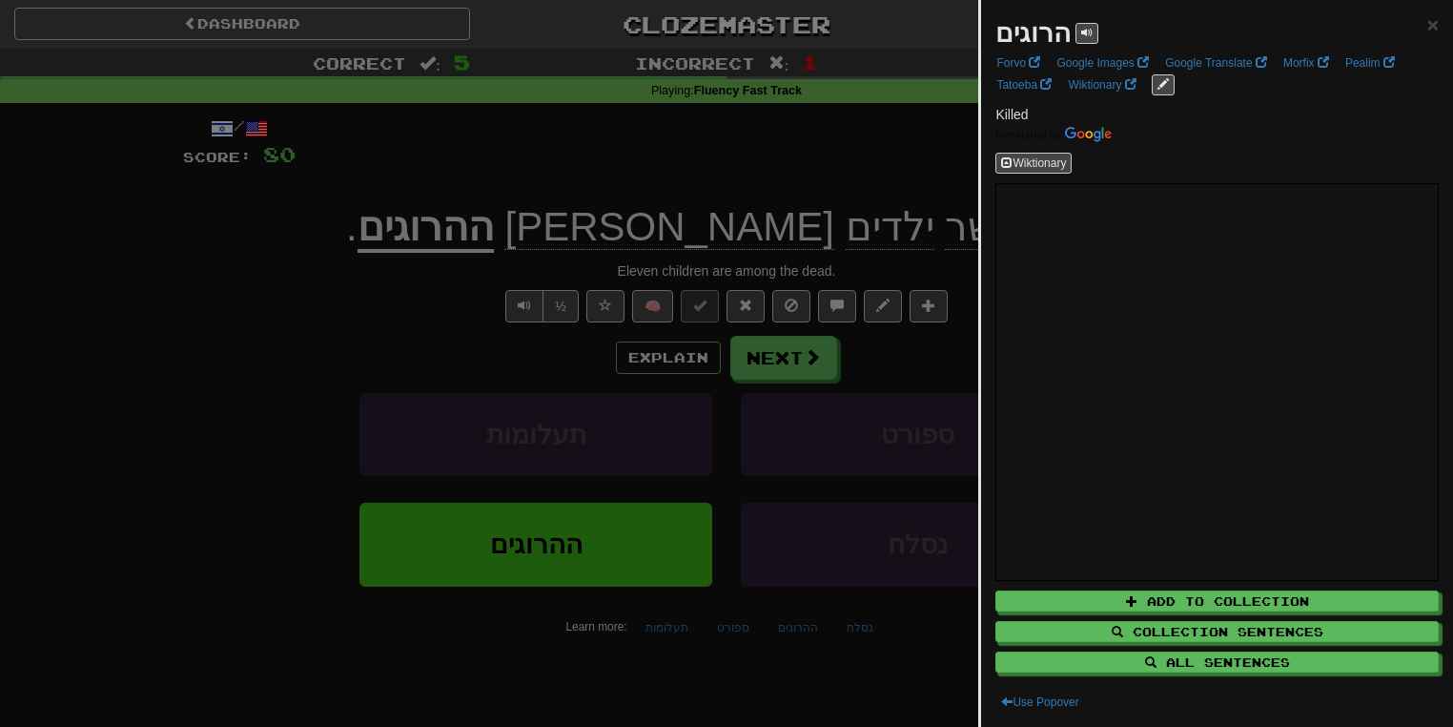
click at [431, 321] on div at bounding box center [726, 363] width 1453 height 727
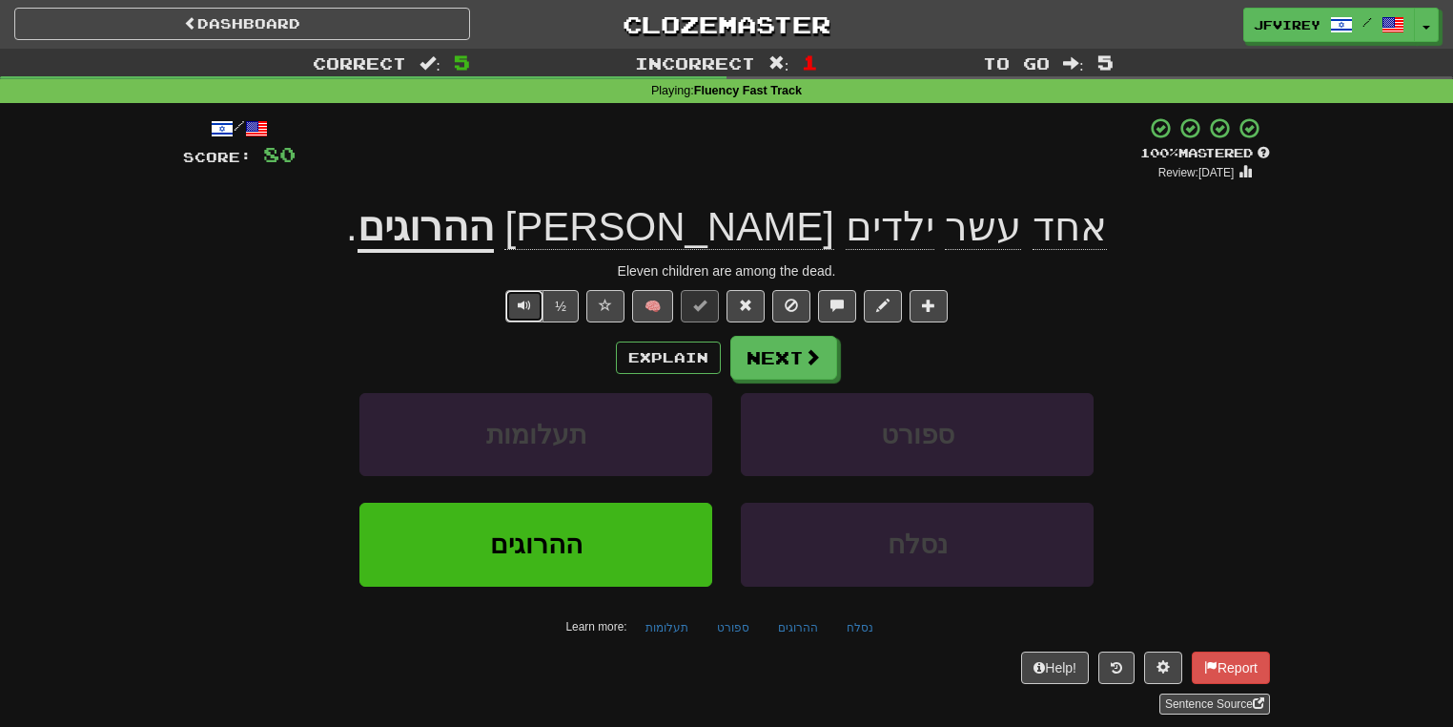
click at [537, 310] on button "Text-to-speech controls" at bounding box center [524, 306] width 38 height 32
click at [790, 363] on button "Next" at bounding box center [784, 359] width 107 height 44
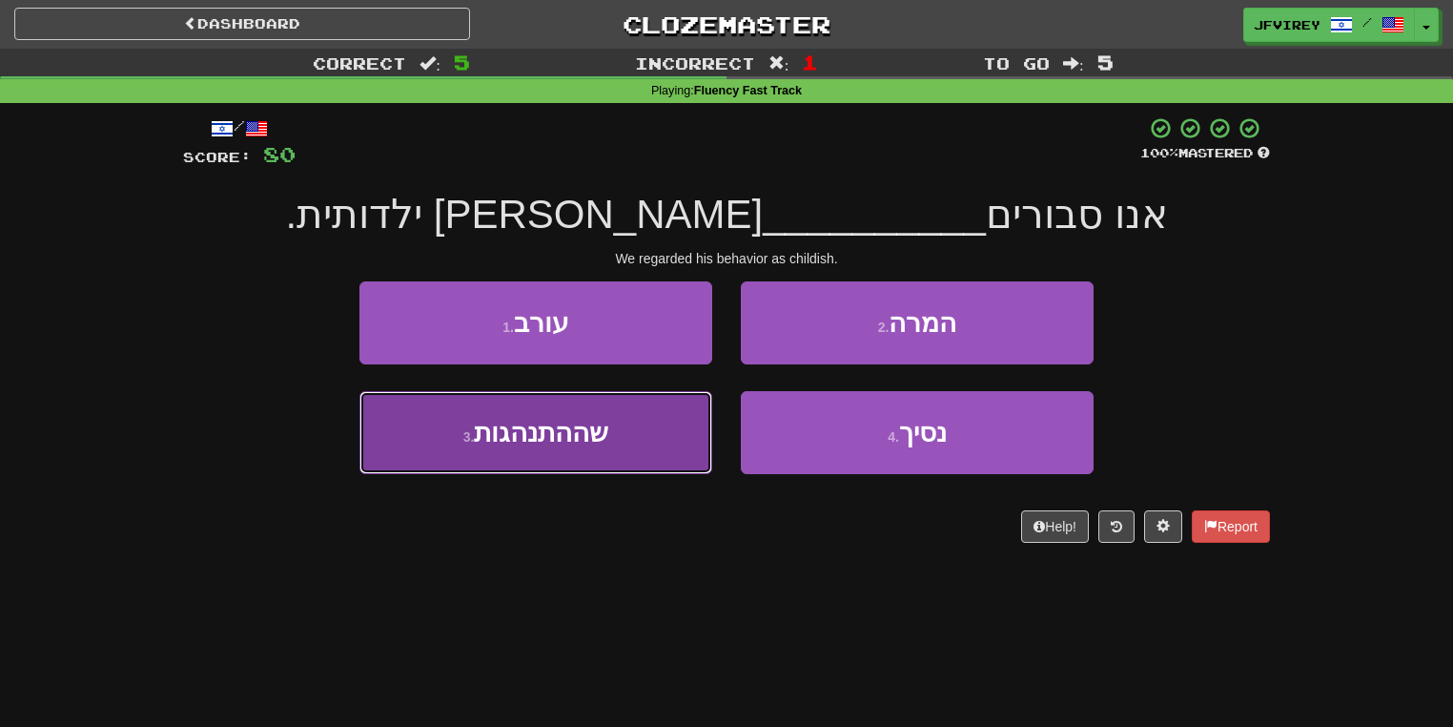
click at [599, 436] on span "שההתנהגות" at bounding box center [541, 433] width 134 height 30
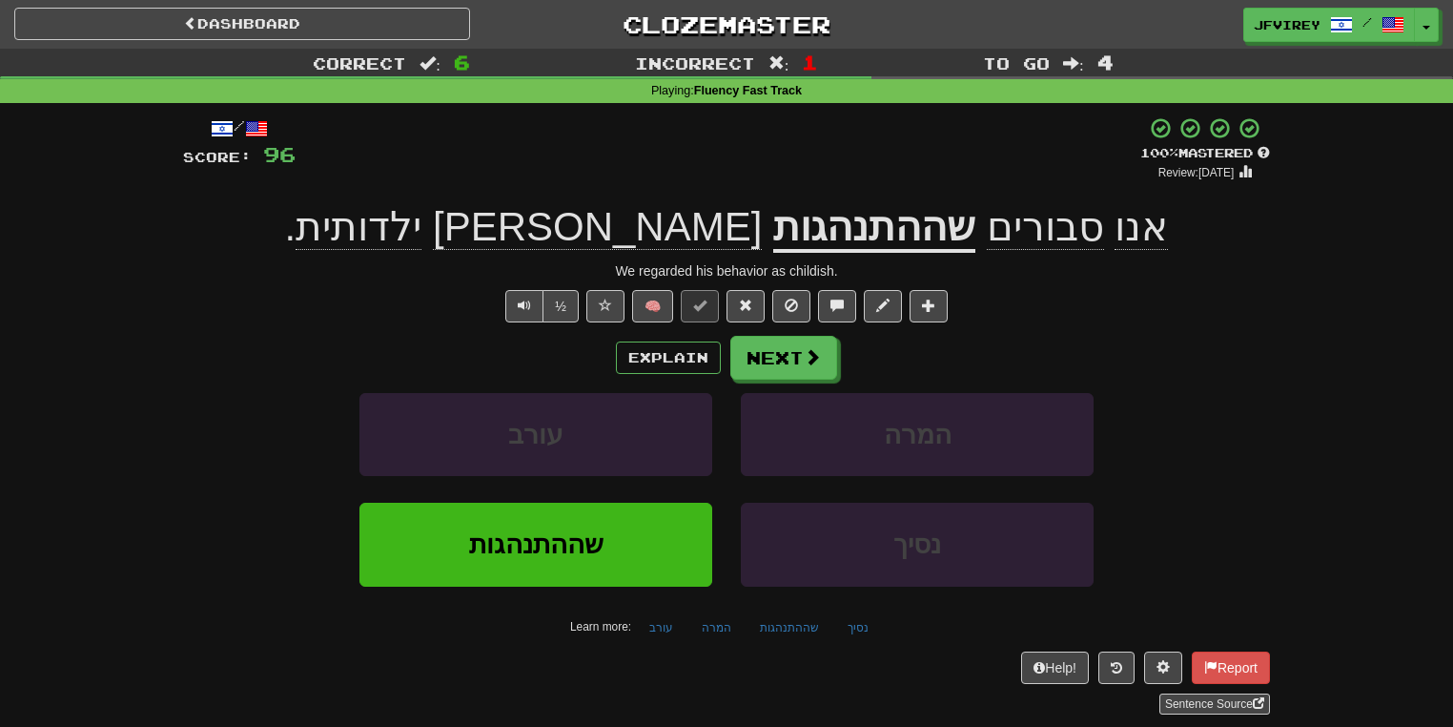
click at [987, 236] on span "סבורים" at bounding box center [1045, 227] width 117 height 46
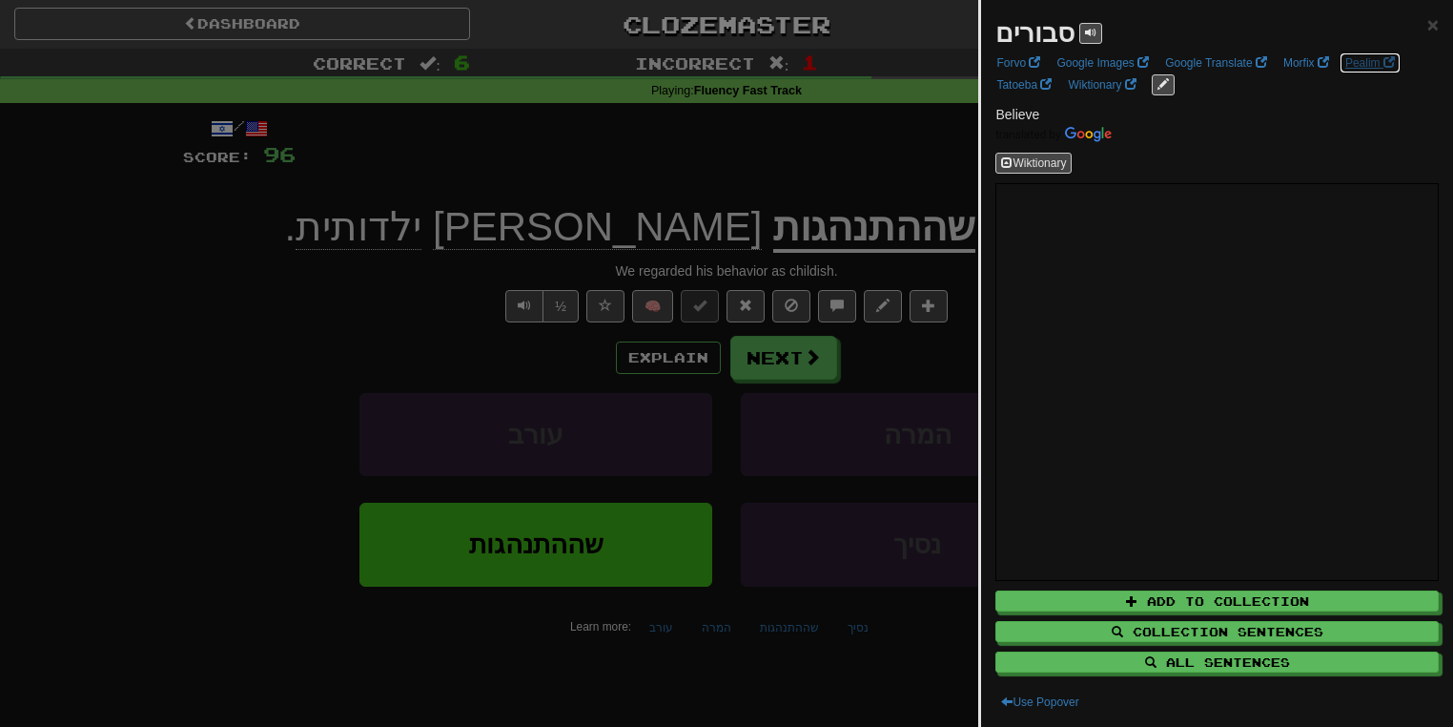
click at [1370, 61] on link "Pealim" at bounding box center [1370, 62] width 61 height 21
click at [397, 336] on div at bounding box center [726, 363] width 1453 height 727
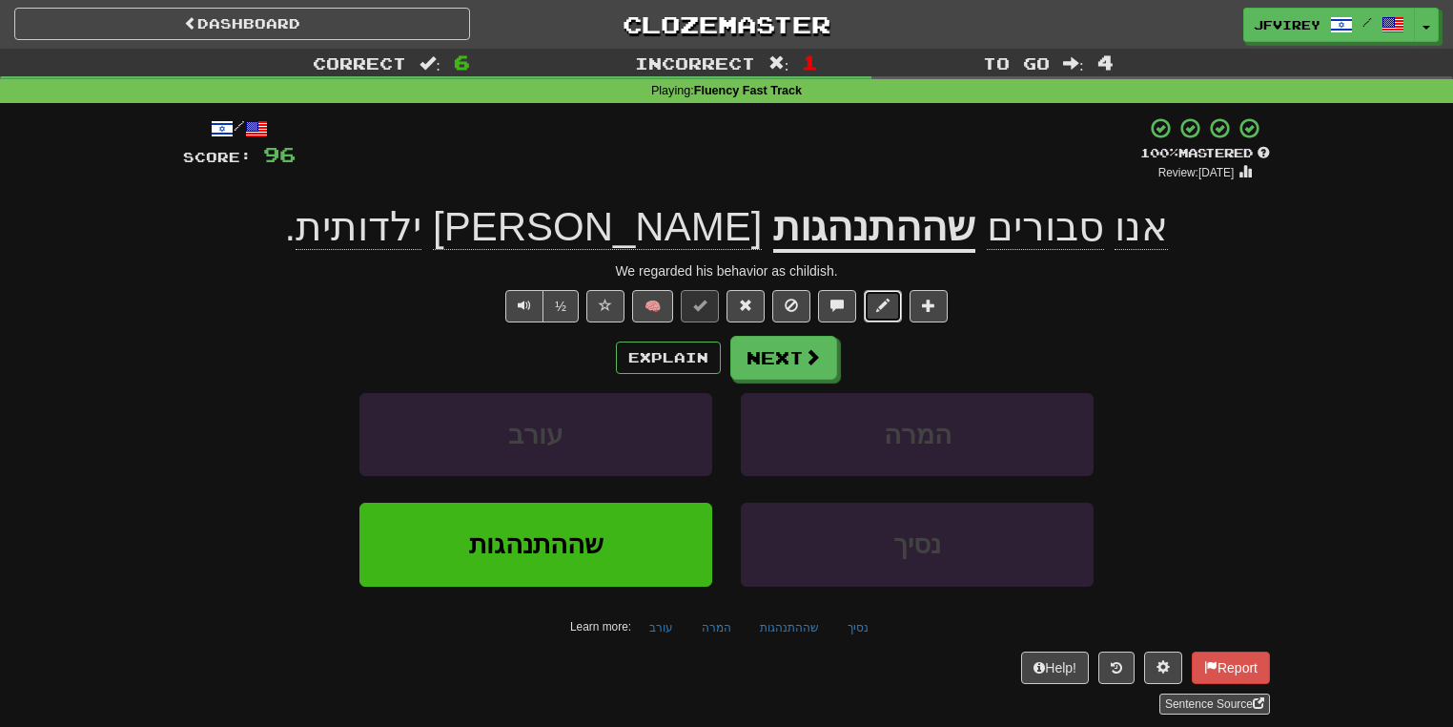
click at [890, 301] on button at bounding box center [883, 306] width 38 height 32
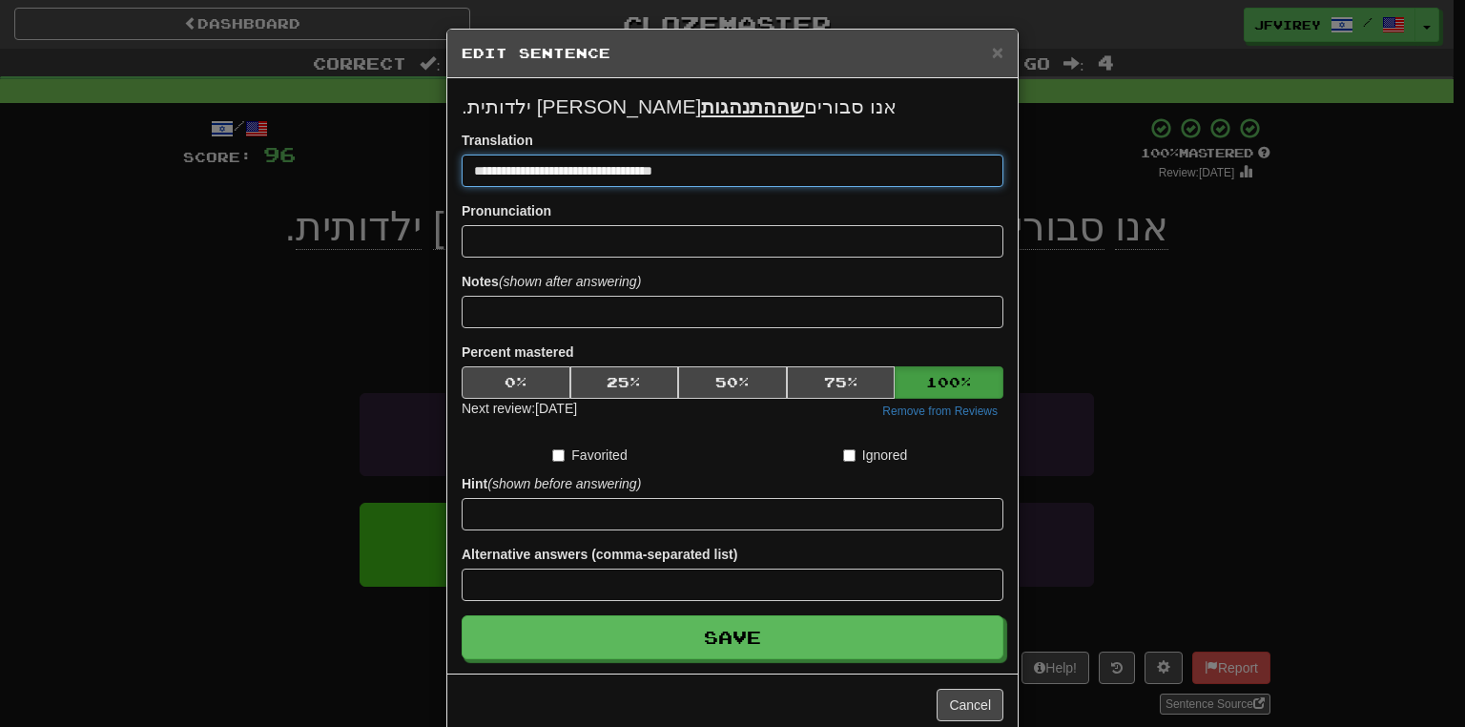
drag, startPoint x: 491, startPoint y: 170, endPoint x: 545, endPoint y: 178, distance: 55.0
click at [545, 178] on input "**********" at bounding box center [732, 170] width 542 height 32
type input "**********"
click at [461, 615] on button "Save" at bounding box center [732, 637] width 542 height 44
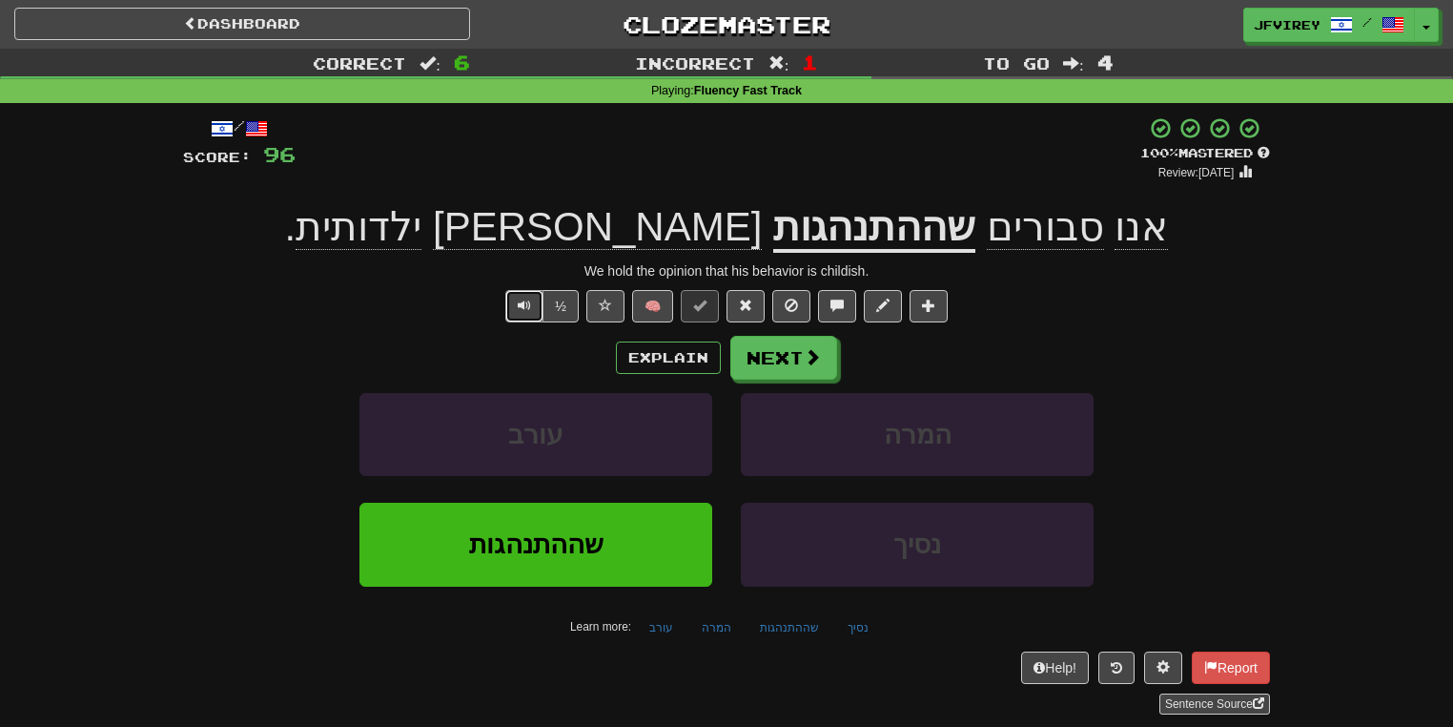
click at [530, 298] on span "Text-to-speech controls" at bounding box center [524, 304] width 13 height 13
click at [779, 352] on button "Next" at bounding box center [784, 359] width 107 height 44
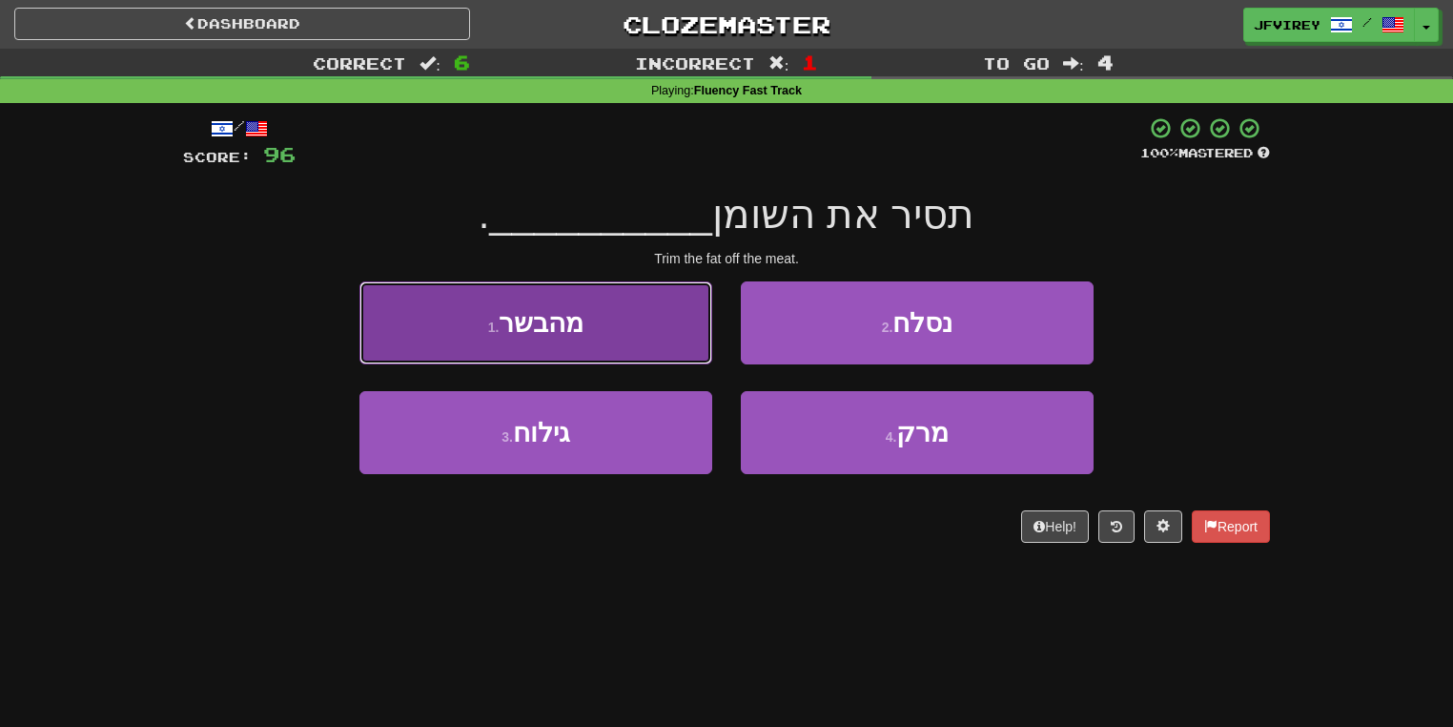
click at [644, 334] on button "1 . מהבשר" at bounding box center [535, 322] width 353 height 83
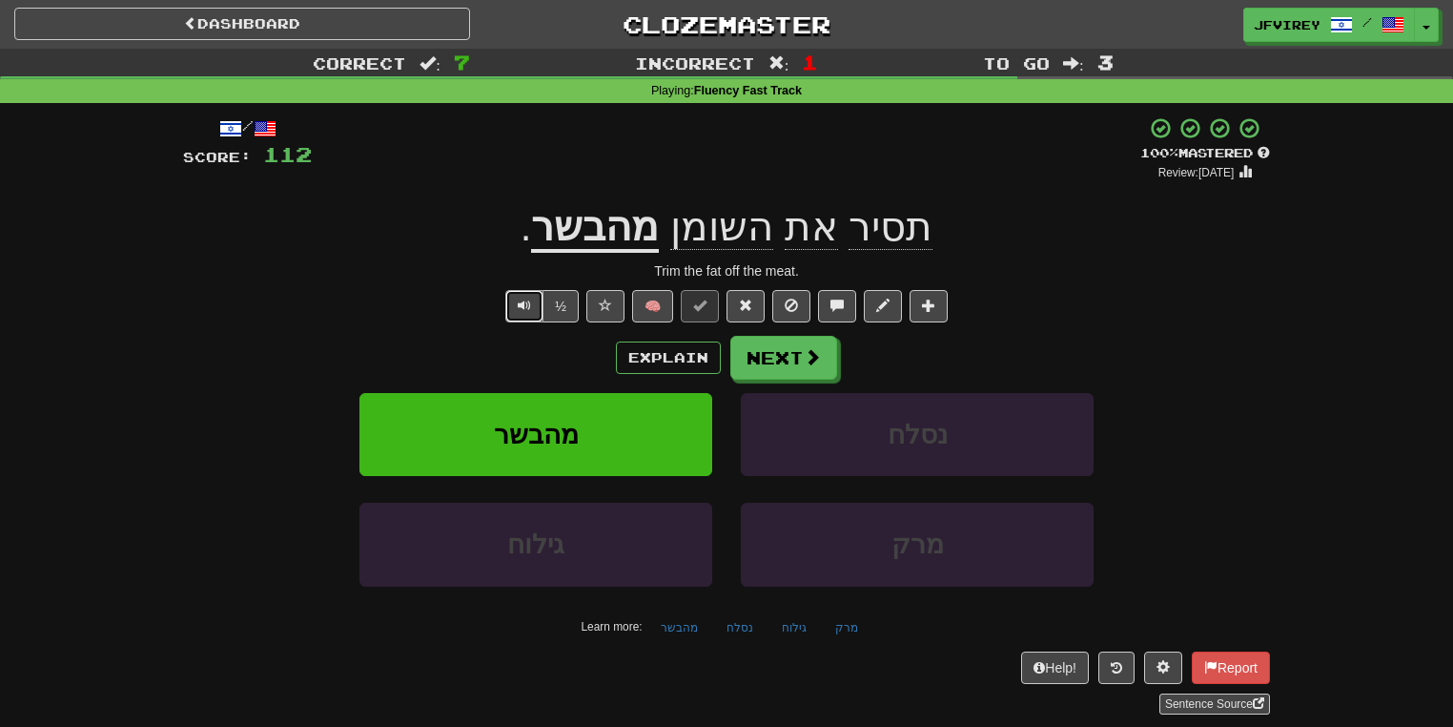
click at [525, 302] on span "Text-to-speech controls" at bounding box center [524, 304] width 13 height 13
click at [766, 359] on button "Next" at bounding box center [784, 359] width 107 height 44
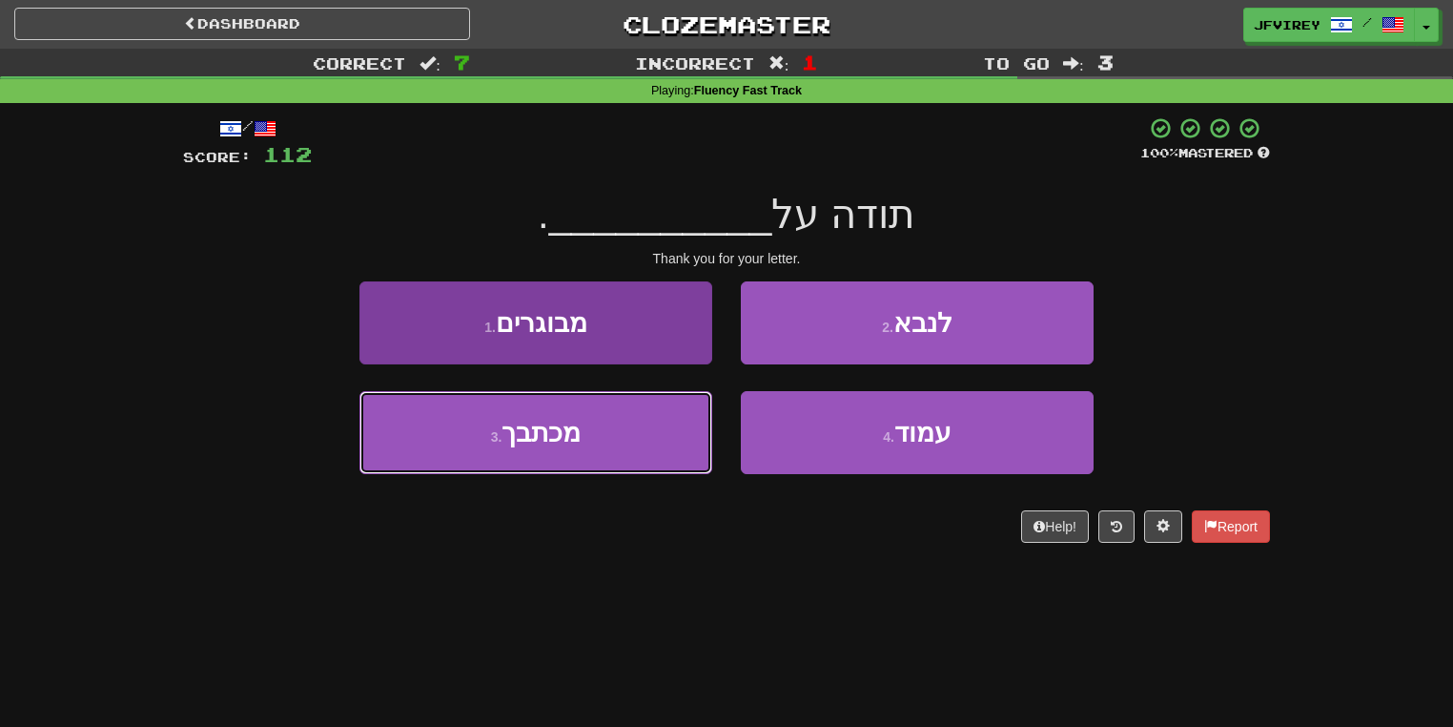
click at [620, 431] on button "3 . מכתבך" at bounding box center [535, 432] width 353 height 83
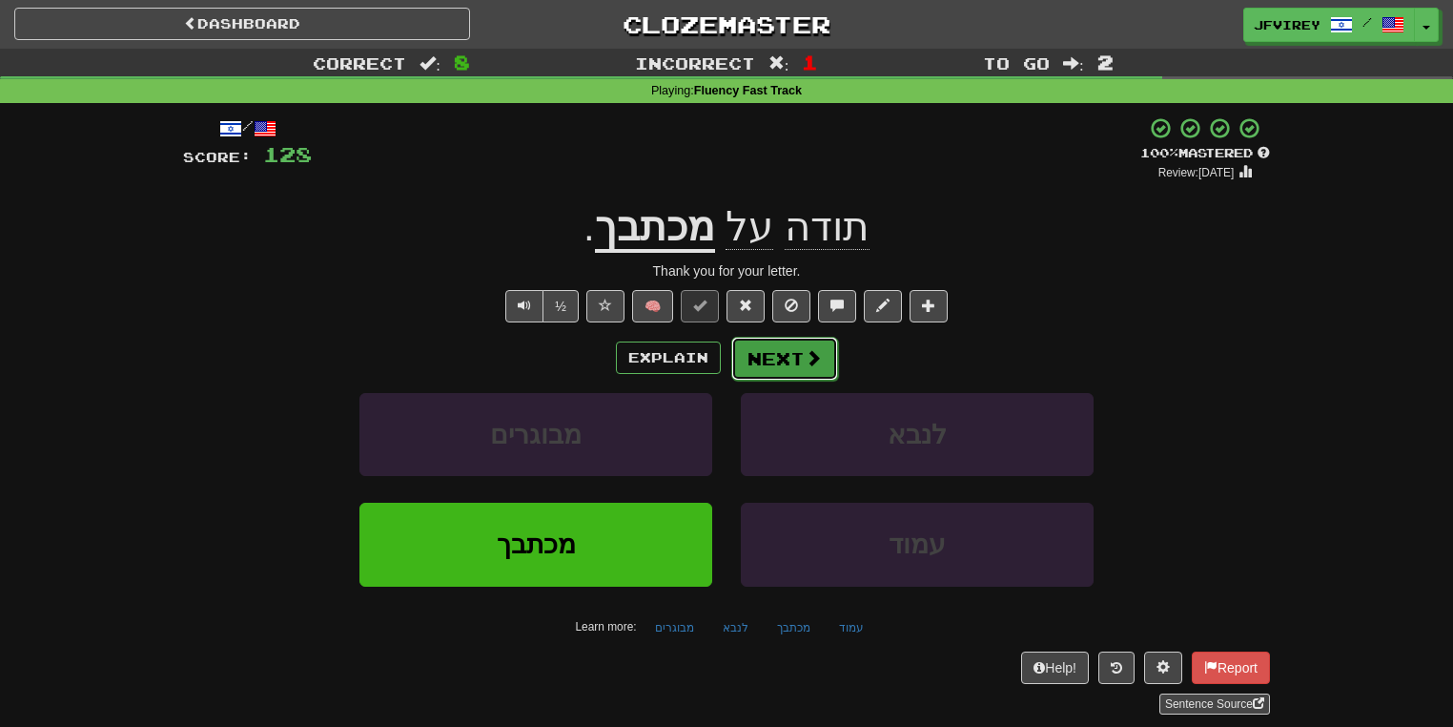
click at [801, 351] on button "Next" at bounding box center [784, 359] width 107 height 44
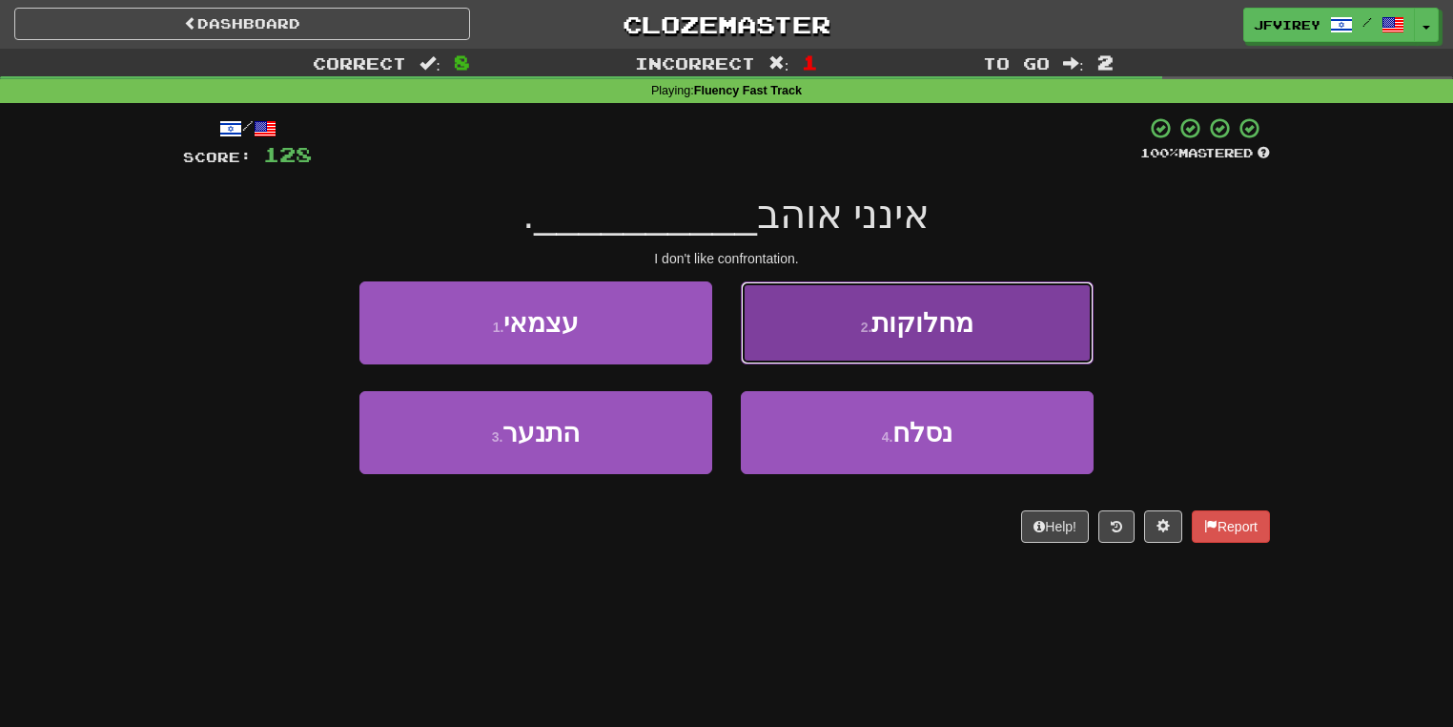
click at [858, 325] on button "2 . מחלוקות" at bounding box center [917, 322] width 353 height 83
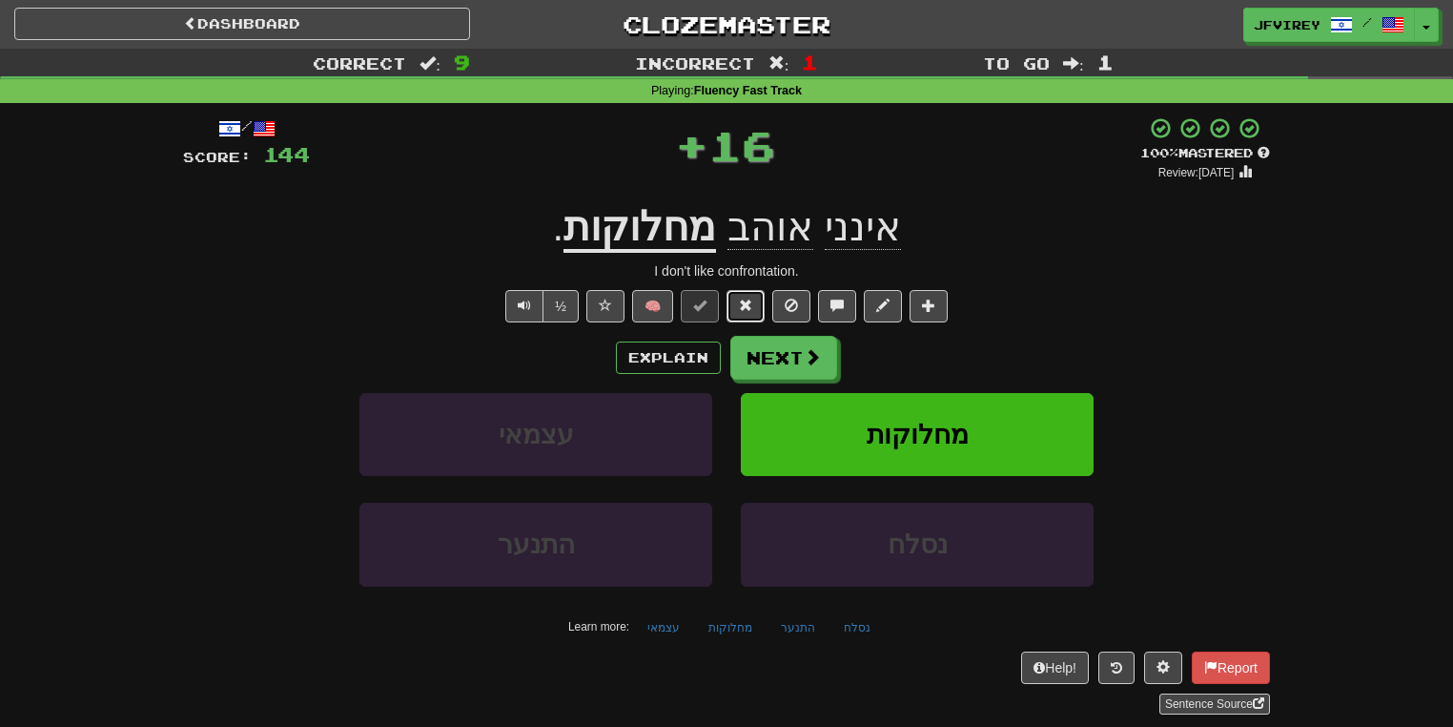
click at [749, 304] on span at bounding box center [745, 304] width 13 height 13
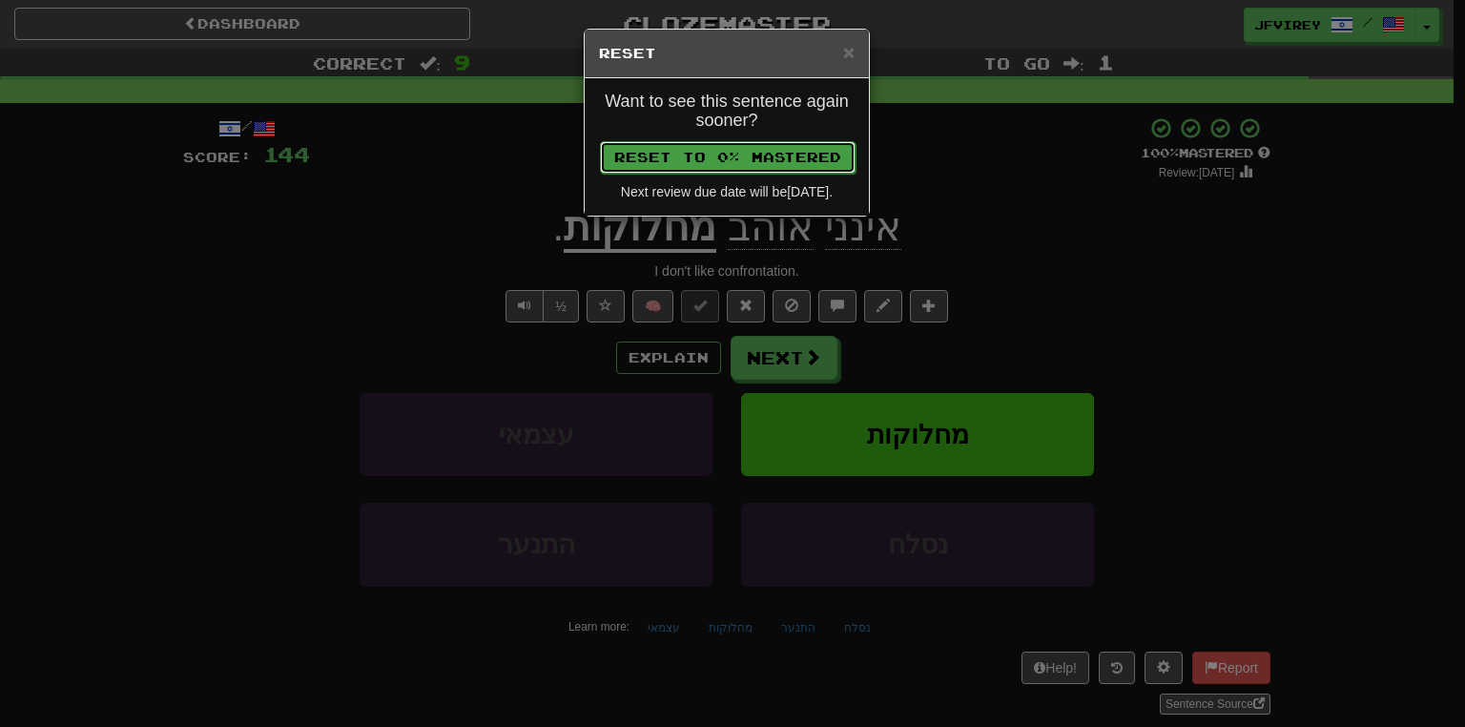
click at [748, 167] on button "Reset to 0% Mastered" at bounding box center [728, 157] width 256 height 32
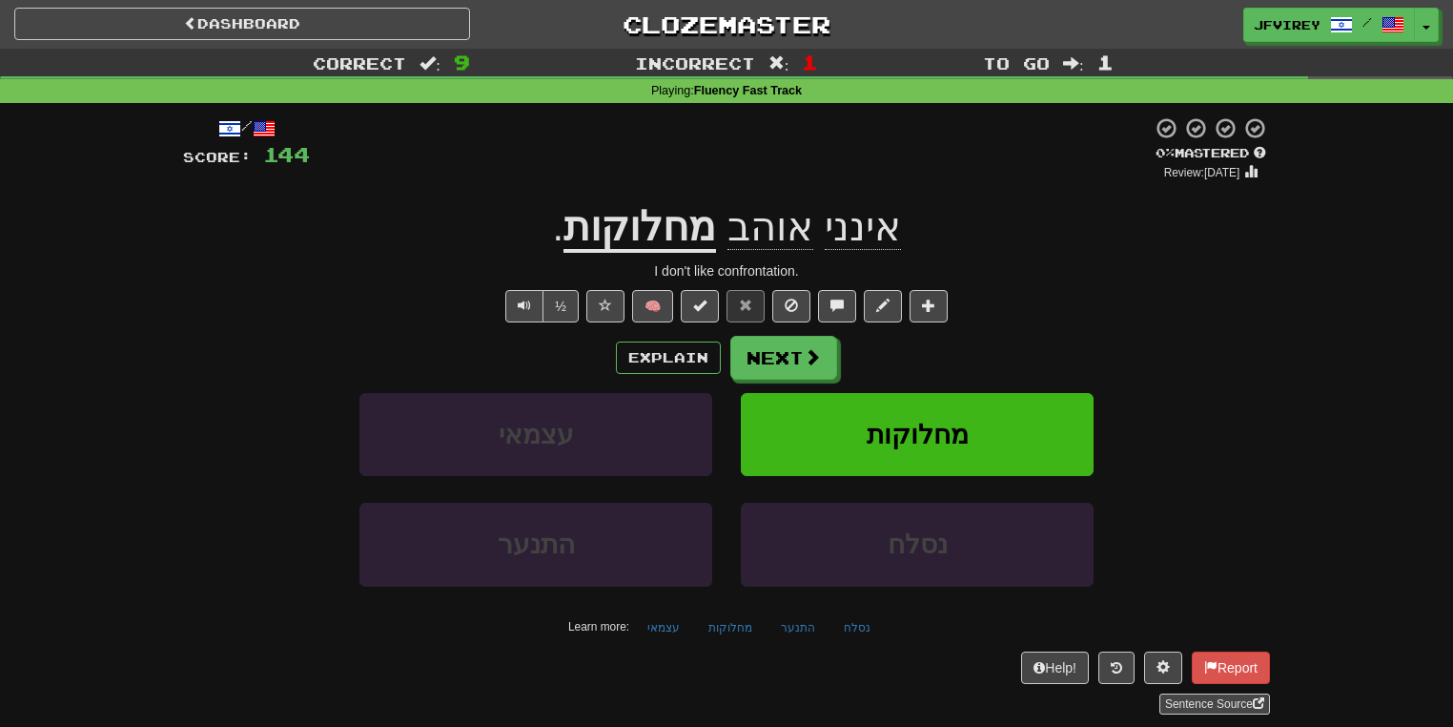
click at [691, 231] on u "מחלוקות" at bounding box center [639, 228] width 153 height 49
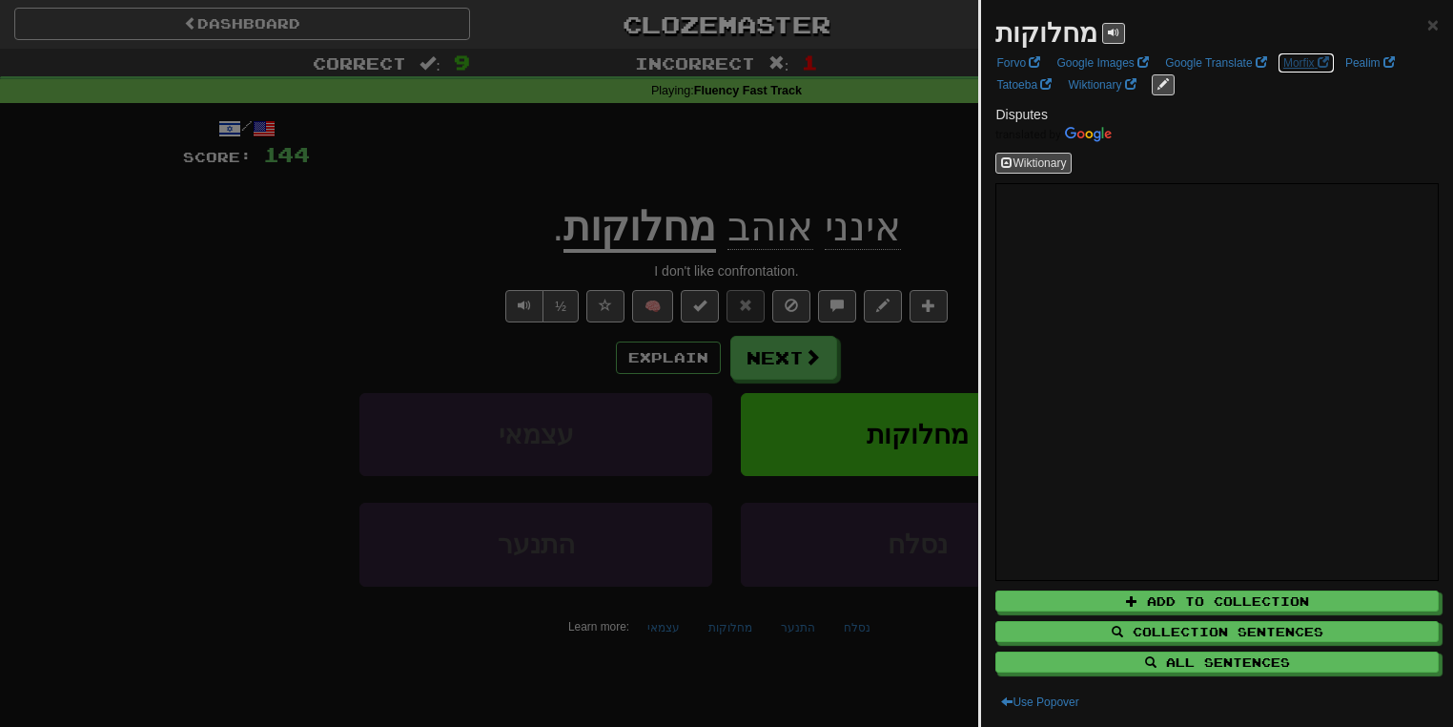
click at [1307, 59] on link "Morfix" at bounding box center [1306, 62] width 57 height 21
click at [389, 334] on div at bounding box center [726, 363] width 1453 height 727
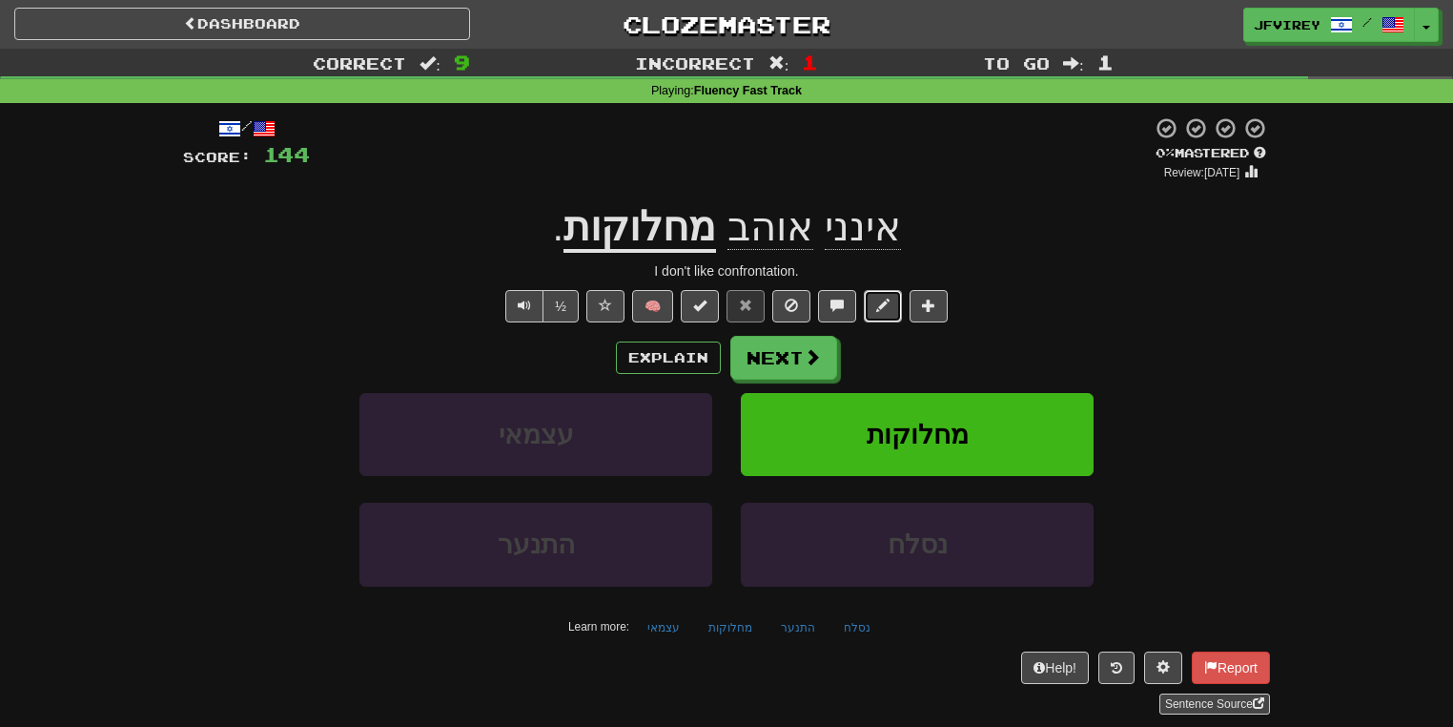
click at [888, 298] on span at bounding box center [882, 304] width 13 height 13
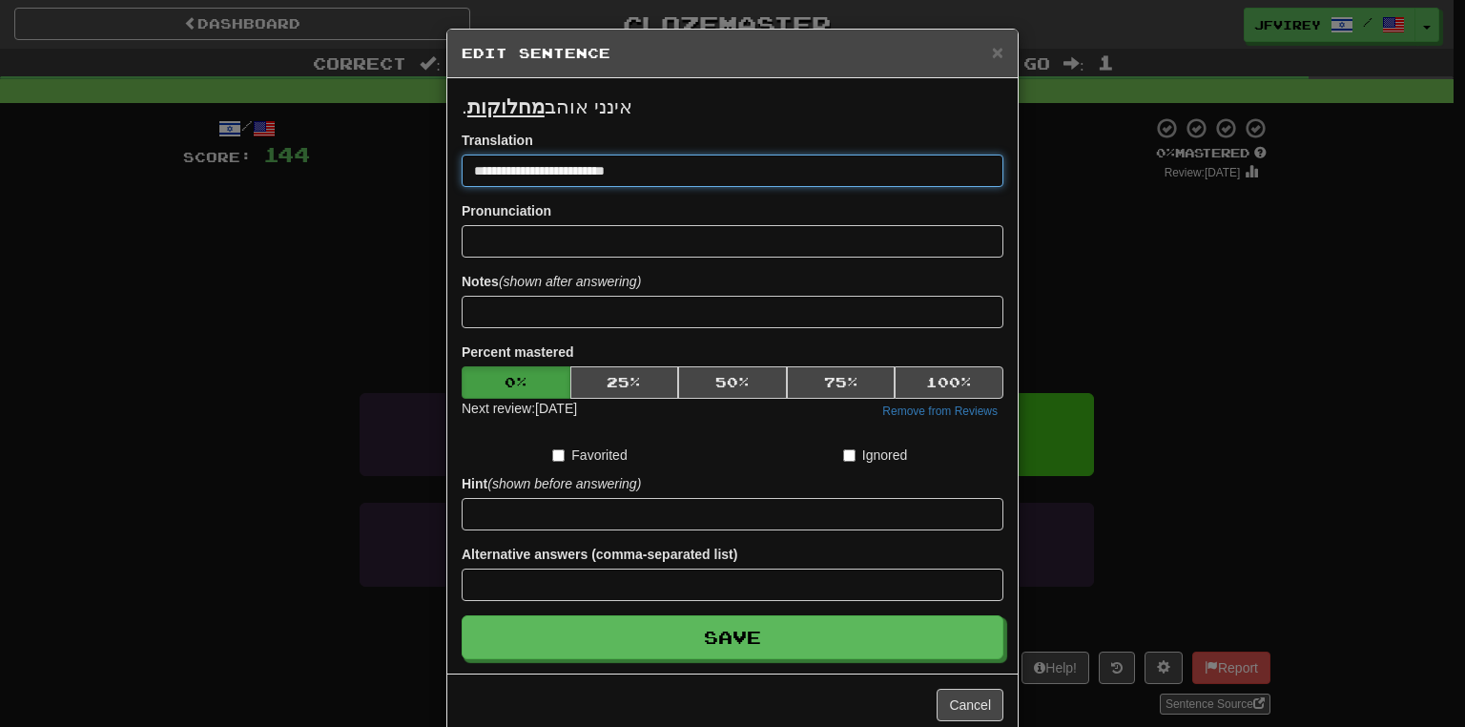
drag, startPoint x: 530, startPoint y: 166, endPoint x: 608, endPoint y: 175, distance: 78.8
click at [608, 175] on input "**********" at bounding box center [732, 170] width 542 height 32
type input "**********"
click at [461, 615] on button "Save" at bounding box center [732, 637] width 542 height 44
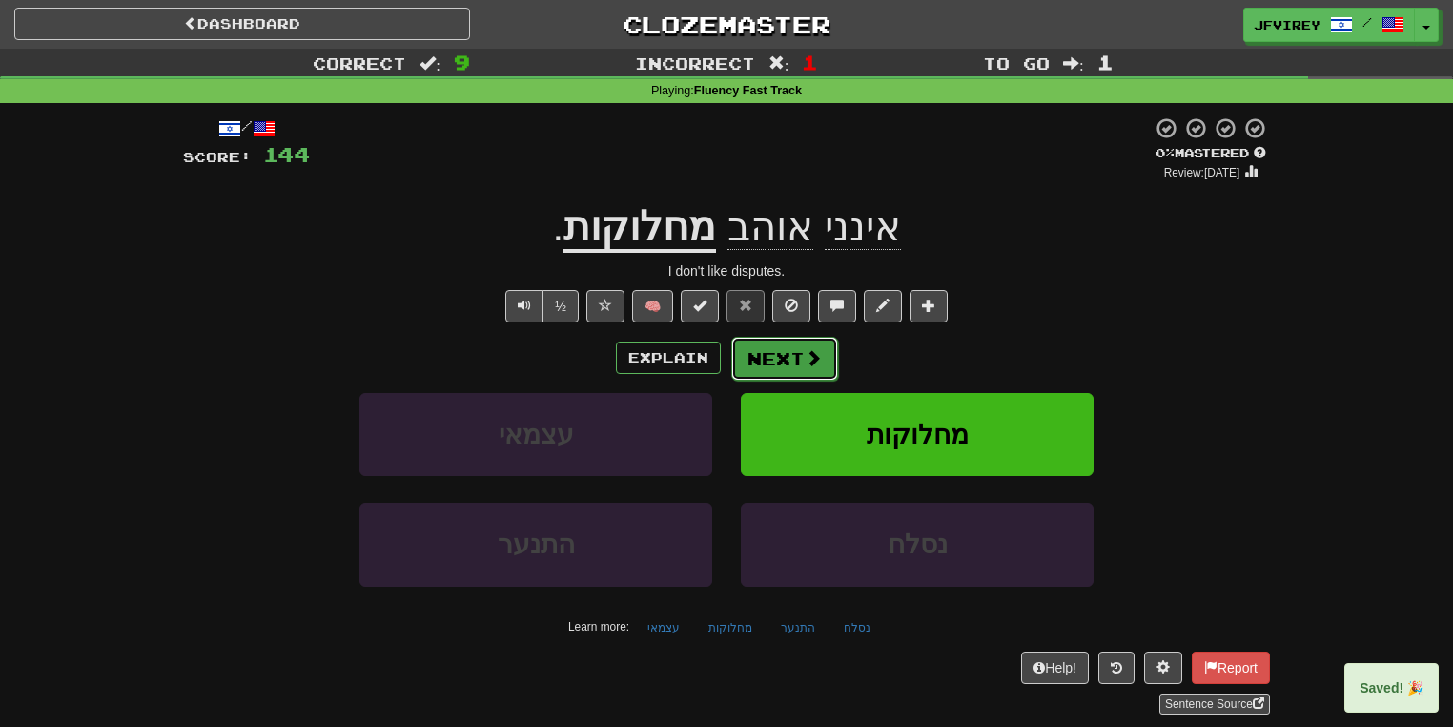
click at [793, 362] on button "Next" at bounding box center [784, 359] width 107 height 44
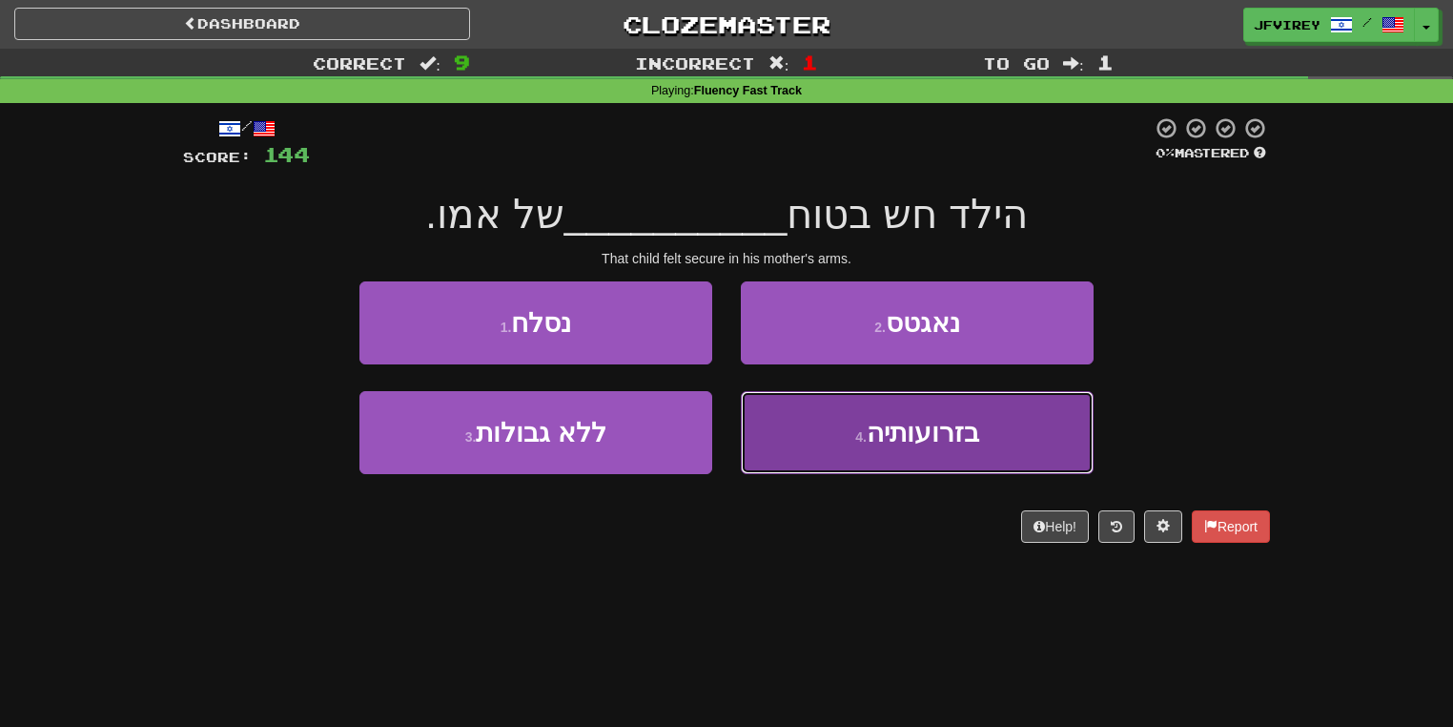
click at [829, 441] on button "4 . בזרועותיה" at bounding box center [917, 432] width 353 height 83
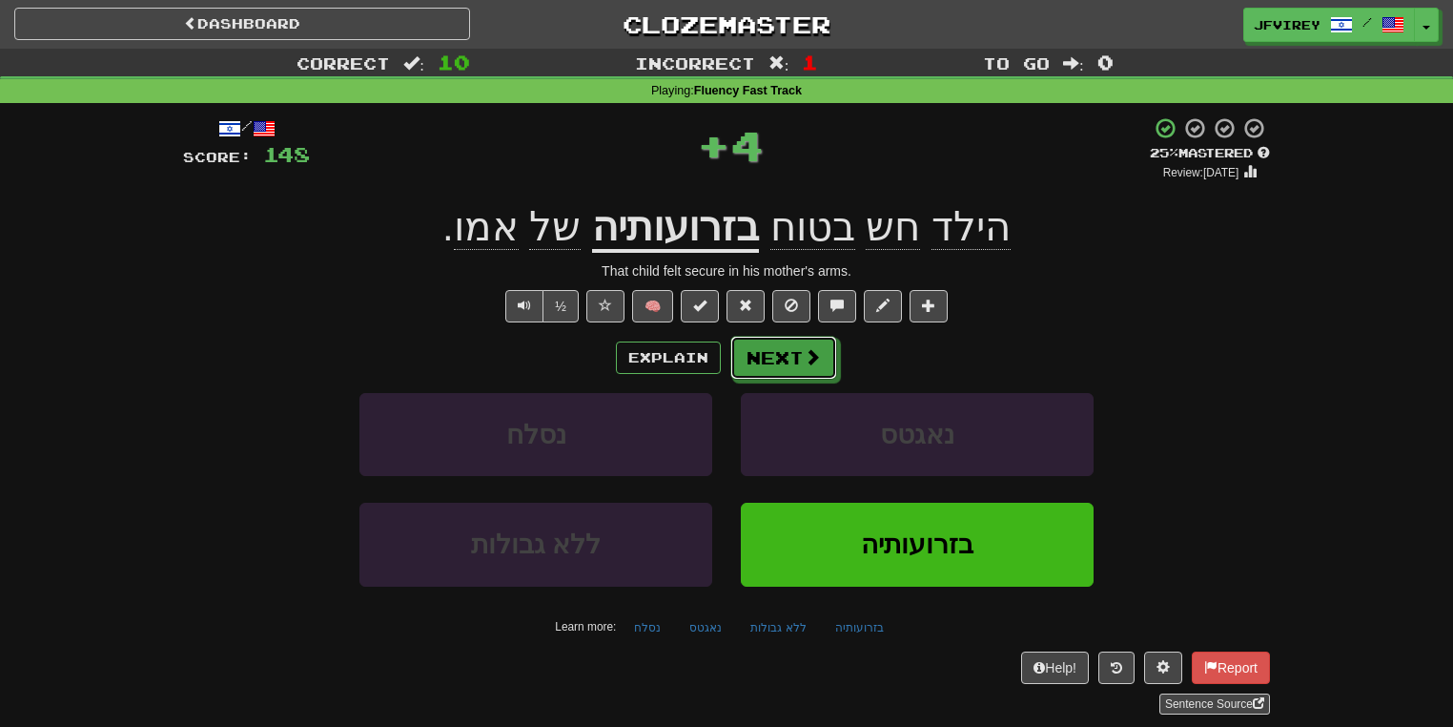
click at [786, 343] on button "Next" at bounding box center [783, 358] width 107 height 44
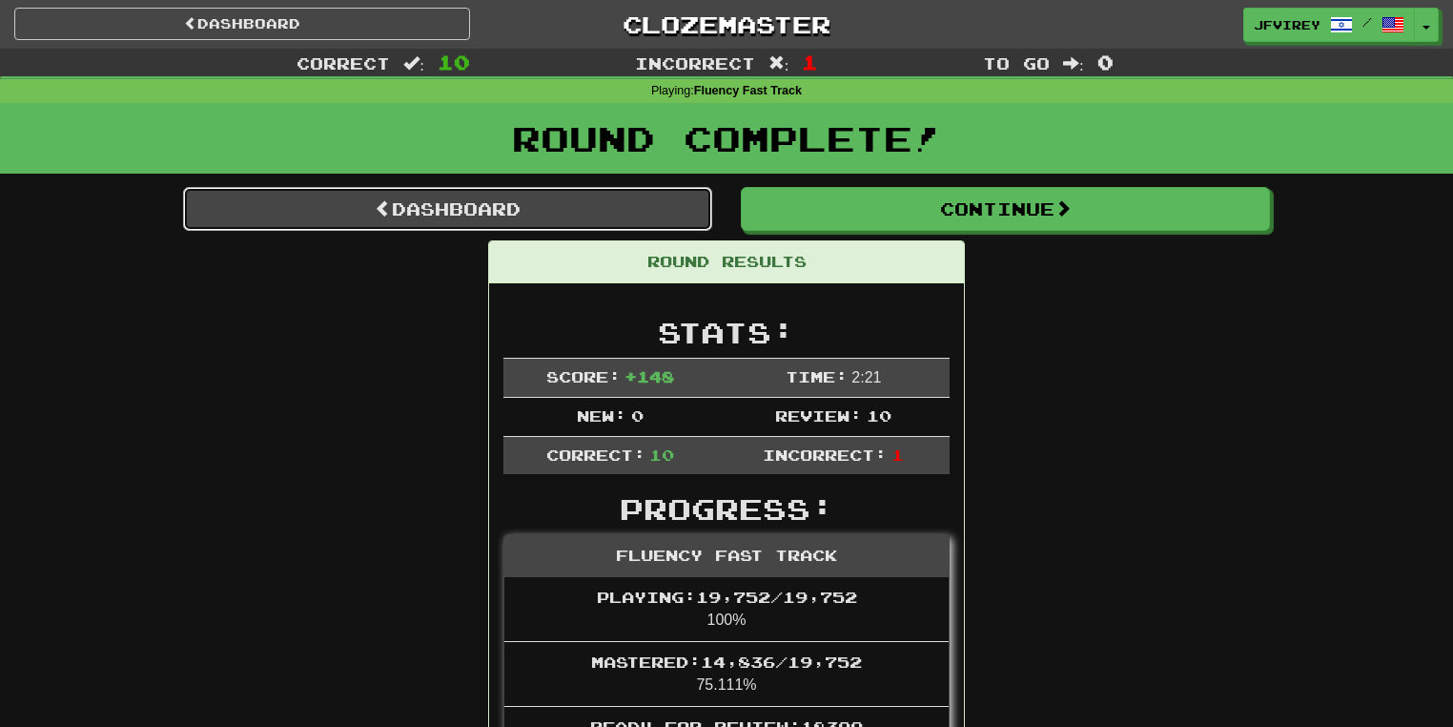
click at [610, 210] on link "Dashboard" at bounding box center [447, 209] width 529 height 44
